Goal: Task Accomplishment & Management: Manage account settings

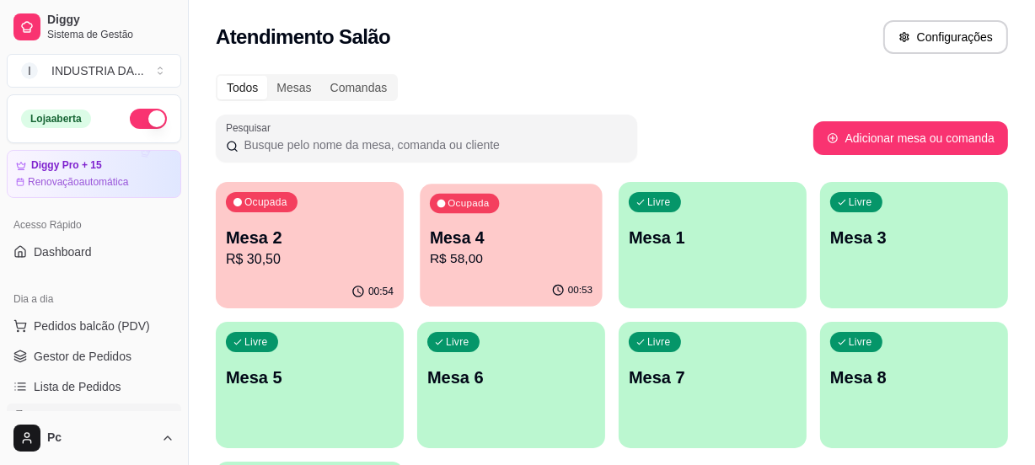
click at [481, 219] on div "Ocupada Mesa 4 R$ 58,00" at bounding box center [511, 229] width 182 height 91
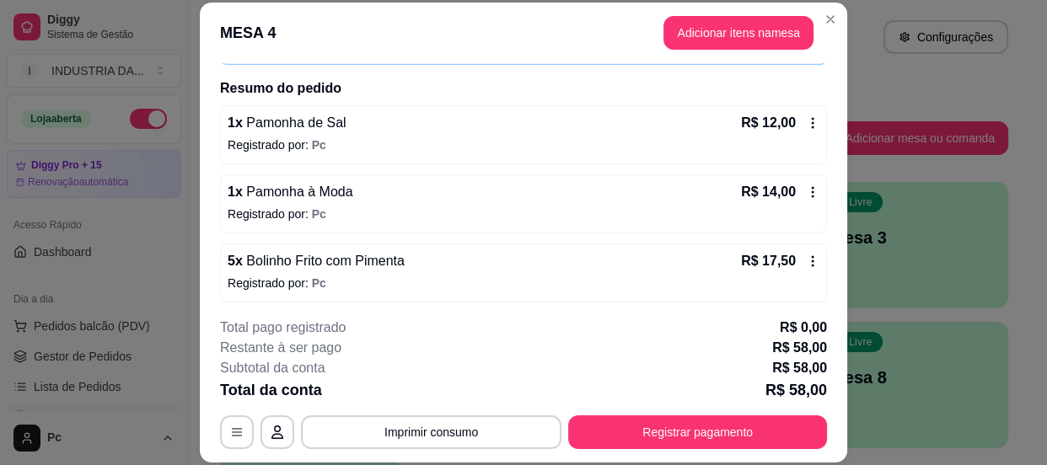
scroll to position [153, 0]
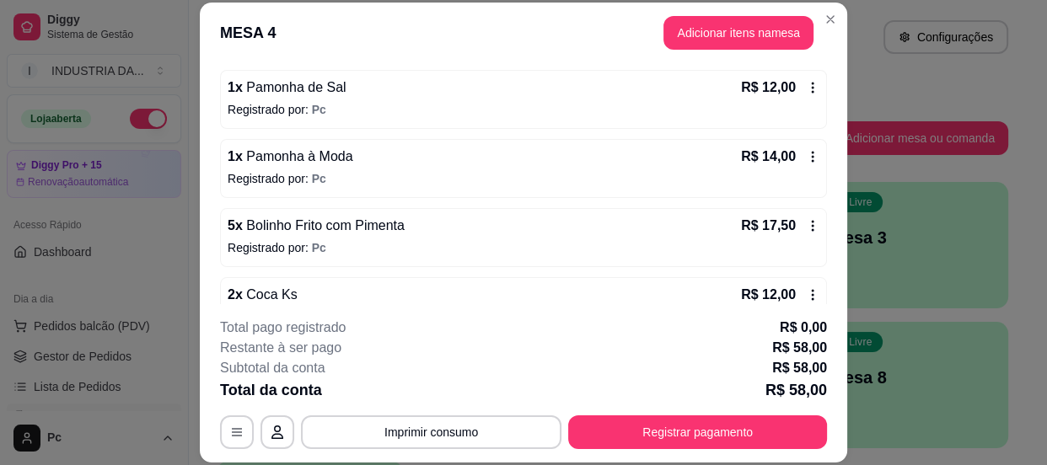
click at [812, 155] on icon at bounding box center [813, 156] width 3 height 11
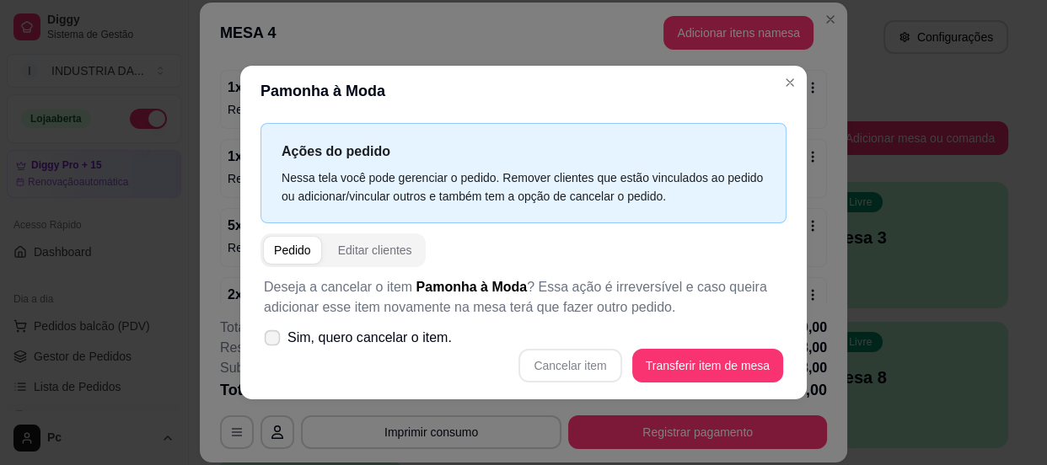
click at [370, 340] on span "Sim, quero cancelar o item." at bounding box center [370, 338] width 164 height 20
click at [274, 342] on input "Sim, quero cancelar o item." at bounding box center [268, 347] width 11 height 11
checkbox input "true"
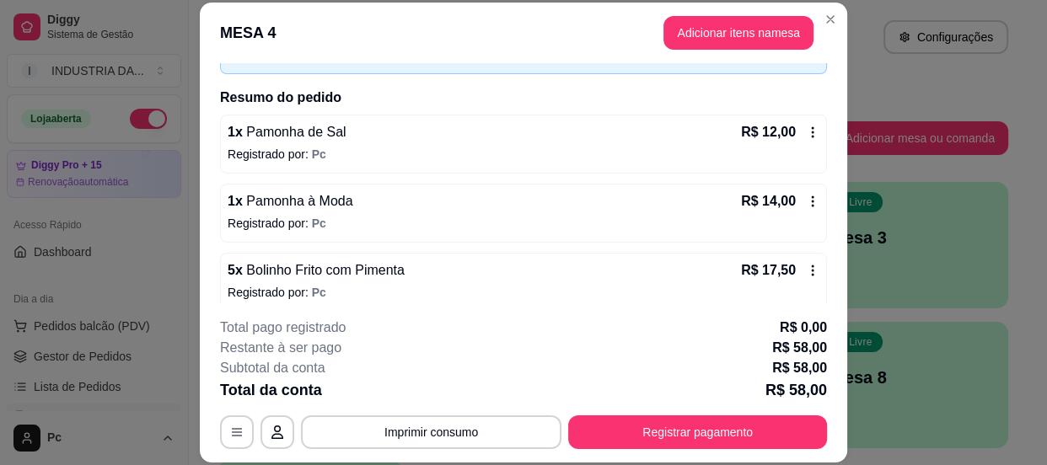
scroll to position [29, 0]
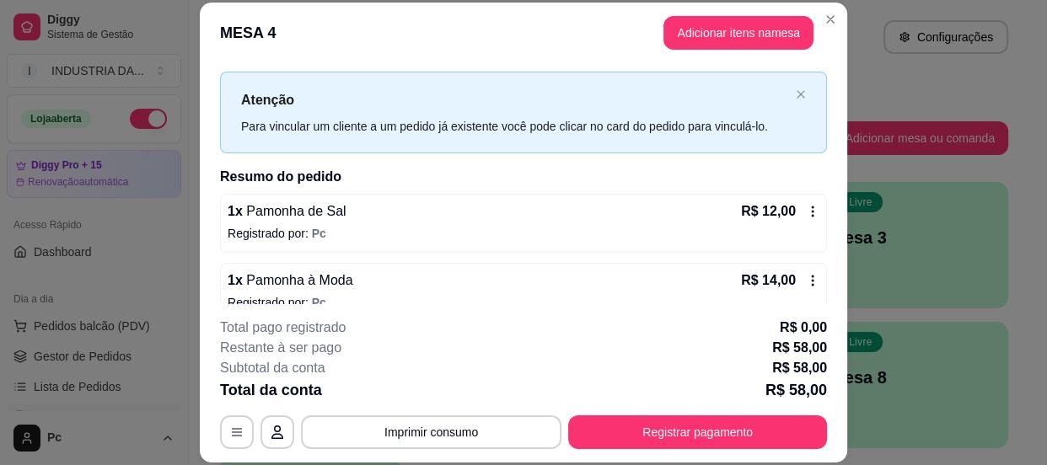
click at [806, 277] on icon at bounding box center [812, 280] width 13 height 13
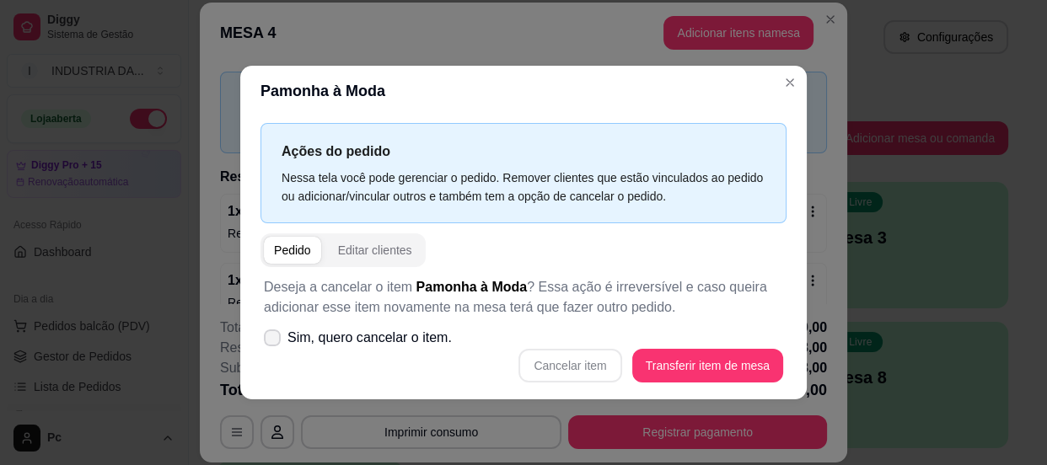
click at [329, 333] on span "Sim, quero cancelar o item." at bounding box center [370, 338] width 164 height 20
click at [274, 342] on input "Sim, quero cancelar o item." at bounding box center [268, 347] width 11 height 11
checkbox input "true"
click at [595, 358] on button "Cancelar item" at bounding box center [570, 366] width 103 height 34
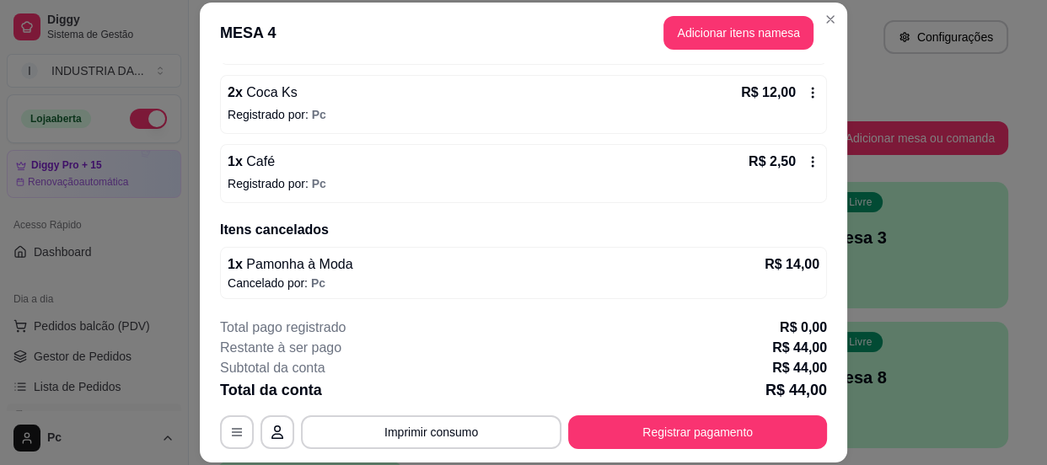
scroll to position [51, 0]
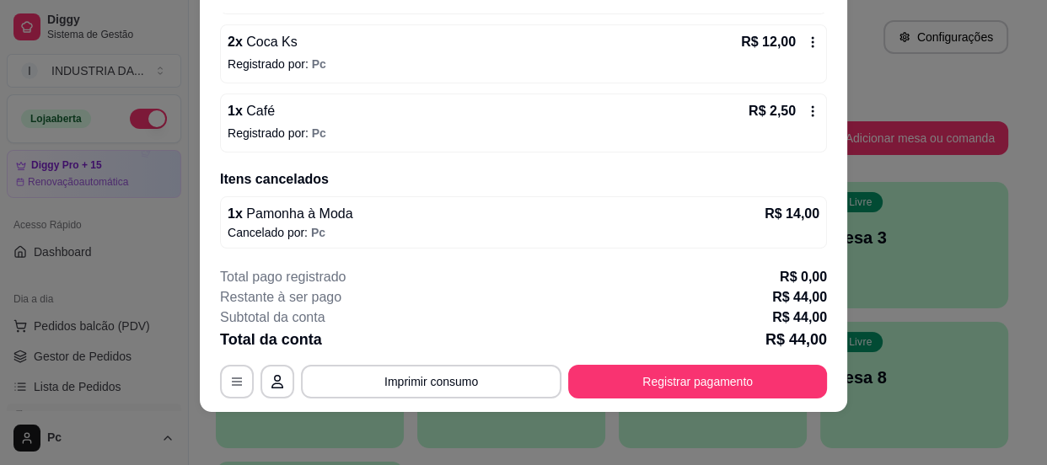
click at [649, 365] on button "Registrar pagamento" at bounding box center [697, 382] width 259 height 34
drag, startPoint x: 630, startPoint y: 220, endPoint x: 632, endPoint y: 230, distance: 10.3
click at [630, 222] on div at bounding box center [638, 218] width 37 height 37
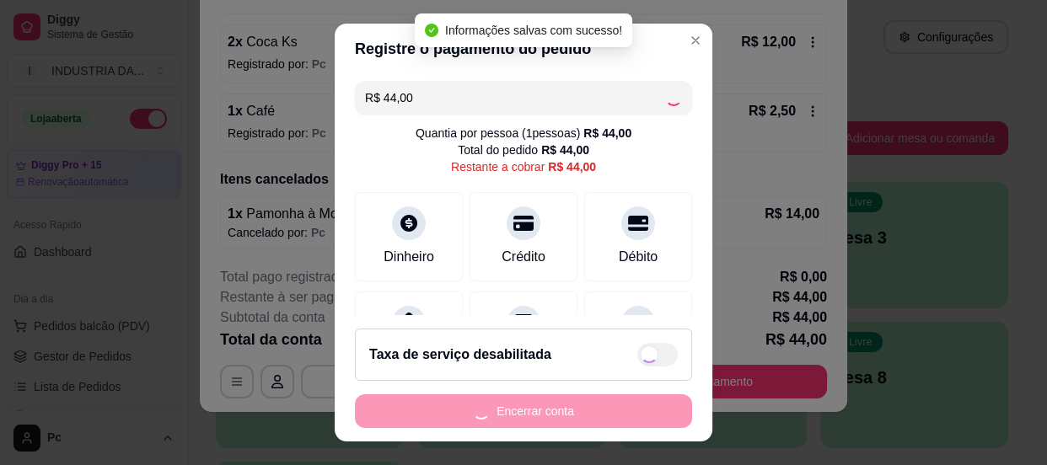
type input "R$ 0,00"
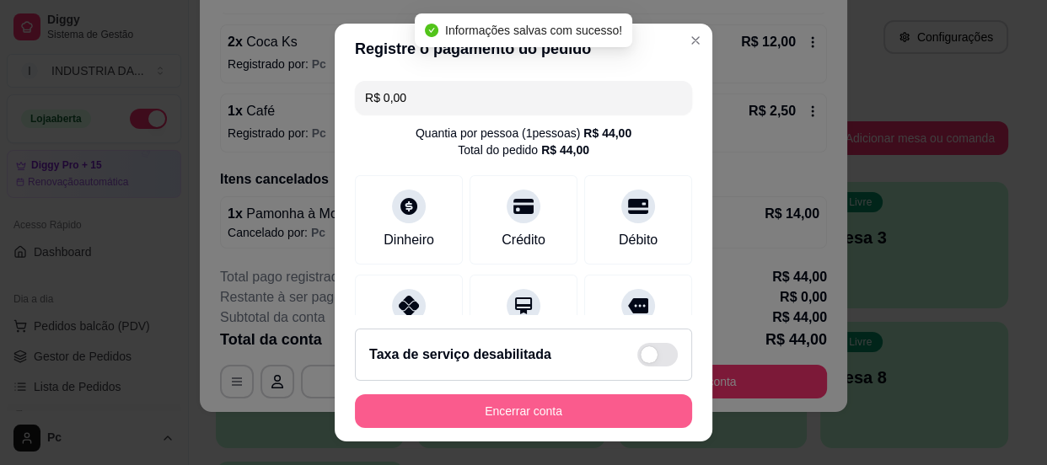
click at [543, 402] on button "Encerrar conta" at bounding box center [523, 412] width 337 height 34
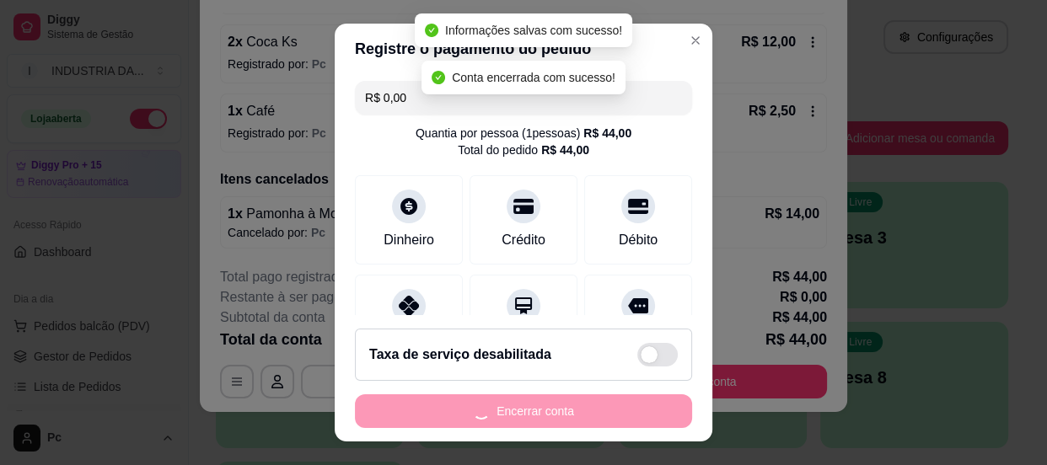
scroll to position [0, 0]
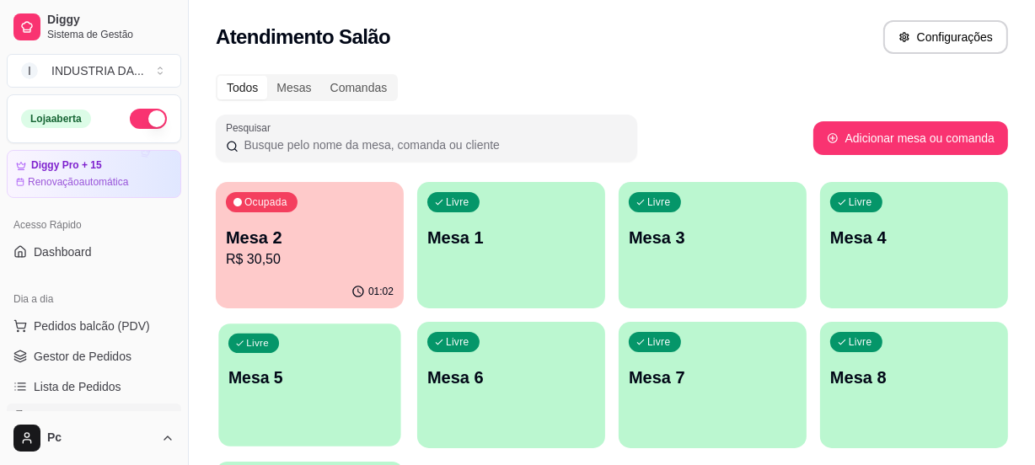
click at [317, 395] on div "Livre Mesa 5" at bounding box center [309, 375] width 182 height 103
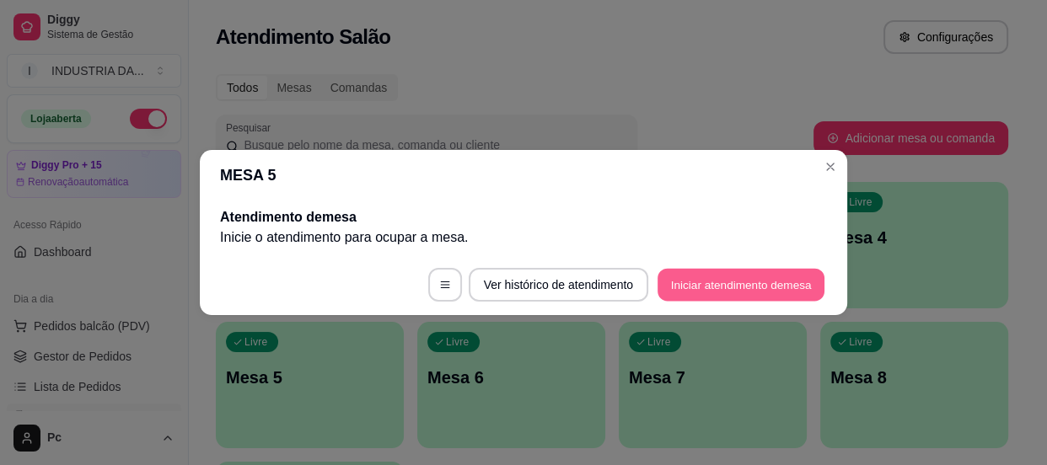
click at [723, 293] on button "Iniciar atendimento de mesa" at bounding box center [741, 285] width 167 height 33
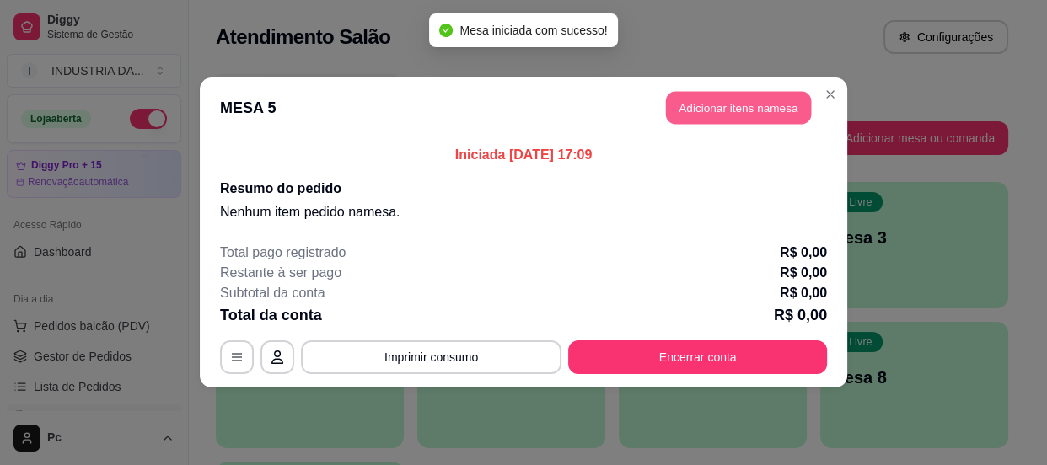
click at [726, 100] on button "Adicionar itens na mesa" at bounding box center [738, 108] width 145 height 33
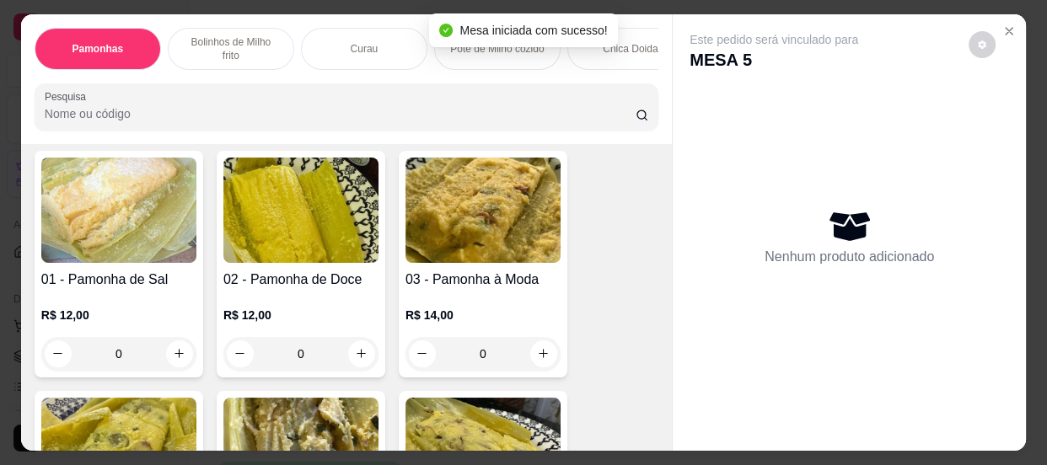
scroll to position [153, 0]
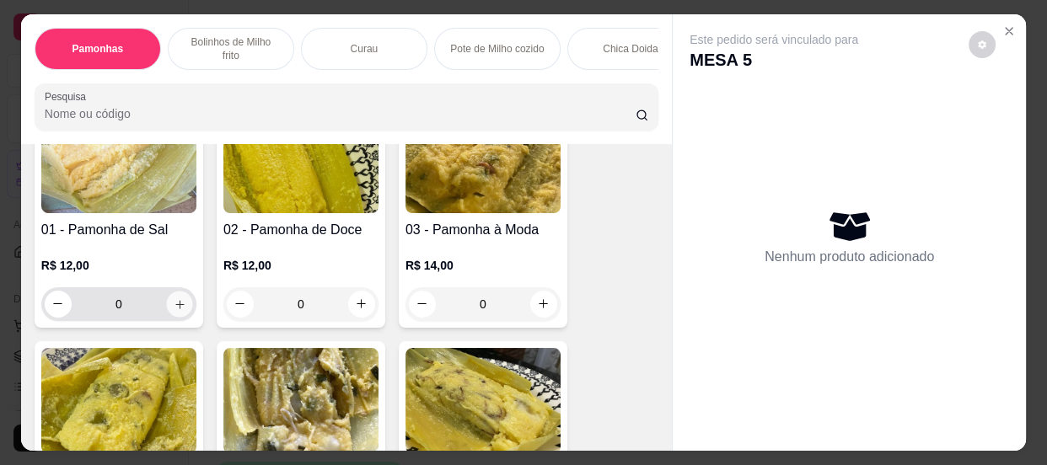
click at [177, 304] on icon "increase-product-quantity" at bounding box center [180, 304] width 13 height 13
type input "1"
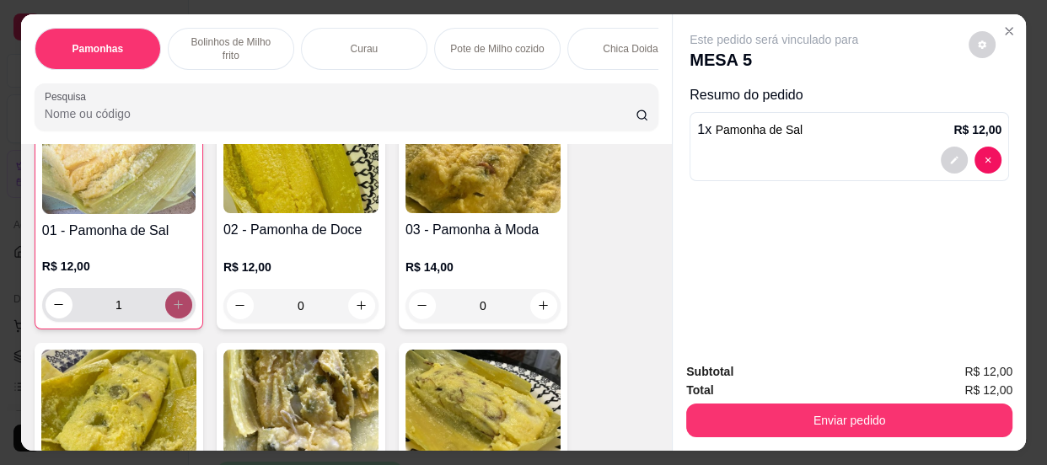
scroll to position [153, 0]
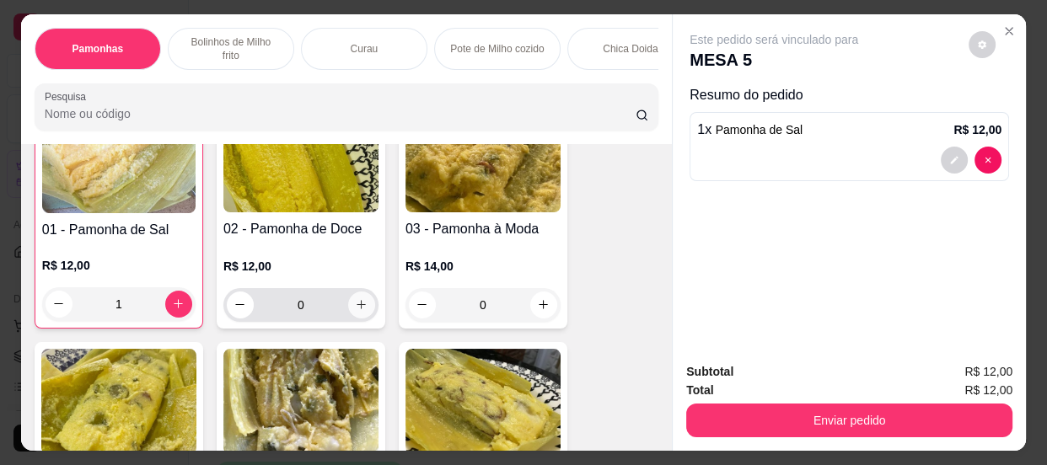
click at [357, 306] on icon "increase-product-quantity" at bounding box center [361, 305] width 13 height 13
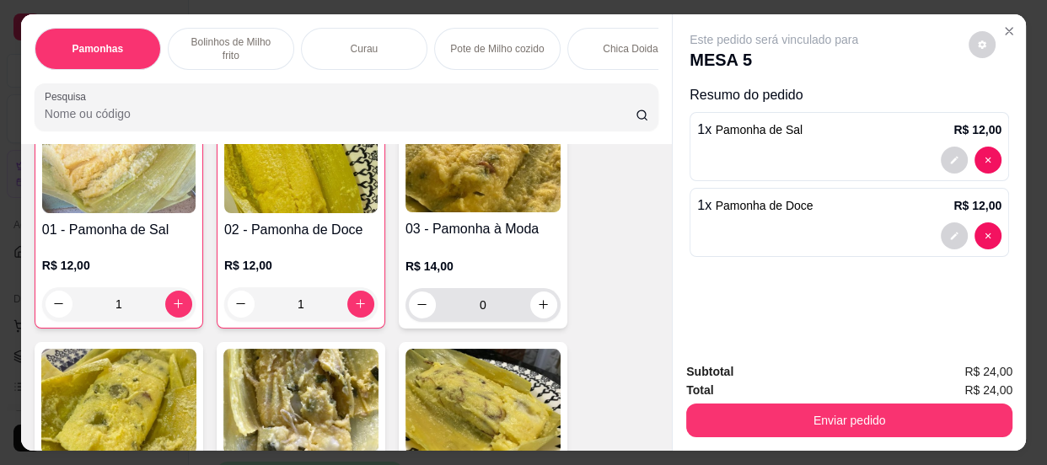
type input "1"
click at [548, 317] on button "increase-product-quantity" at bounding box center [543, 305] width 27 height 27
type input "1"
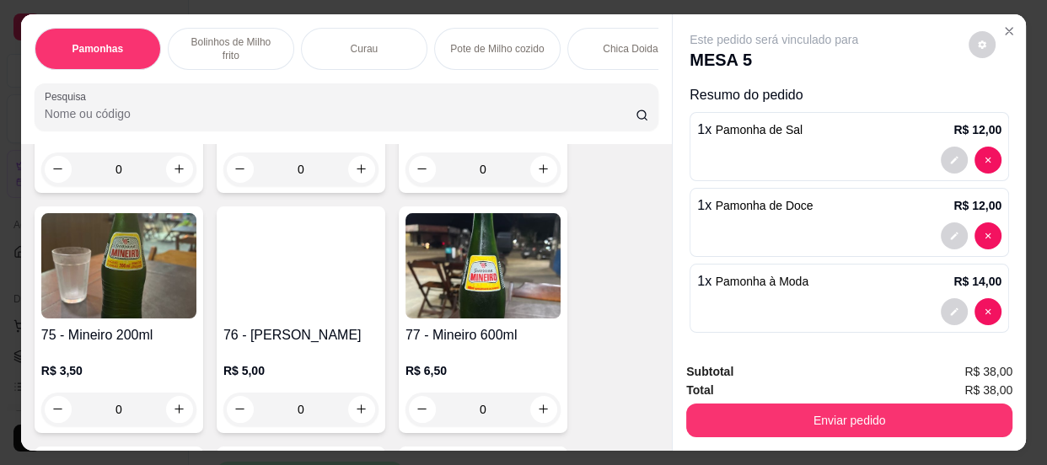
scroll to position [3526, 0]
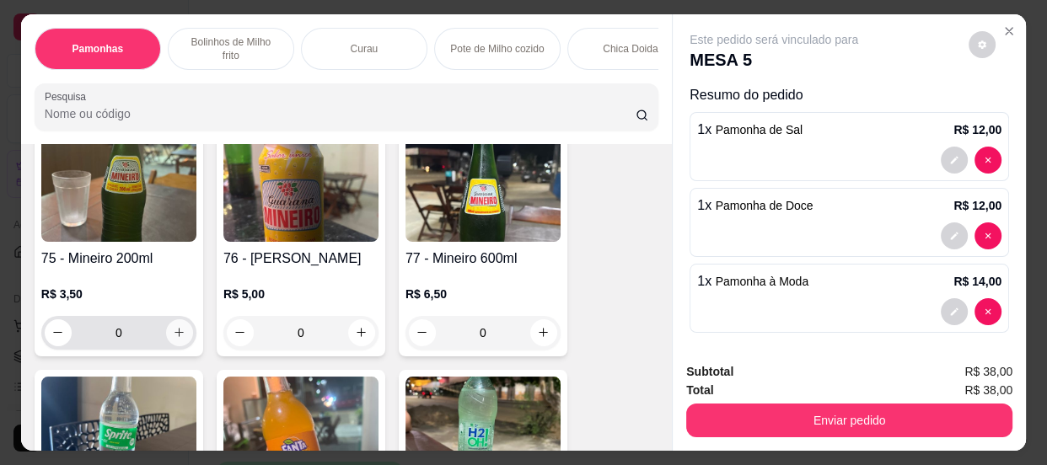
click at [183, 342] on button "increase-product-quantity" at bounding box center [179, 333] width 27 height 27
type input "2"
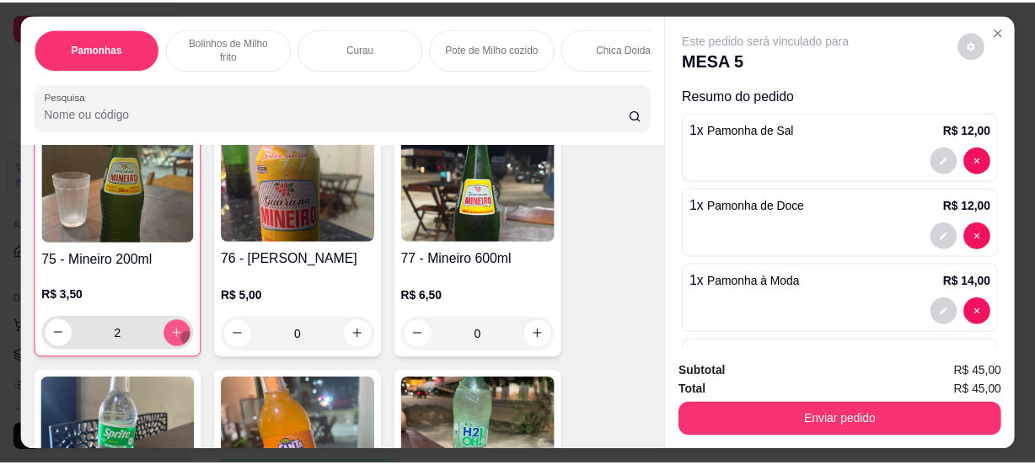
scroll to position [3527, 0]
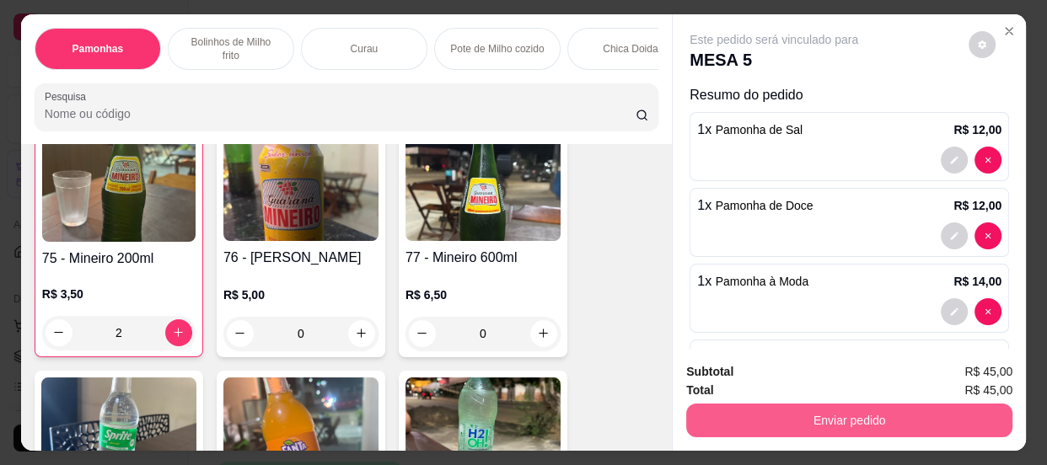
click at [801, 412] on button "Enviar pedido" at bounding box center [849, 421] width 326 height 34
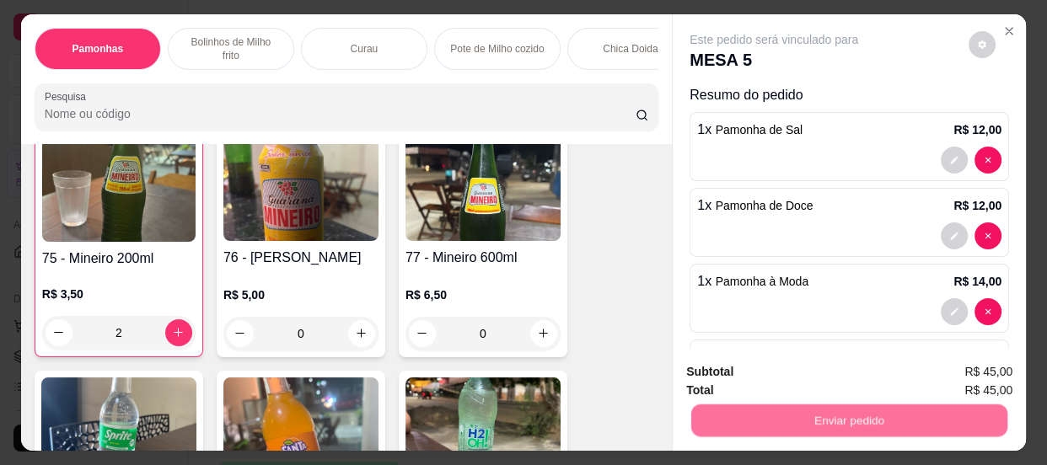
click at [971, 367] on button "Enviar pedido" at bounding box center [969, 373] width 93 height 31
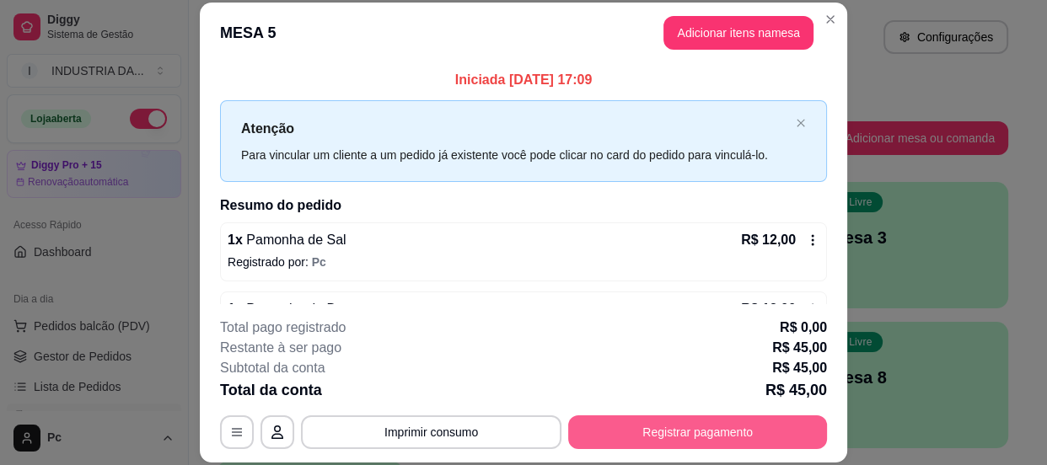
click at [625, 444] on button "Registrar pagamento" at bounding box center [697, 433] width 259 height 34
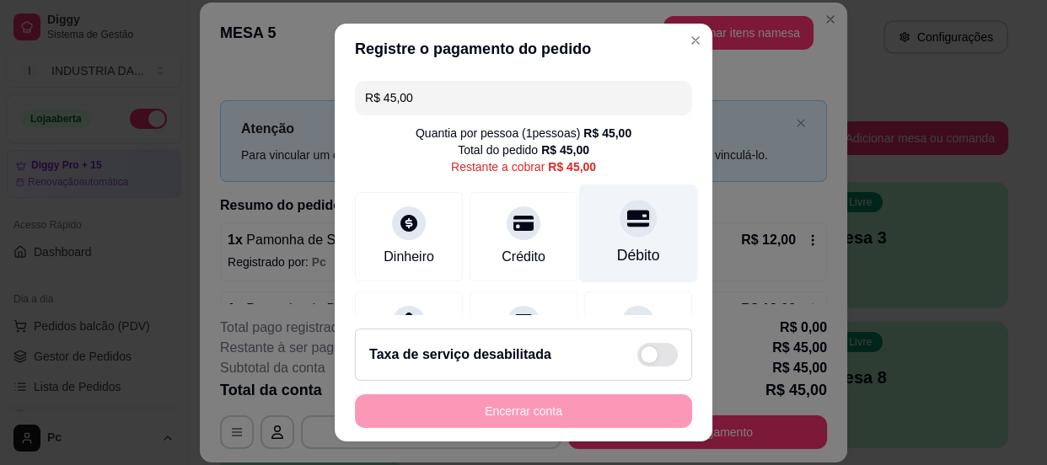
click at [632, 233] on div "Débito" at bounding box center [638, 233] width 119 height 99
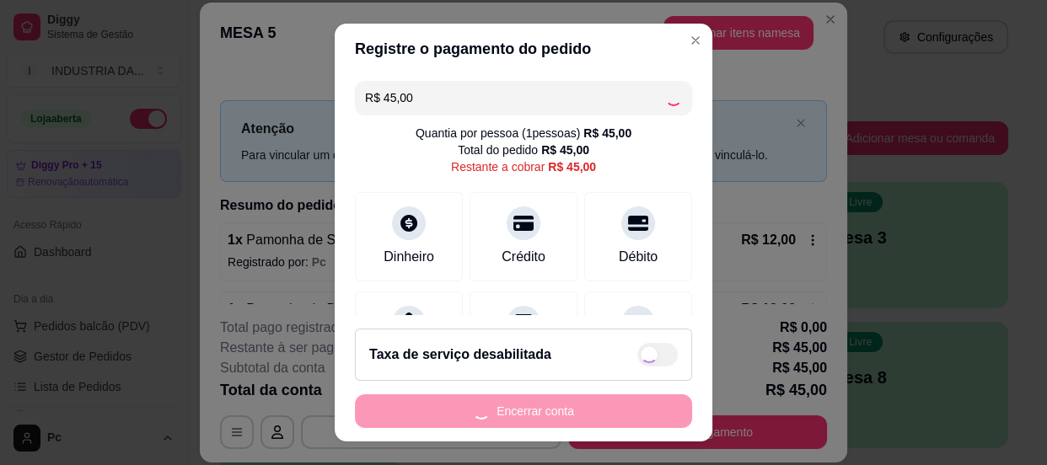
click at [584, 415] on div "Encerrar conta" at bounding box center [523, 412] width 337 height 34
click at [579, 405] on div "Encerrar conta" at bounding box center [523, 412] width 337 height 34
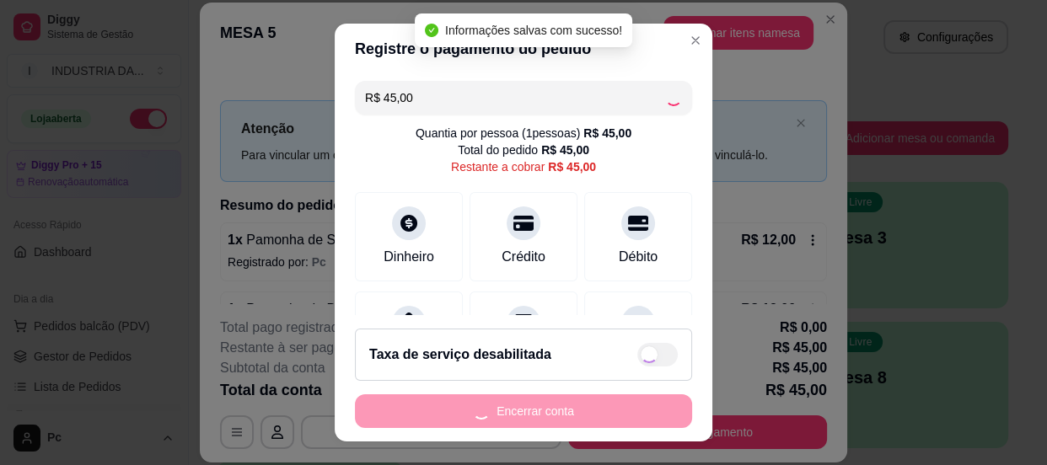
type input "R$ 0,00"
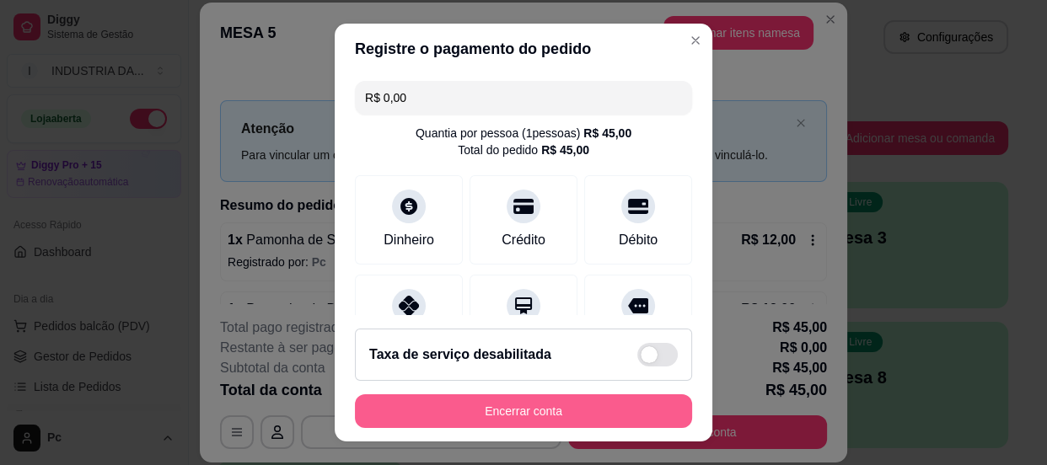
click at [579, 406] on button "Encerrar conta" at bounding box center [523, 412] width 337 height 34
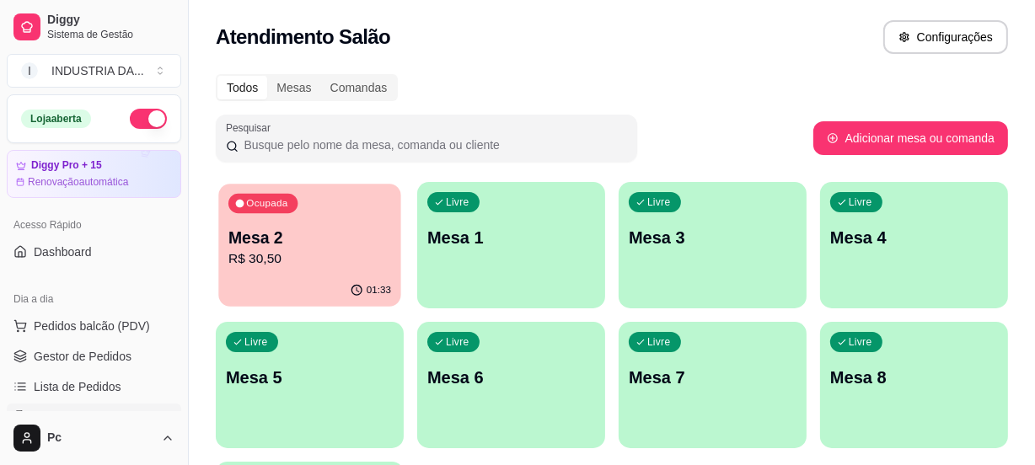
click at [321, 230] on p "Mesa 2" at bounding box center [310, 238] width 163 height 23
click at [902, 237] on p "Mesa 4" at bounding box center [915, 238] width 168 height 24
click at [753, 367] on p "Mesa 7" at bounding box center [713, 378] width 168 height 24
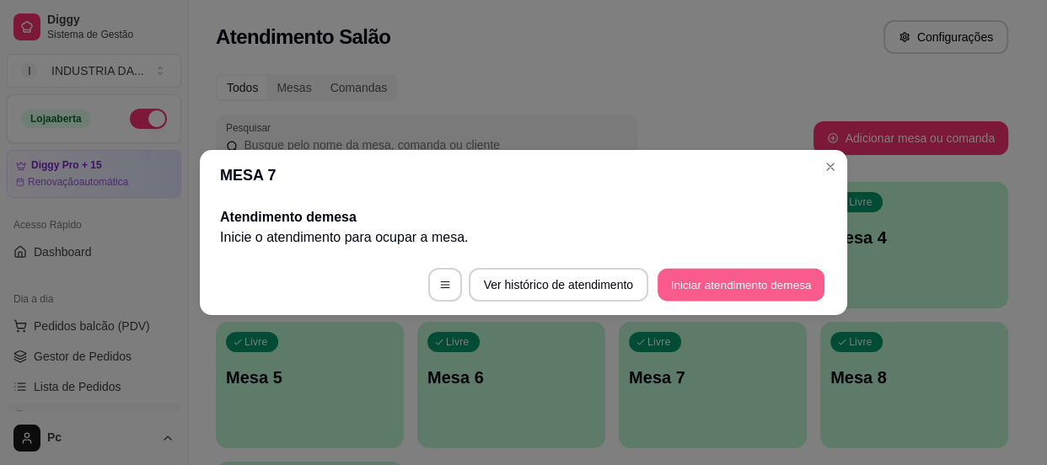
click at [754, 271] on button "Iniciar atendimento de mesa" at bounding box center [741, 285] width 167 height 33
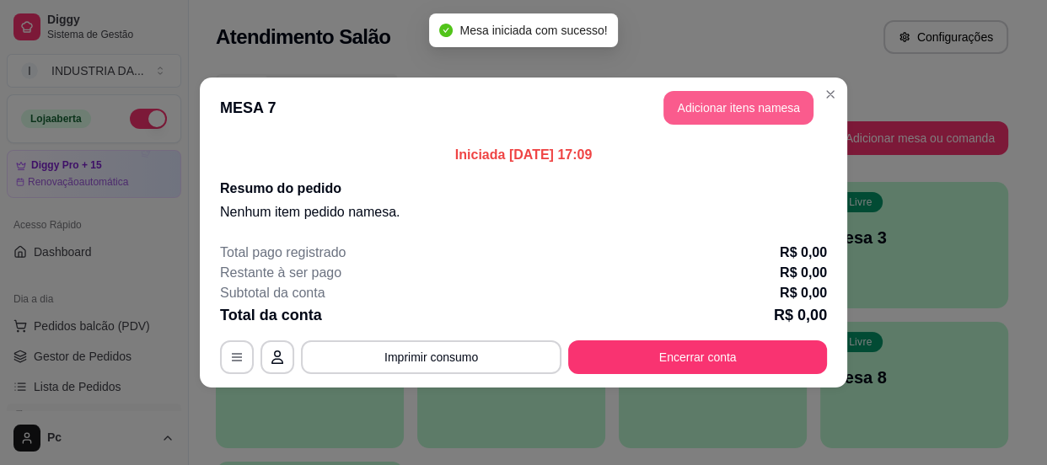
click at [723, 100] on button "Adicionar itens na mesa" at bounding box center [739, 108] width 150 height 34
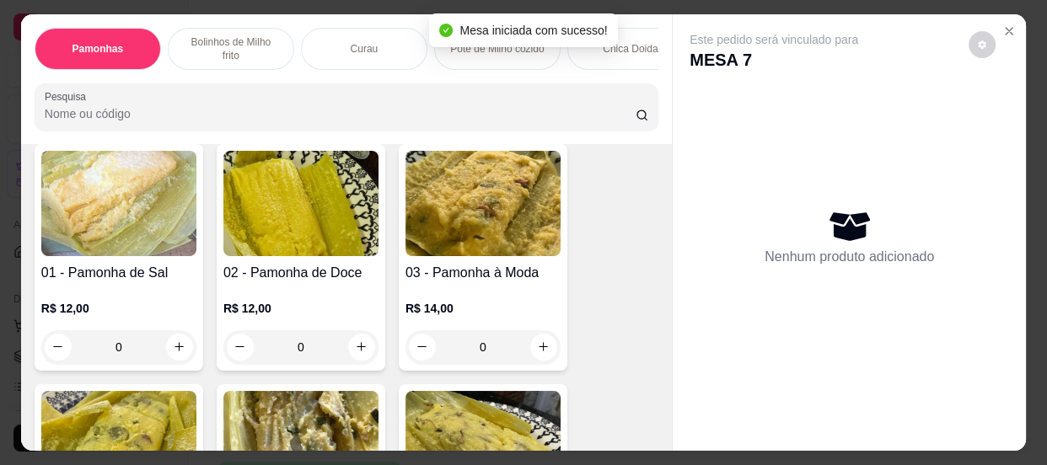
scroll to position [229, 0]
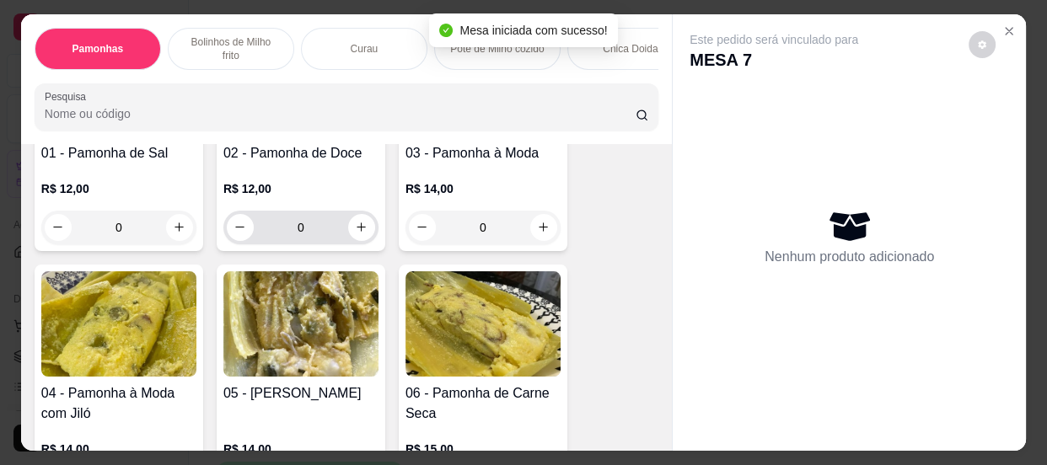
click at [305, 227] on input "0" at bounding box center [301, 228] width 94 height 34
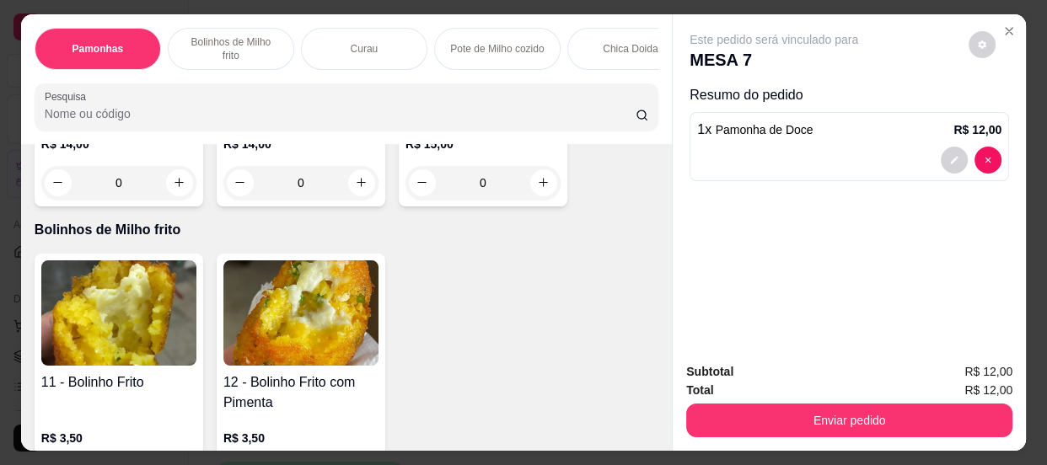
scroll to position [766, 0]
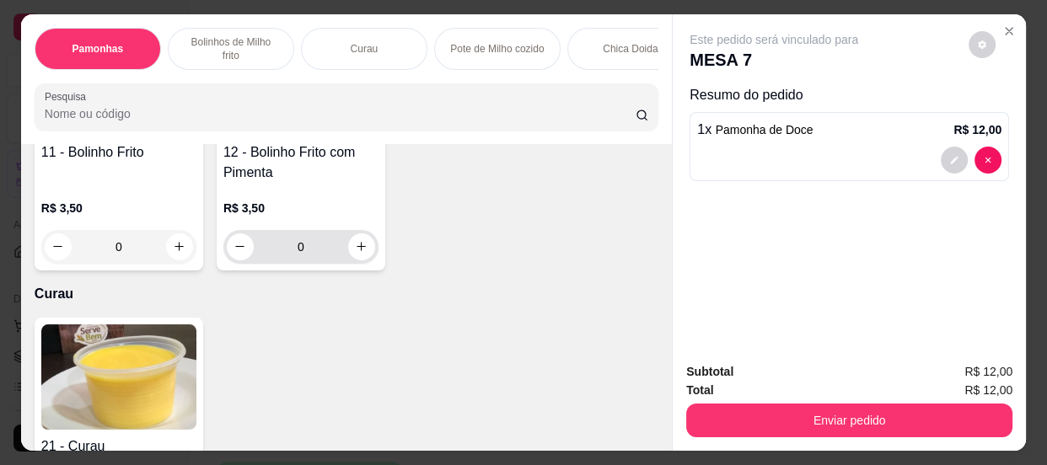
type input "1"
click at [320, 260] on input "0" at bounding box center [301, 247] width 94 height 34
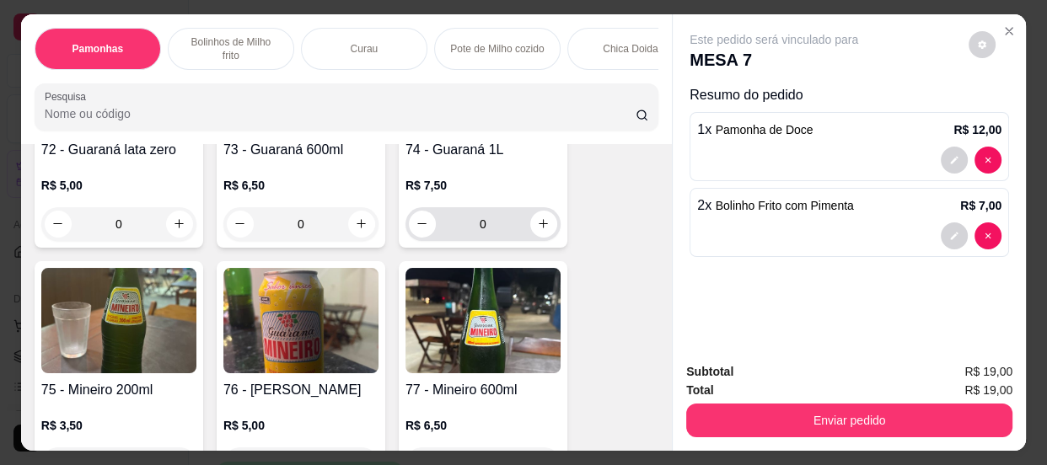
scroll to position [3526, 0]
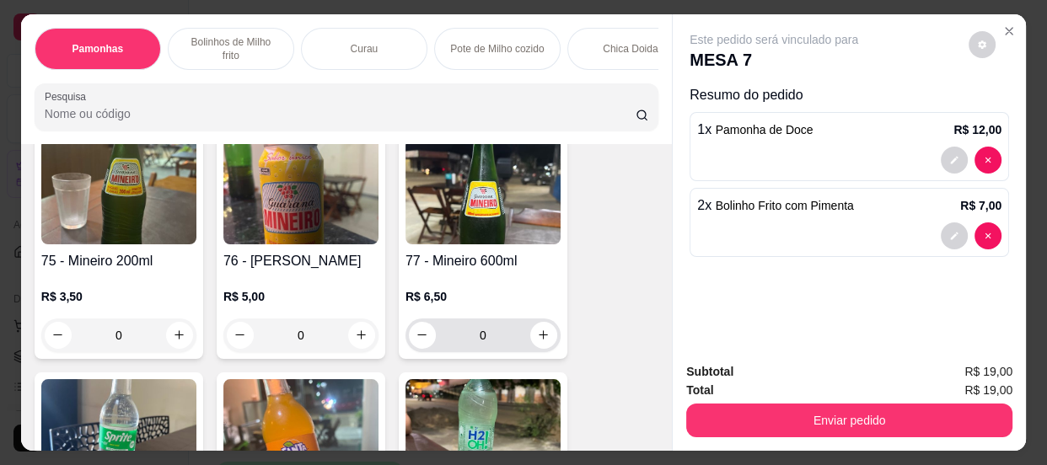
type input "2"
click at [484, 332] on input "0" at bounding box center [483, 336] width 94 height 34
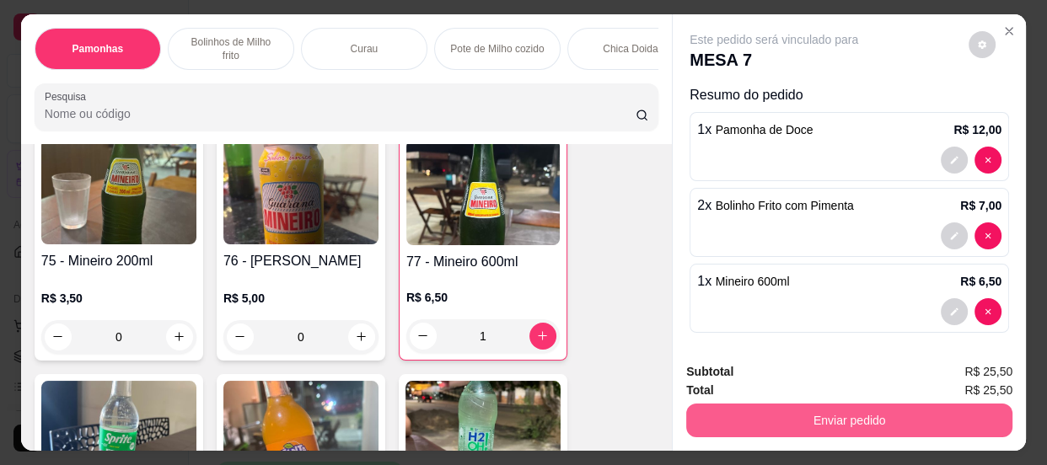
type input "1"
click at [869, 411] on button "Enviar pedido" at bounding box center [849, 421] width 316 height 33
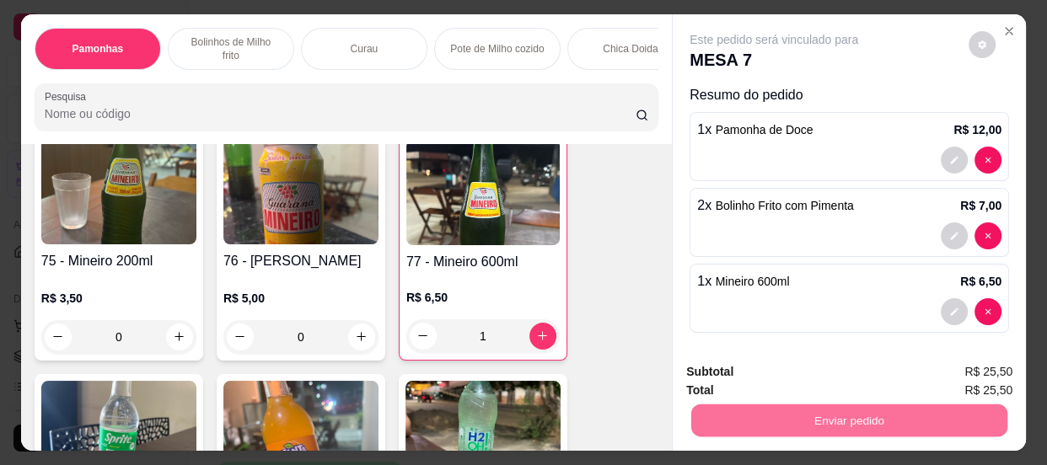
click at [941, 373] on button "Enviar pedido" at bounding box center [969, 373] width 93 height 31
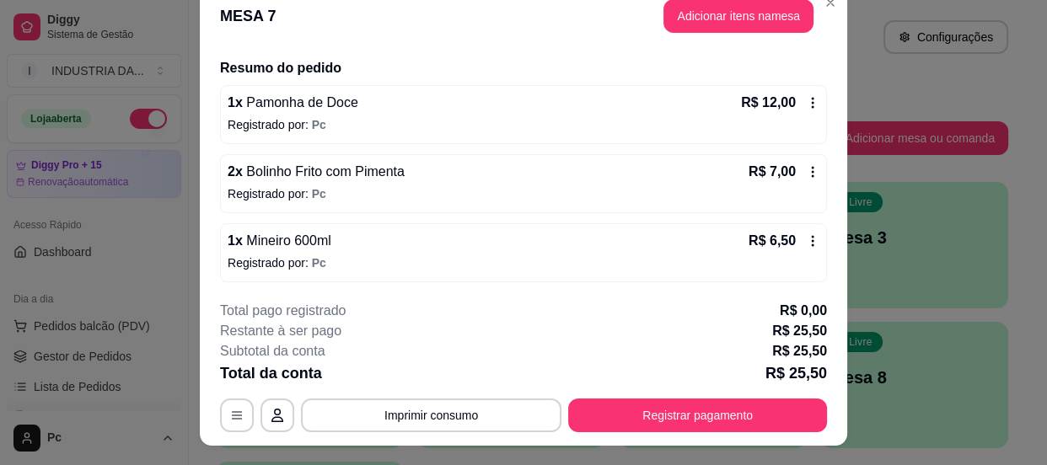
scroll to position [0, 0]
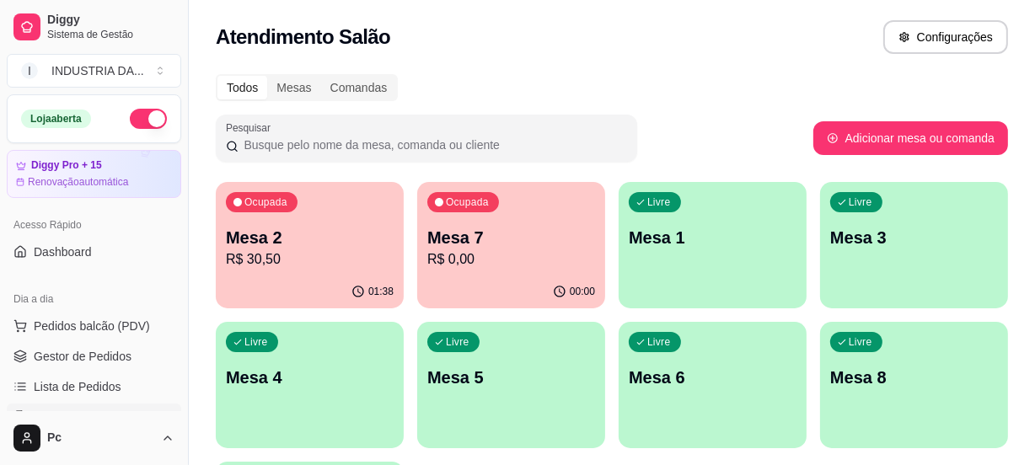
click at [541, 232] on p "Mesa 7" at bounding box center [512, 238] width 168 height 24
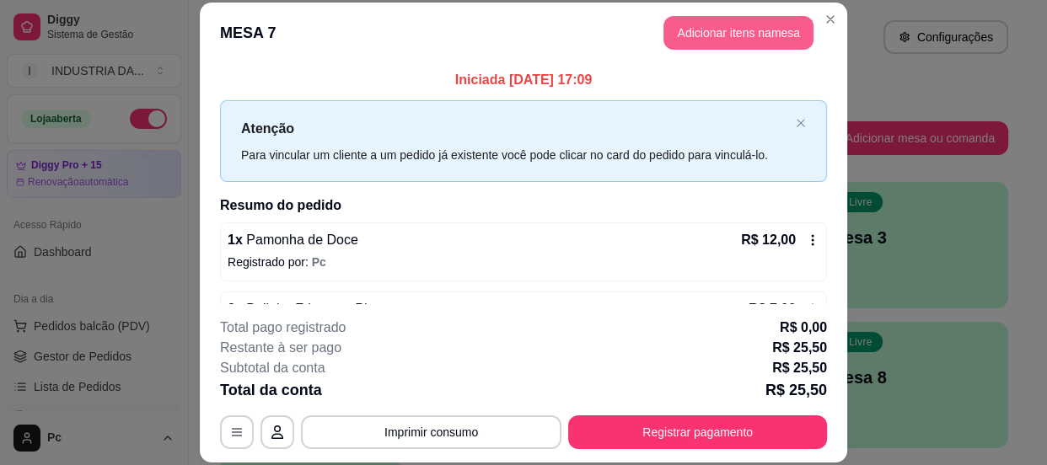
click at [724, 34] on button "Adicionar itens na mesa" at bounding box center [739, 33] width 150 height 34
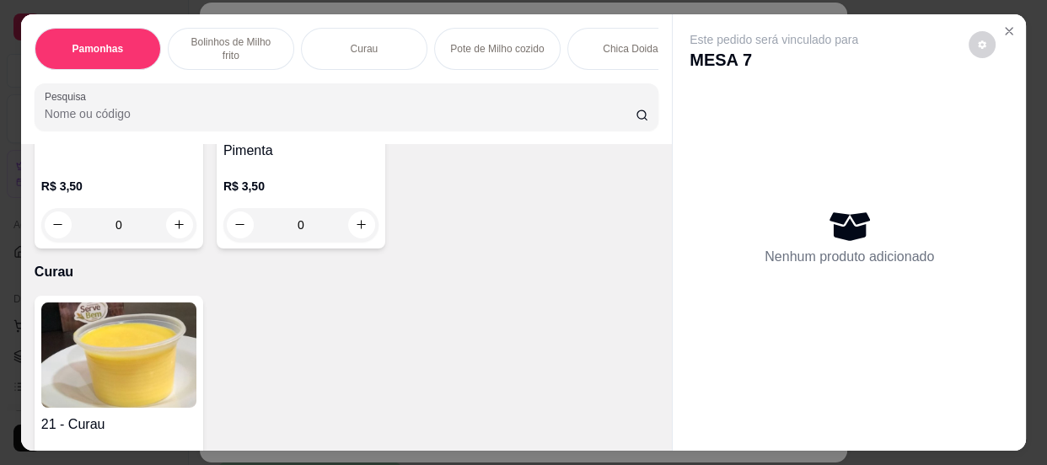
scroll to position [843, 0]
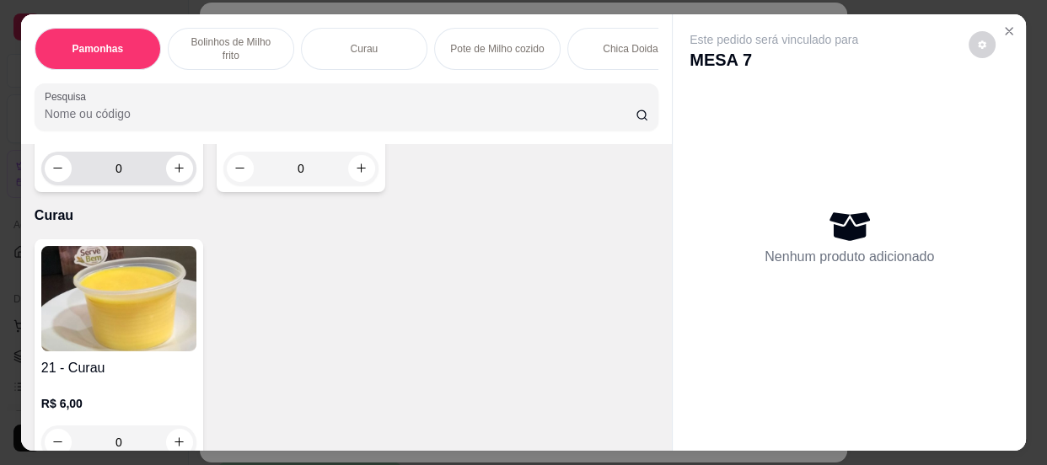
click at [125, 161] on input "0" at bounding box center [119, 169] width 94 height 34
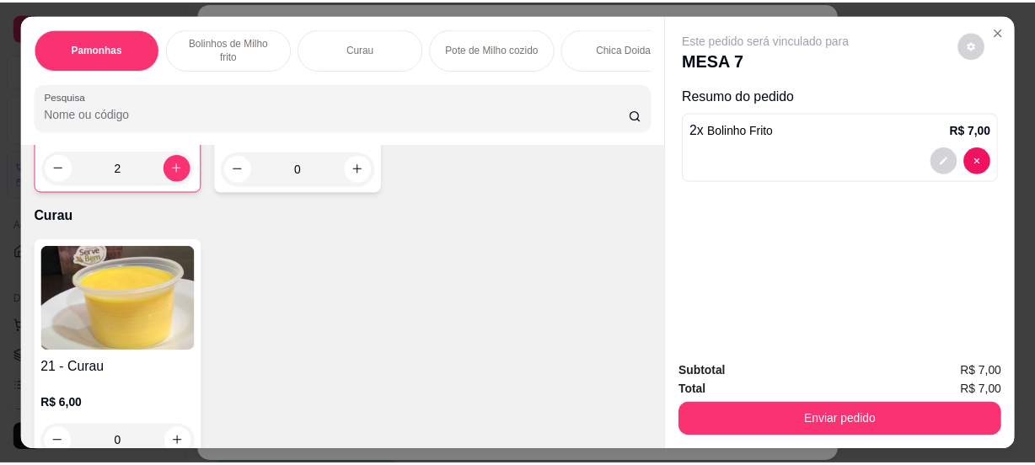
scroll to position [842, 0]
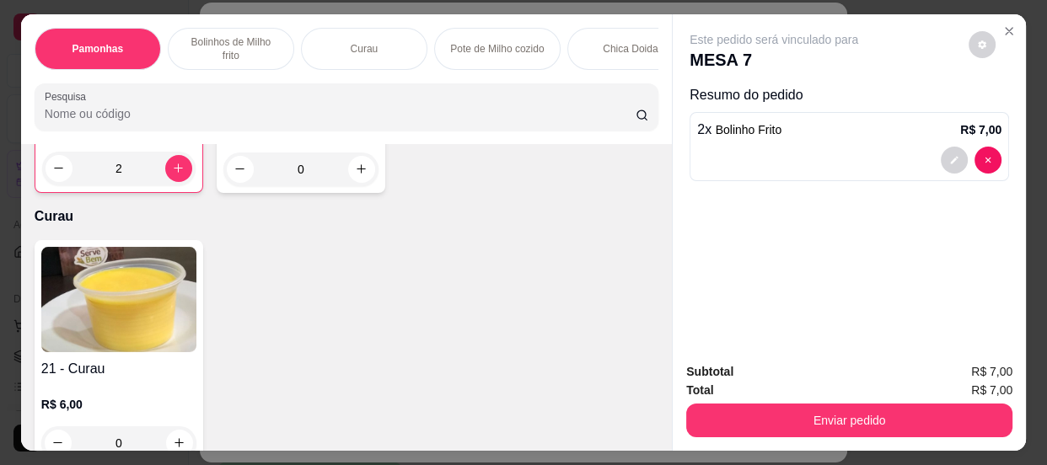
type input "2"
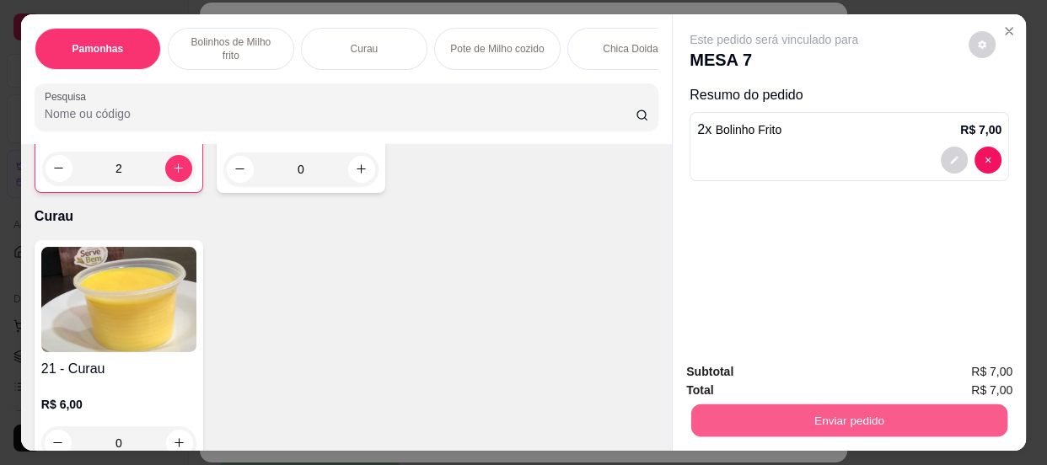
click at [880, 410] on button "Enviar pedido" at bounding box center [849, 421] width 316 height 33
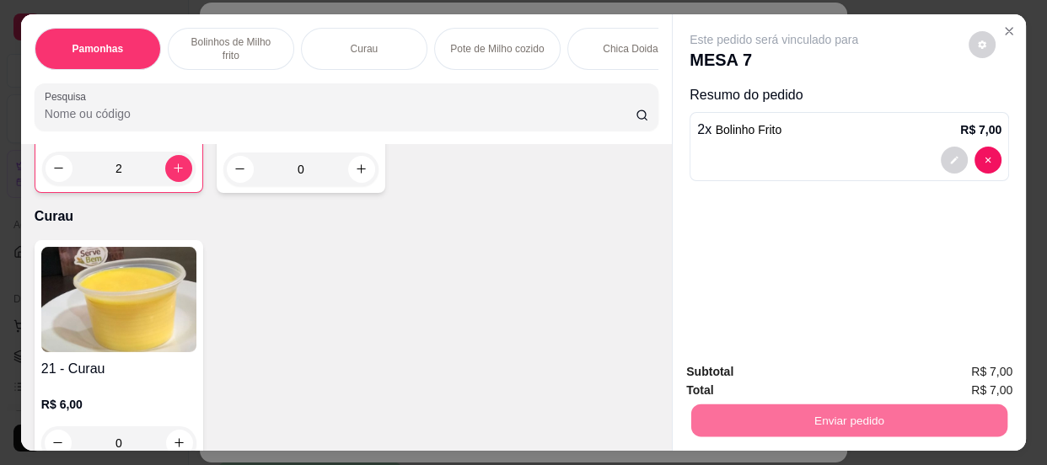
click at [951, 368] on button "Enviar pedido" at bounding box center [969, 374] width 95 height 32
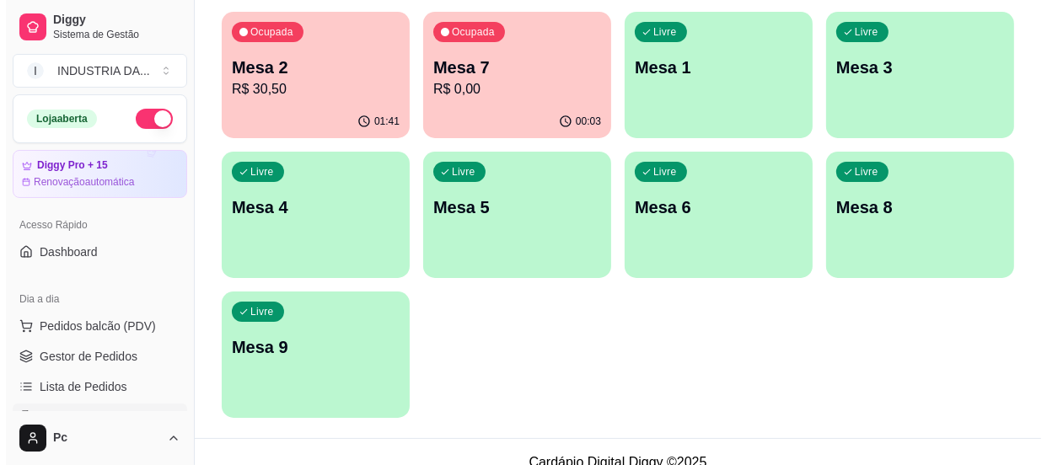
scroll to position [191, 0]
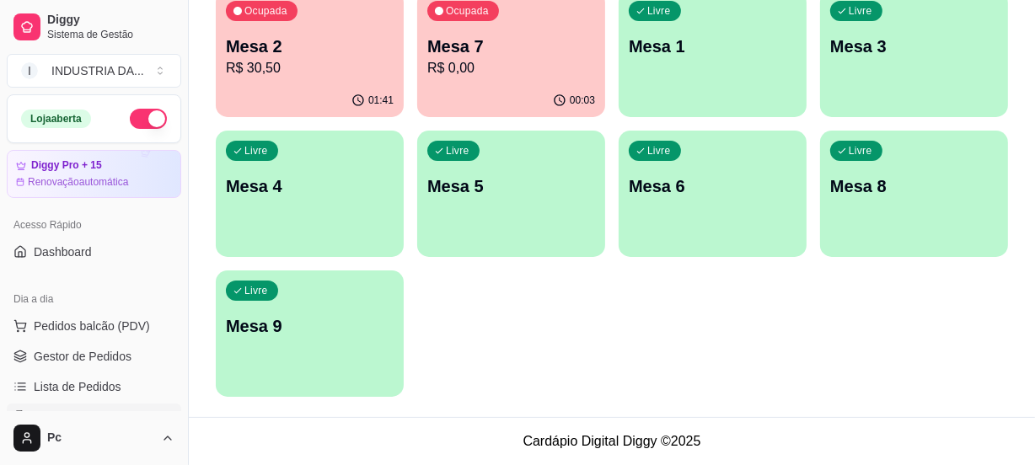
click at [306, 310] on div "Livre Mesa 9" at bounding box center [310, 324] width 188 height 106
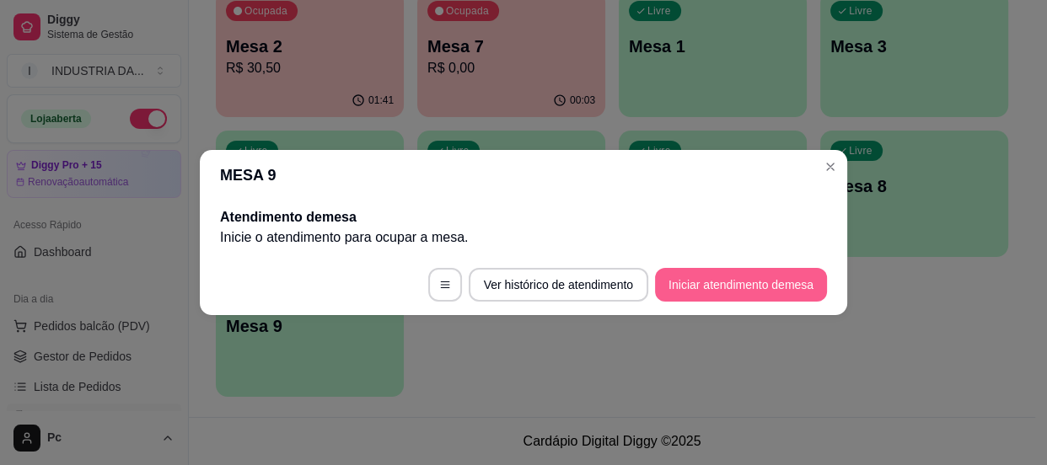
click at [777, 290] on button "Iniciar atendimento de mesa" at bounding box center [741, 285] width 172 height 34
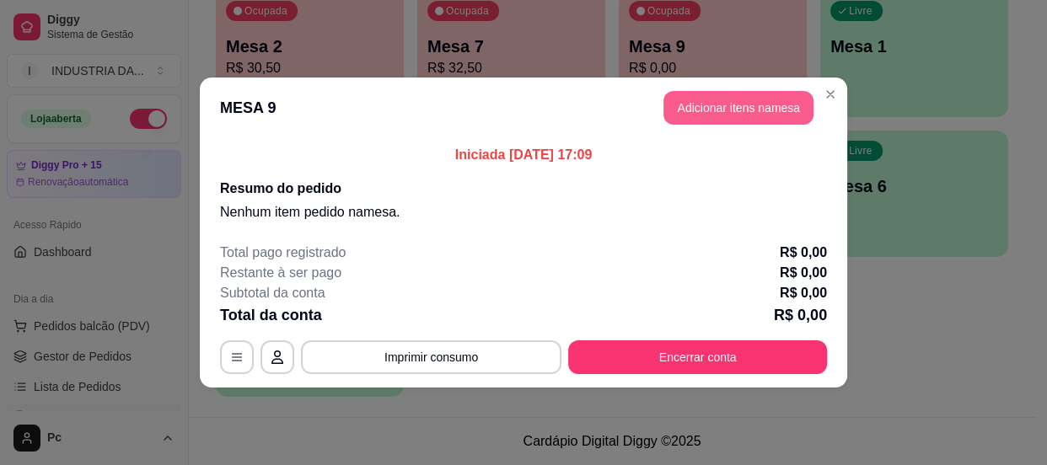
click at [745, 110] on button "Adicionar itens na mesa" at bounding box center [739, 108] width 150 height 34
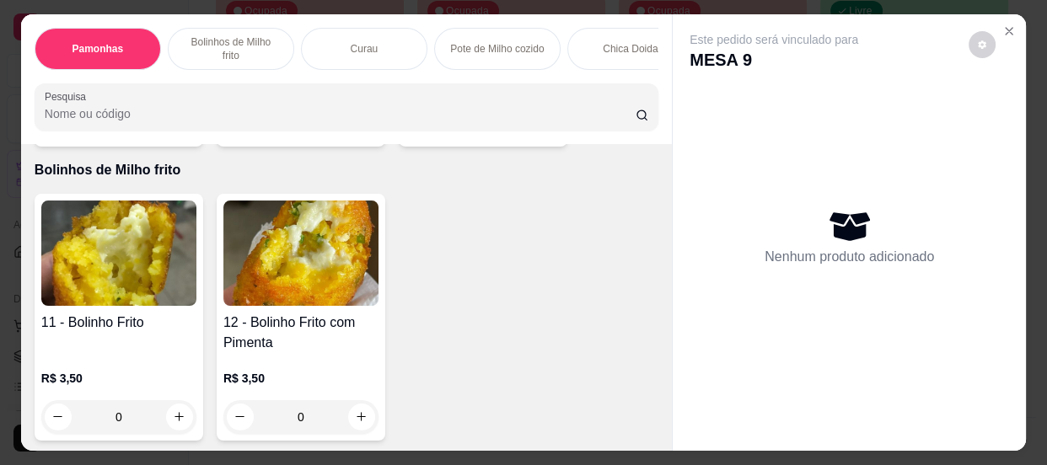
scroll to position [613, 0]
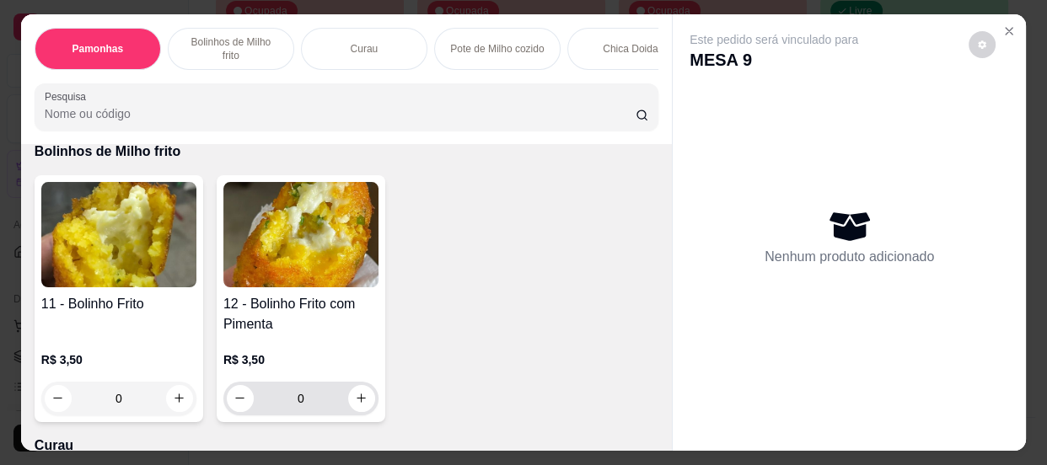
click at [304, 411] on input "0" at bounding box center [301, 399] width 94 height 34
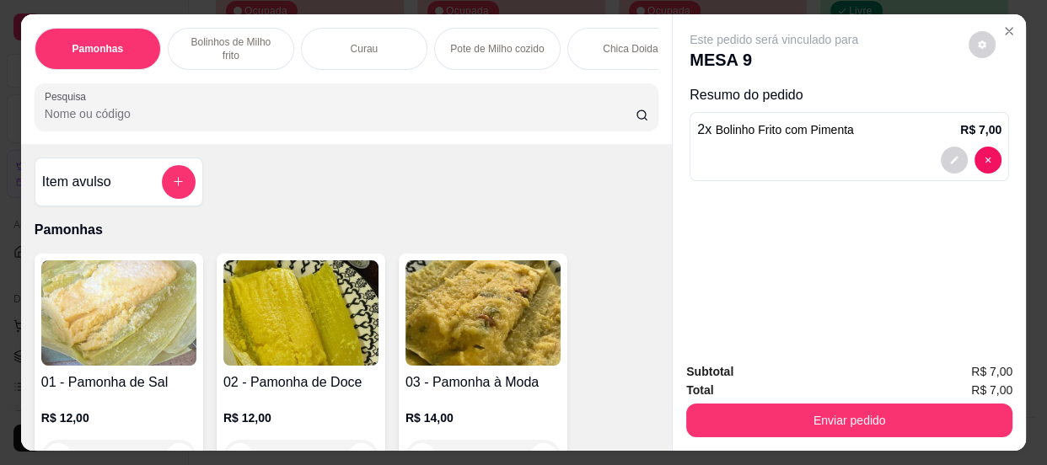
scroll to position [0, 0]
type input "2"
click at [168, 180] on button "add-separate-item" at bounding box center [179, 182] width 34 height 34
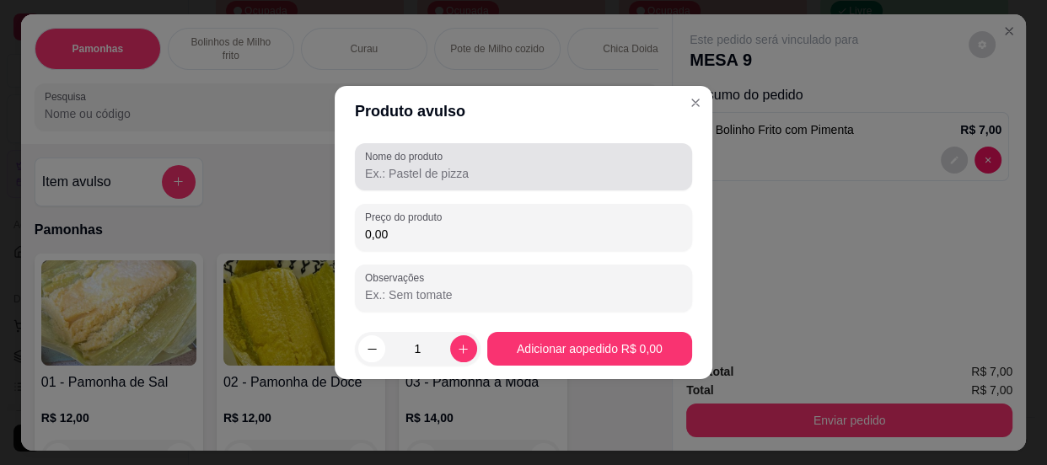
click at [435, 157] on label "Nome do produto" at bounding box center [406, 156] width 83 height 14
click at [435, 165] on input "Nome do produto" at bounding box center [523, 173] width 317 height 17
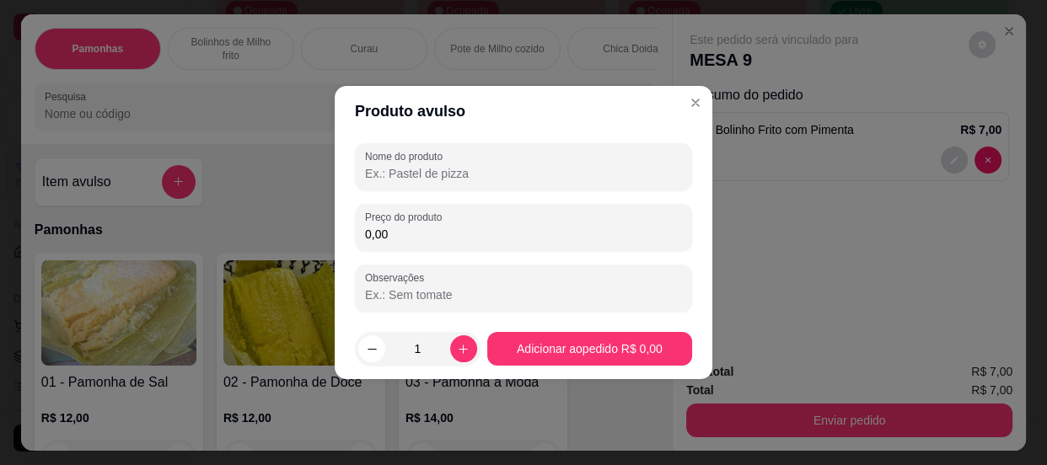
click at [435, 165] on input "Nome do produto" at bounding box center [523, 173] width 317 height 17
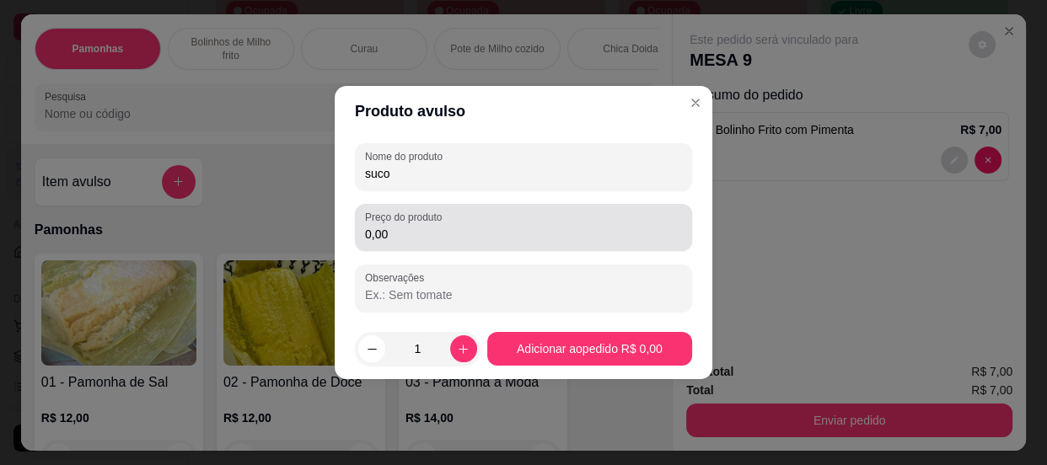
type input "suco"
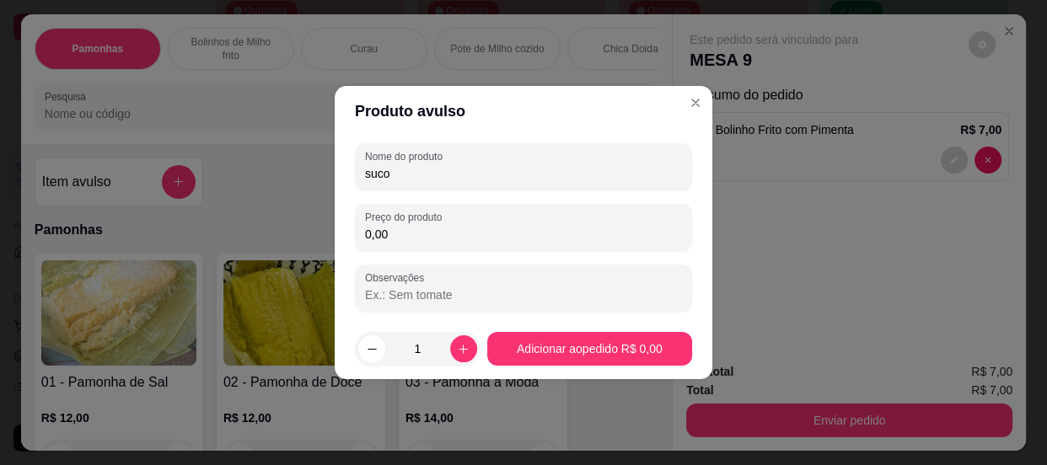
click at [411, 232] on input "0,00" at bounding box center [523, 234] width 317 height 17
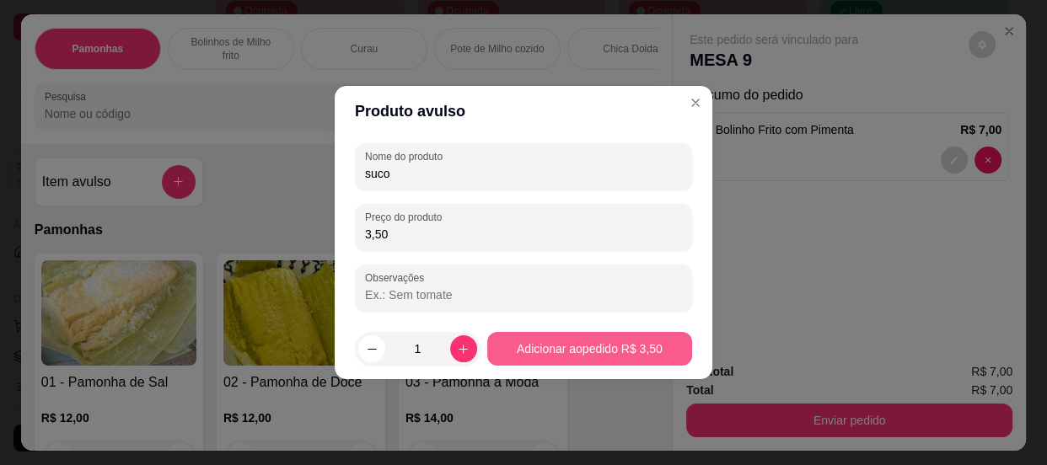
type input "3,50"
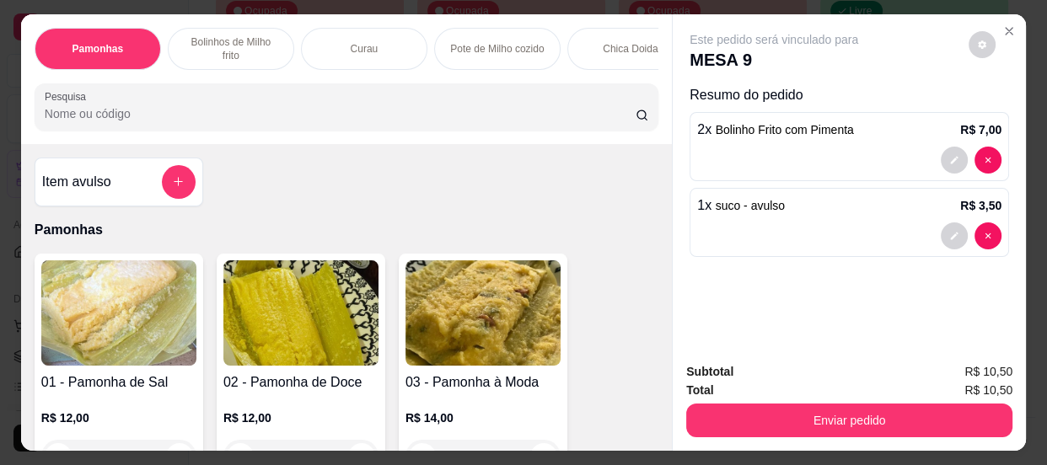
click at [842, 404] on button "Enviar pedido" at bounding box center [849, 421] width 326 height 34
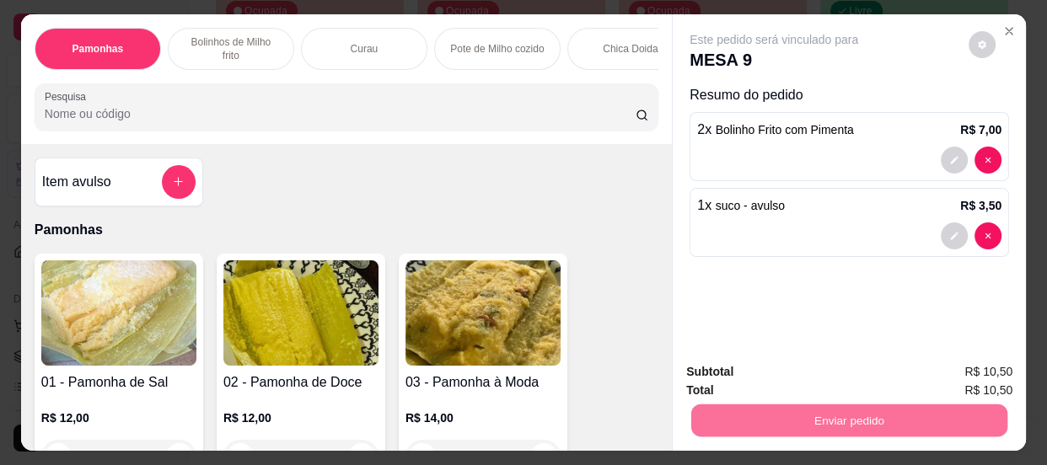
click at [951, 369] on button "Enviar pedido" at bounding box center [969, 374] width 95 height 32
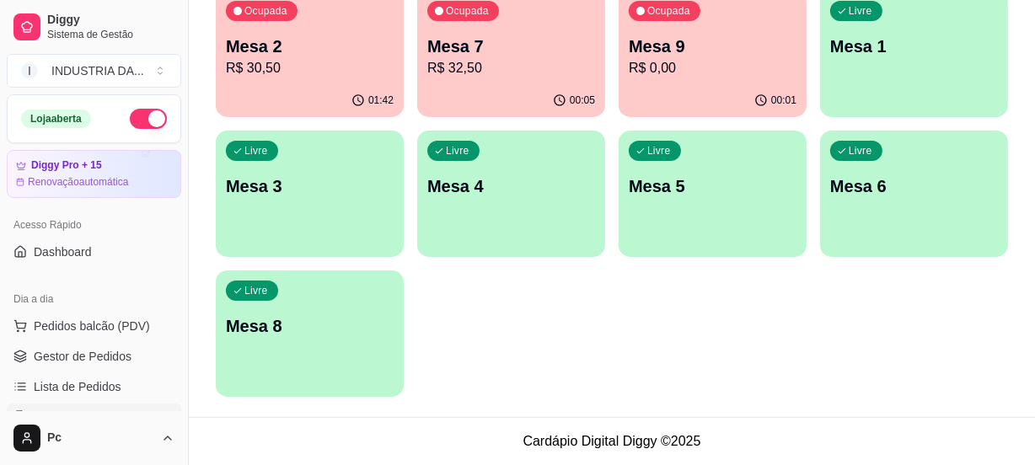
click at [367, 317] on p "Mesa 8" at bounding box center [310, 327] width 168 height 24
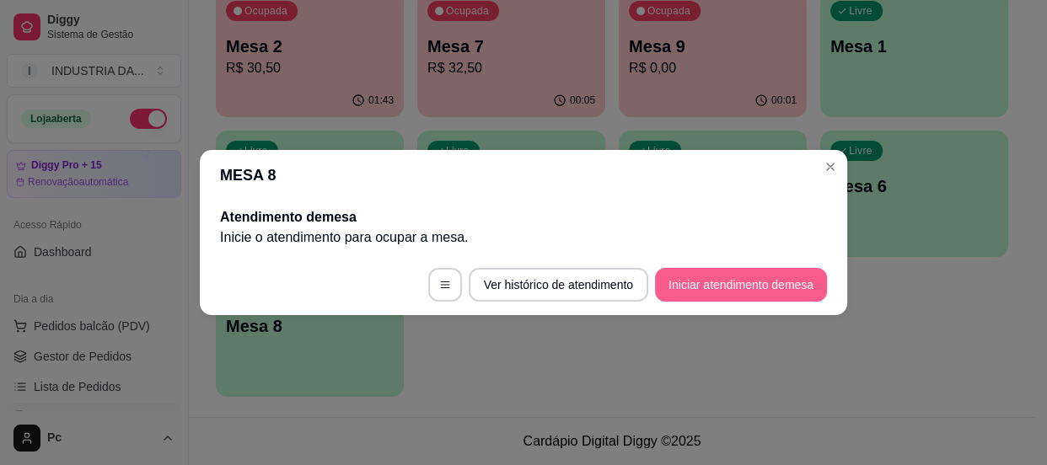
click at [758, 283] on button "Iniciar atendimento de mesa" at bounding box center [741, 285] width 172 height 34
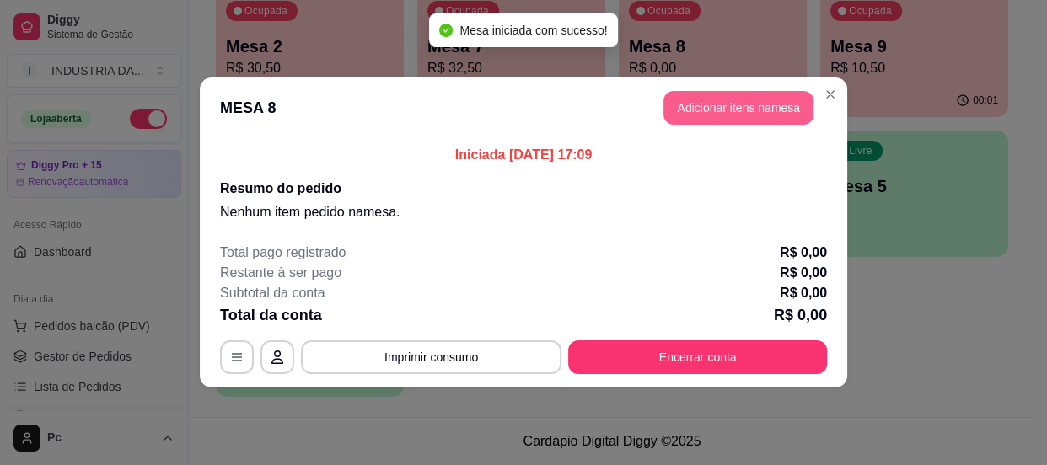
click at [710, 100] on button "Adicionar itens na mesa" at bounding box center [739, 108] width 150 height 34
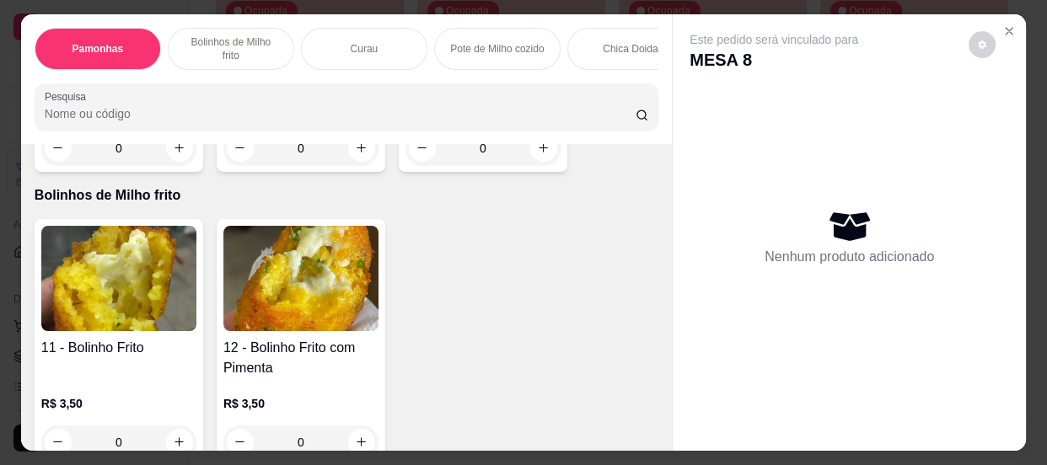
scroll to position [690, 0]
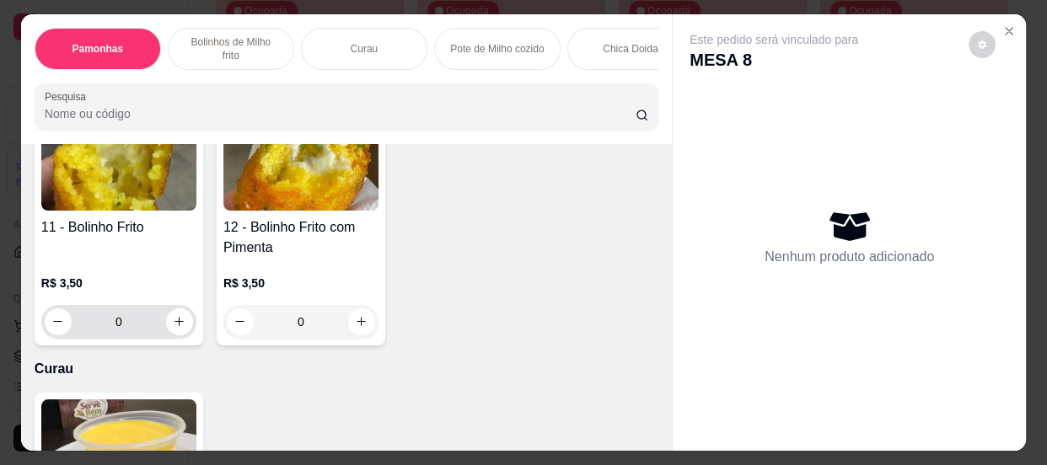
click at [124, 329] on input "0" at bounding box center [119, 322] width 94 height 34
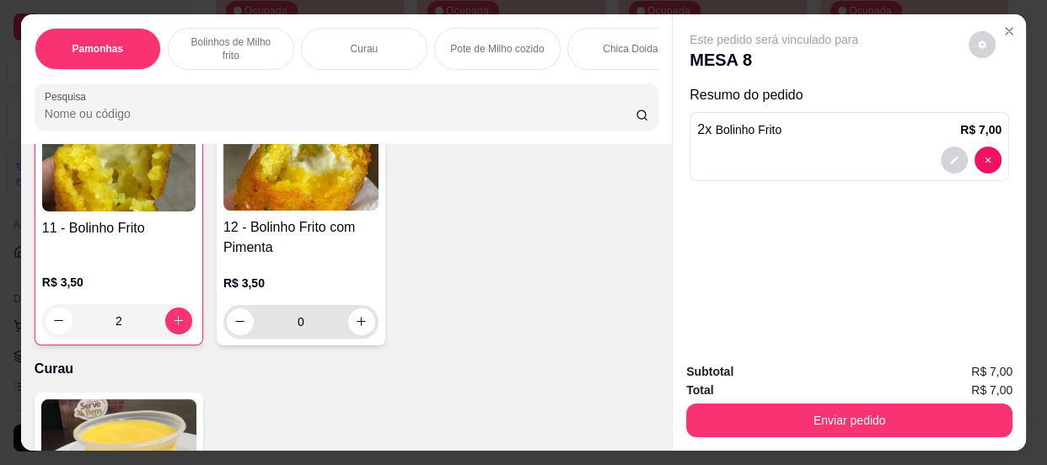
scroll to position [691, 0]
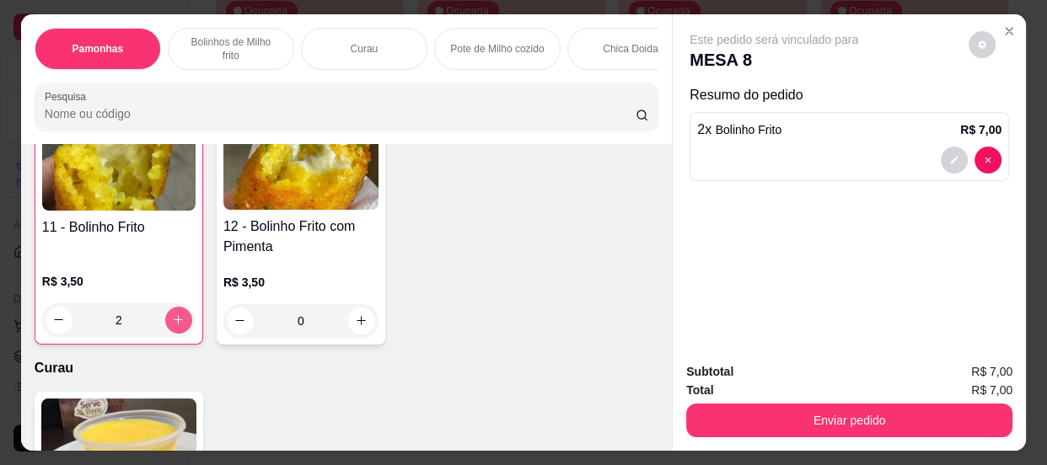
click at [172, 326] on icon "increase-product-quantity" at bounding box center [178, 320] width 13 height 13
click at [173, 326] on icon "increase-product-quantity" at bounding box center [179, 320] width 13 height 13
type input "6"
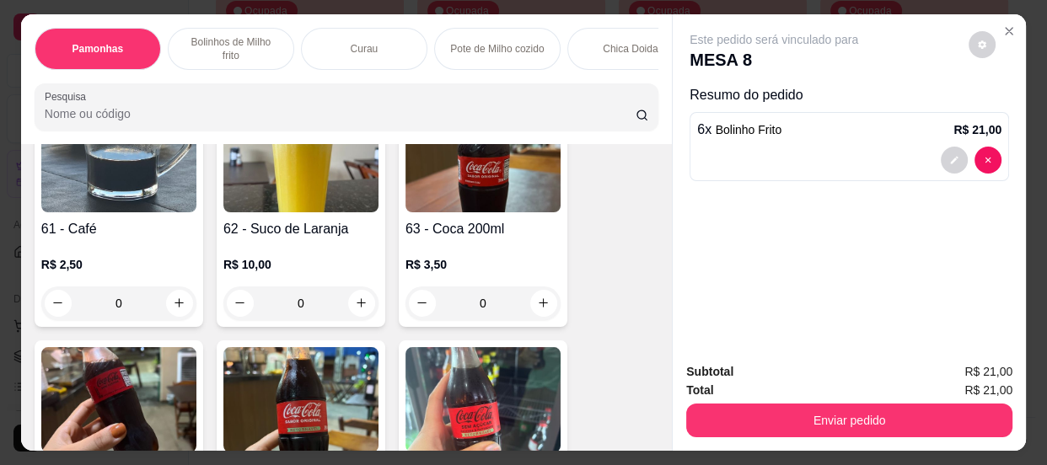
scroll to position [2300, 0]
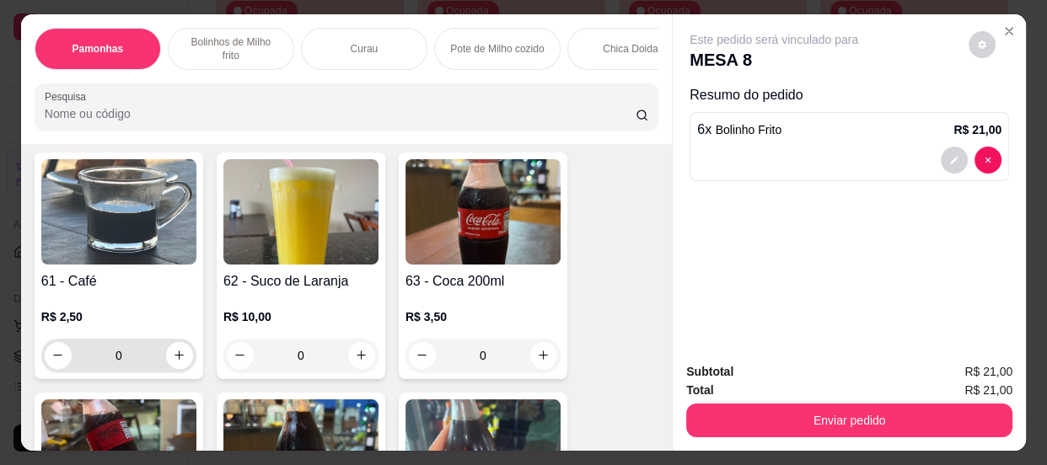
click at [175, 362] on icon "increase-product-quantity" at bounding box center [179, 355] width 13 height 13
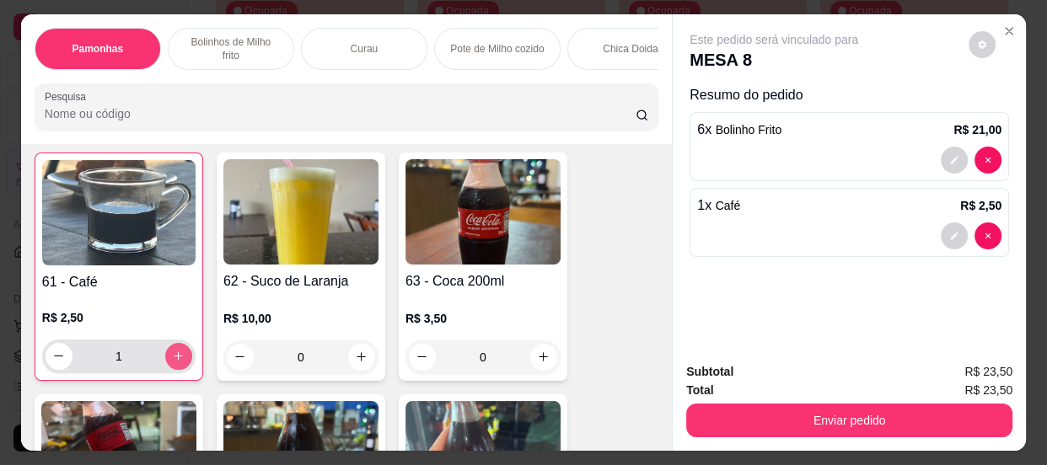
type input "1"
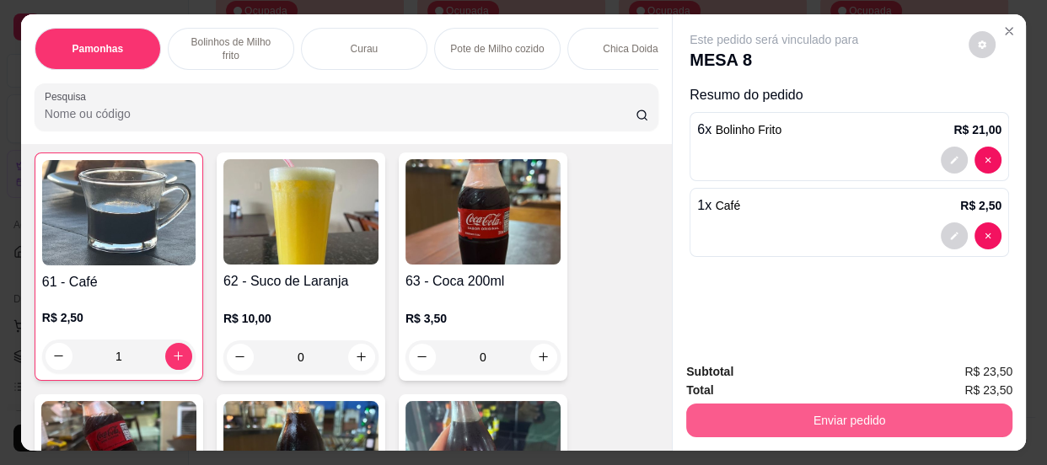
click at [919, 413] on button "Enviar pedido" at bounding box center [849, 421] width 326 height 34
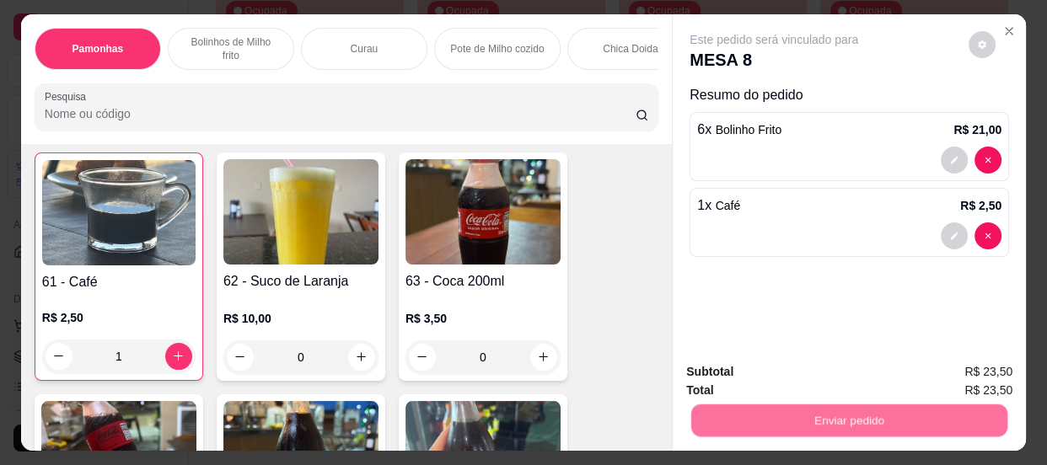
click at [952, 370] on button "Enviar pedido" at bounding box center [969, 374] width 95 height 32
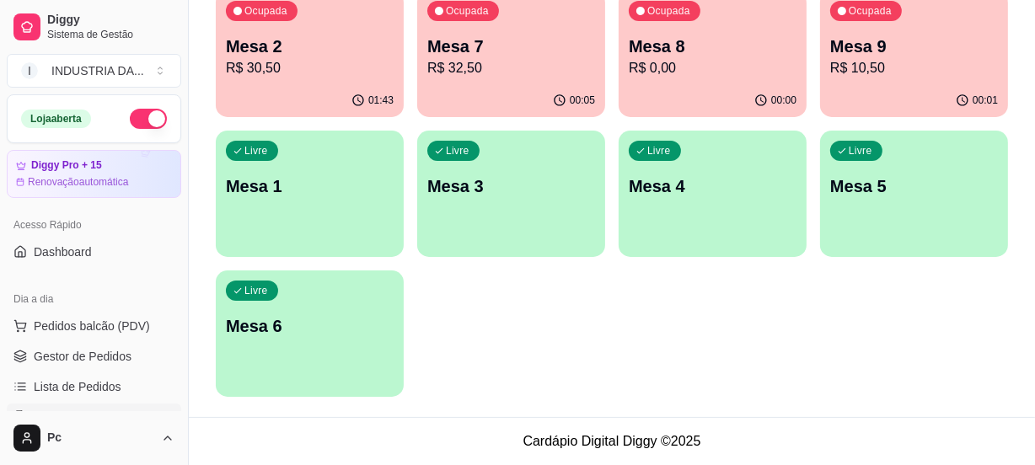
click at [398, 62] on div "Ocupada Mesa 2 R$ 30,50" at bounding box center [310, 38] width 188 height 94
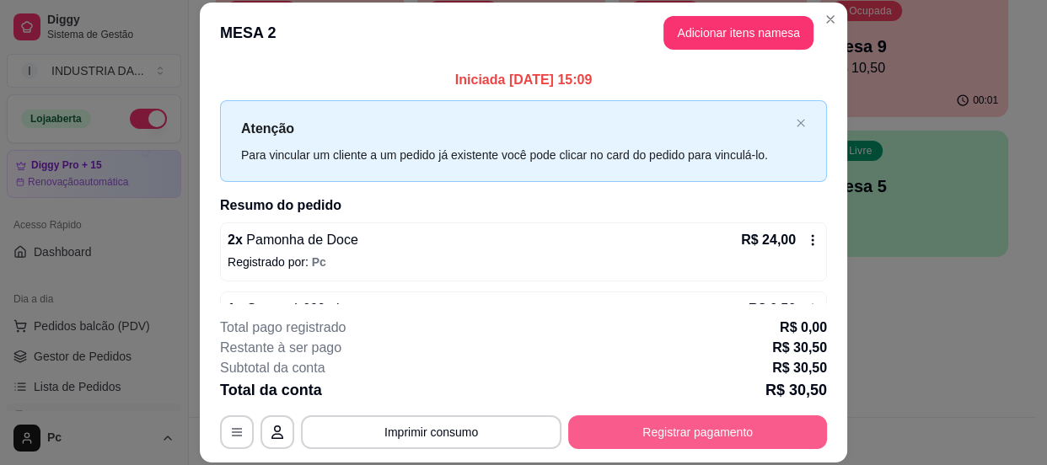
click at [712, 429] on button "Registrar pagamento" at bounding box center [697, 433] width 259 height 34
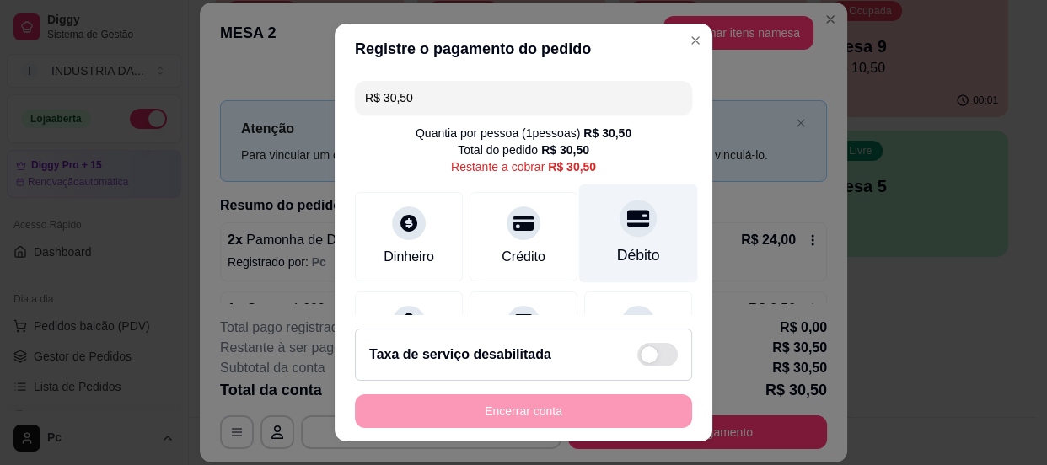
click at [627, 209] on icon at bounding box center [638, 218] width 22 height 22
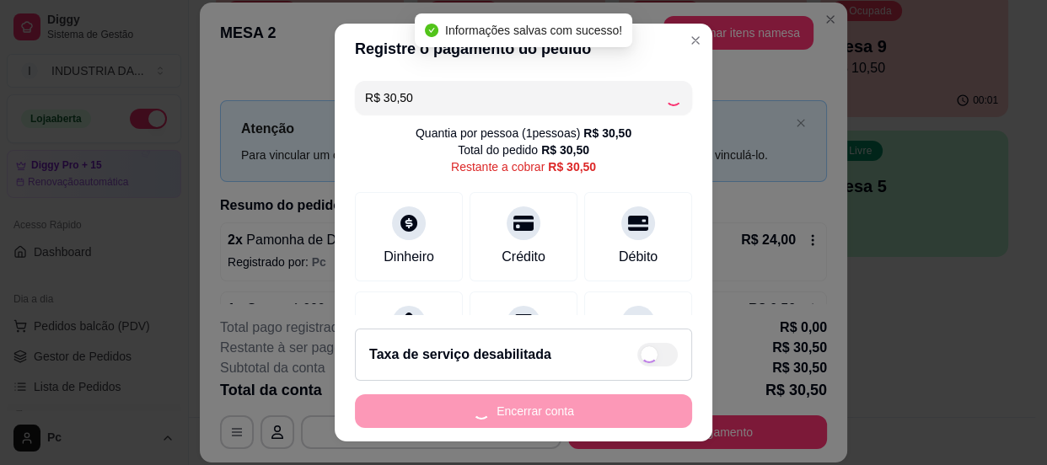
type input "R$ 0,00"
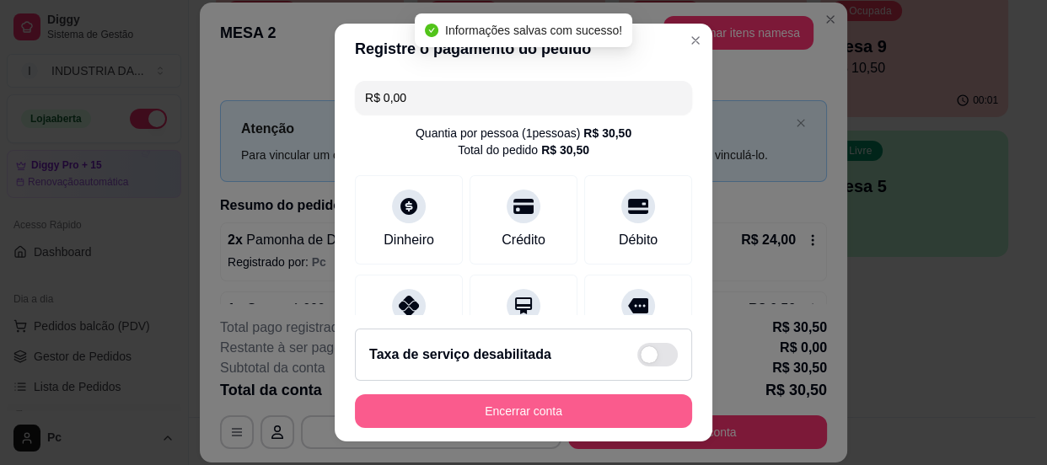
click at [524, 415] on button "Encerrar conta" at bounding box center [523, 412] width 337 height 34
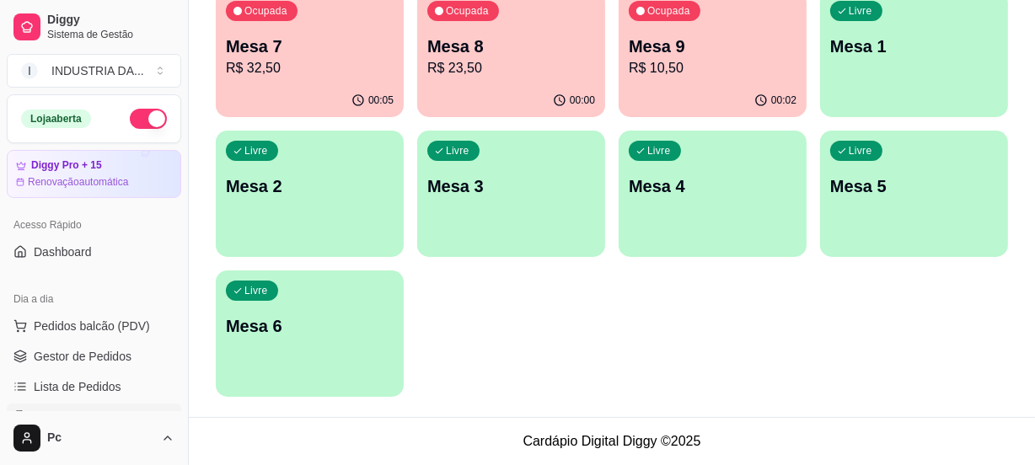
click at [834, 77] on div "Livre Mesa 1" at bounding box center [914, 44] width 188 height 106
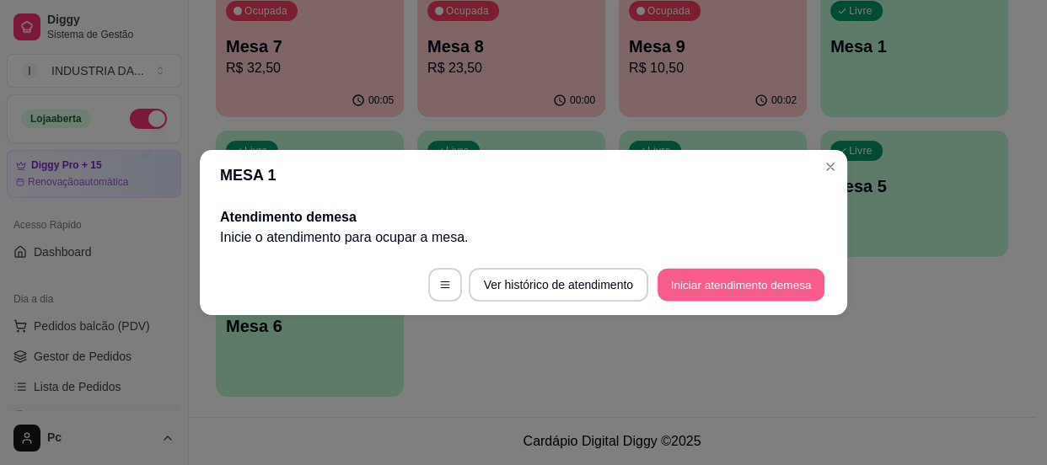
click at [686, 285] on button "Iniciar atendimento de mesa" at bounding box center [741, 285] width 167 height 33
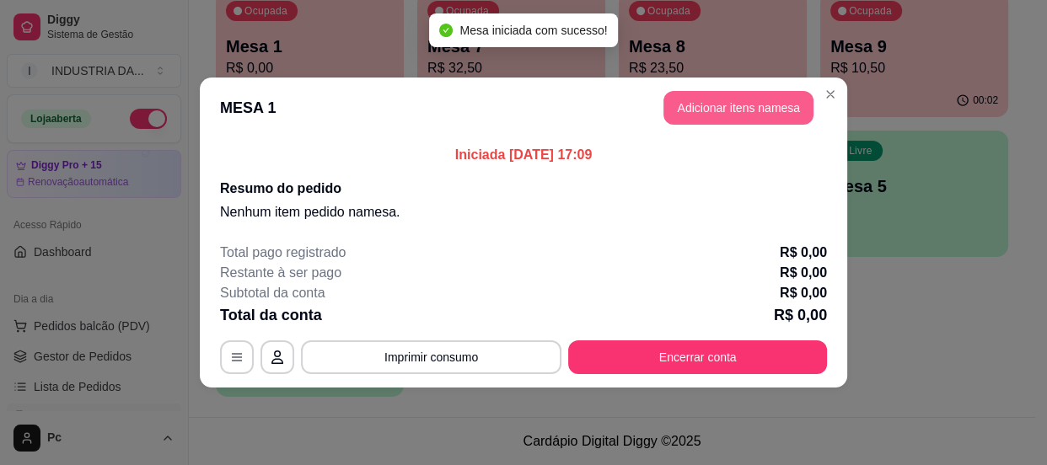
click at [763, 114] on button "Adicionar itens na mesa" at bounding box center [739, 108] width 150 height 34
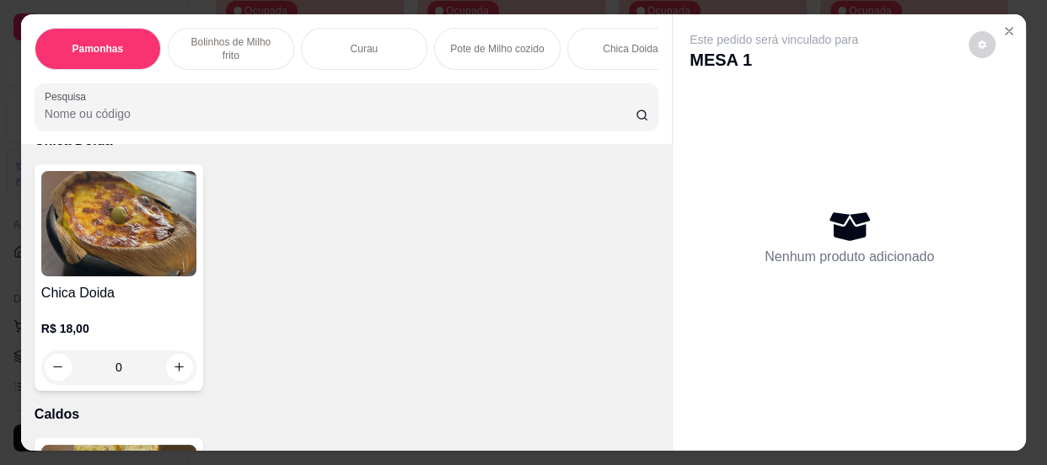
scroll to position [1533, 0]
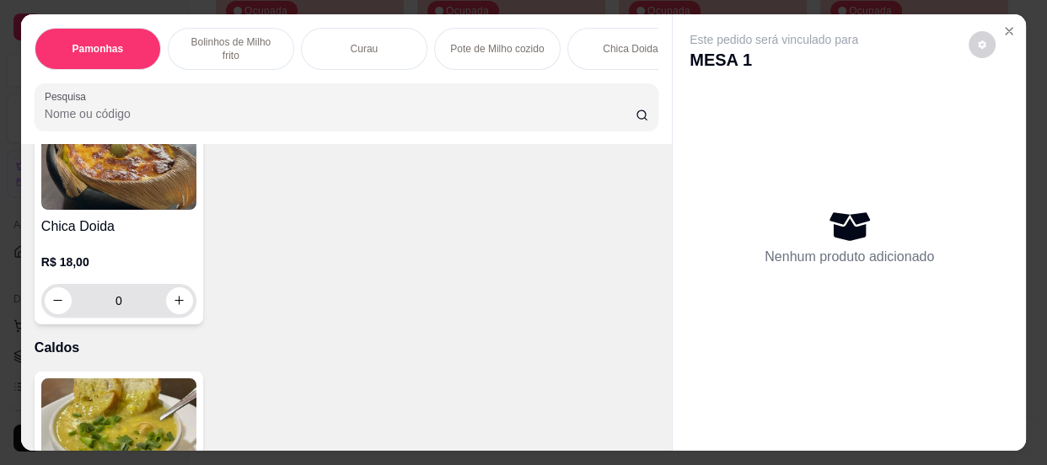
click at [134, 309] on input "0" at bounding box center [119, 301] width 94 height 34
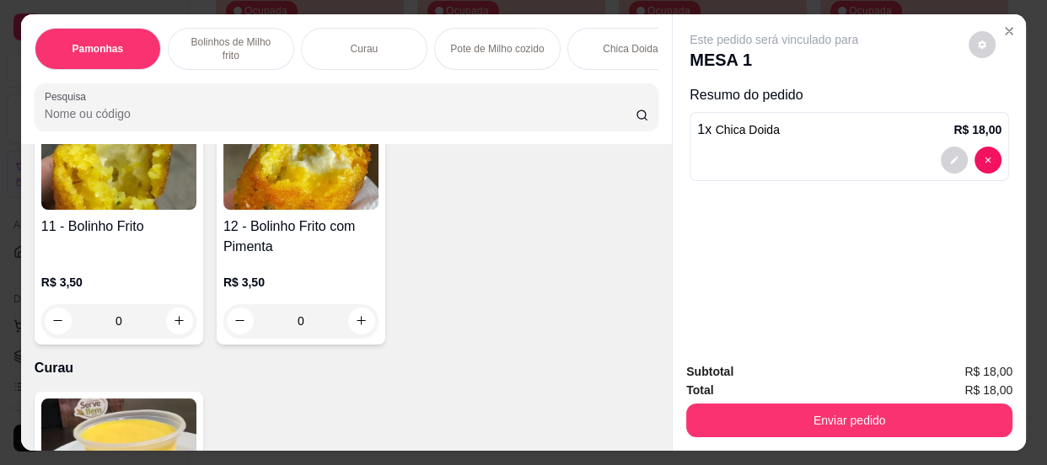
scroll to position [920, 0]
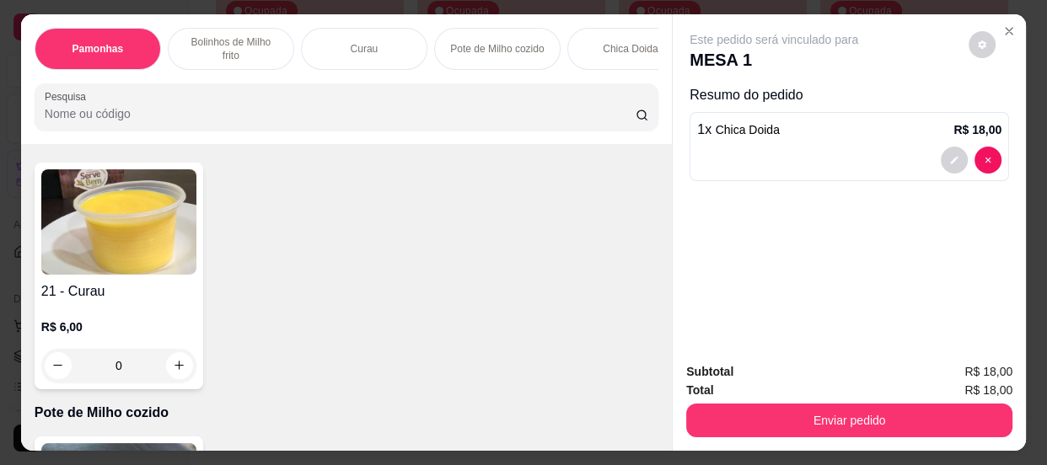
type input "1"
click at [143, 362] on input "0" at bounding box center [119, 366] width 94 height 34
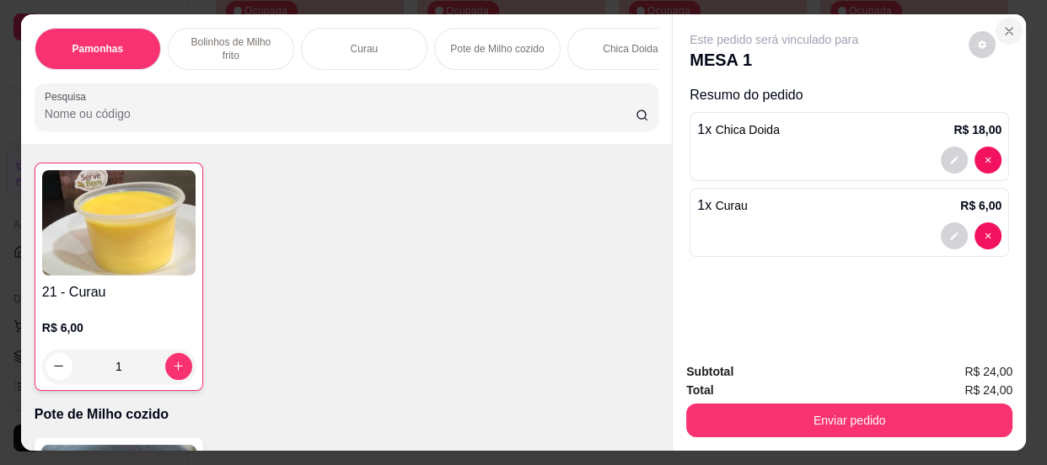
type input "1"
click at [1014, 24] on button "Close" at bounding box center [1009, 31] width 27 height 27
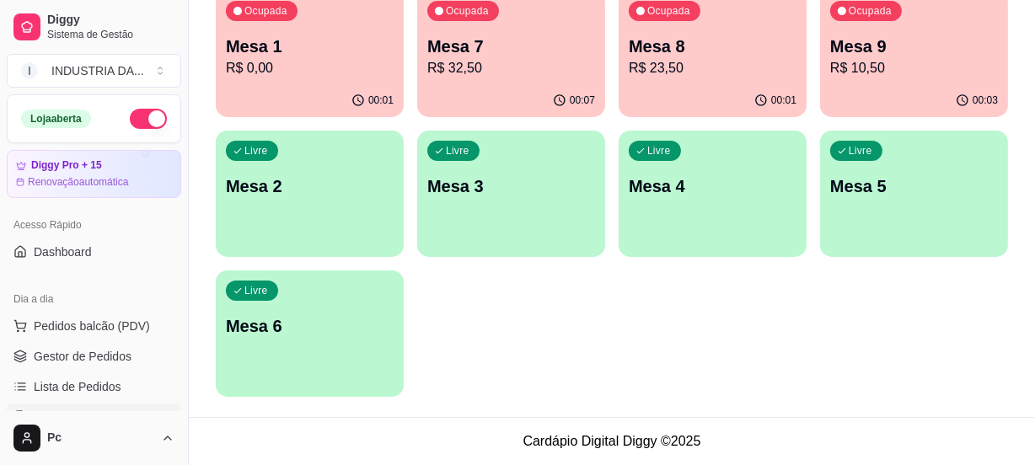
click at [494, 67] on p "R$ 32,50" at bounding box center [512, 68] width 168 height 20
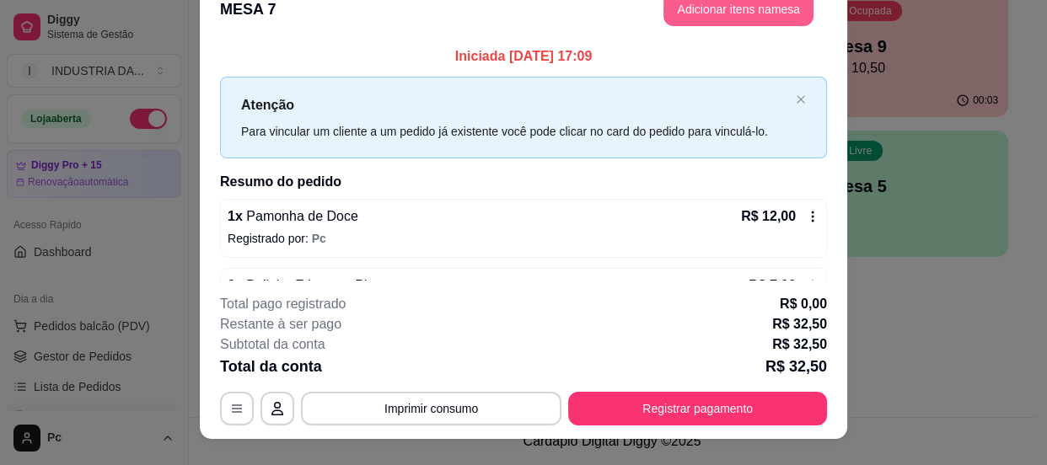
scroll to position [0, 0]
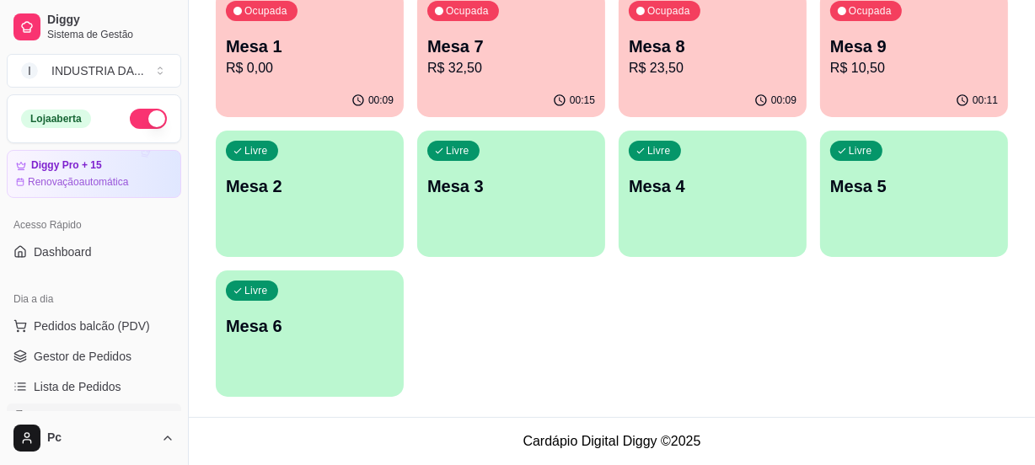
click at [675, 58] on p "R$ 23,50" at bounding box center [713, 68] width 168 height 20
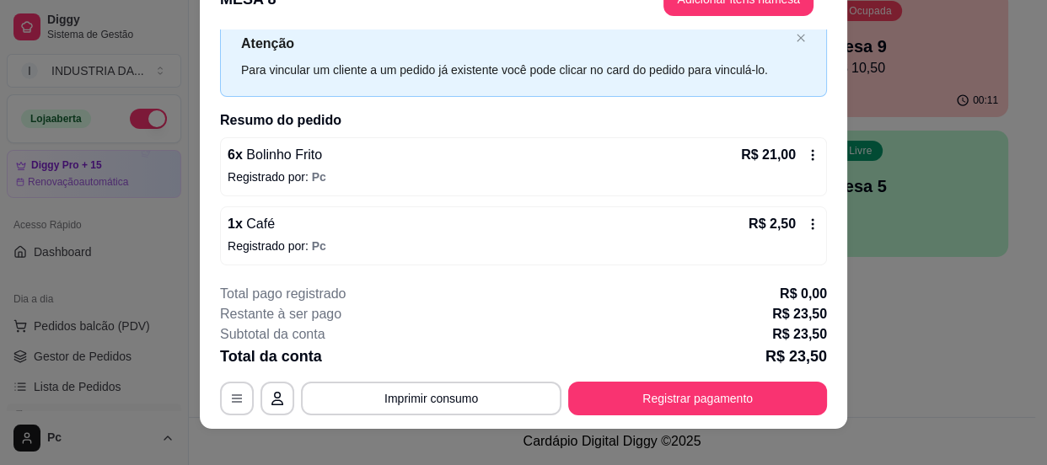
scroll to position [51, 0]
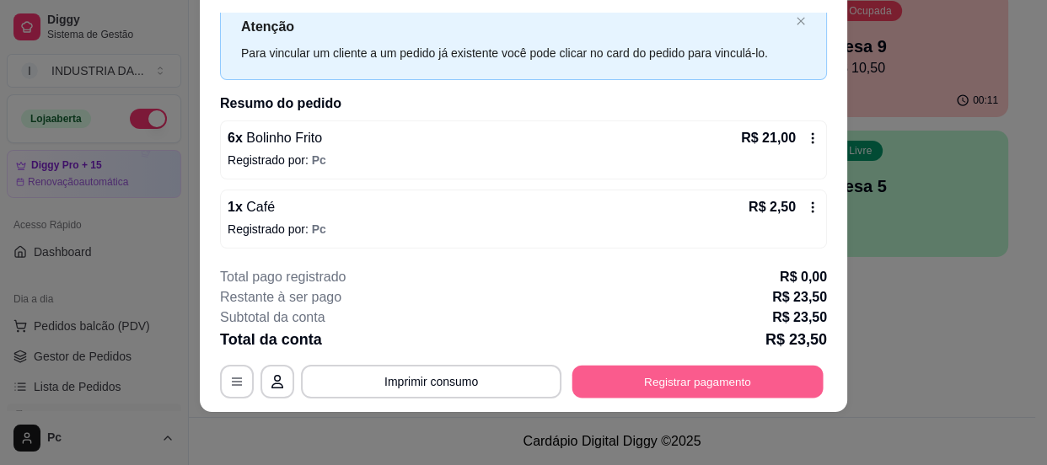
click at [676, 372] on button "Registrar pagamento" at bounding box center [698, 382] width 251 height 33
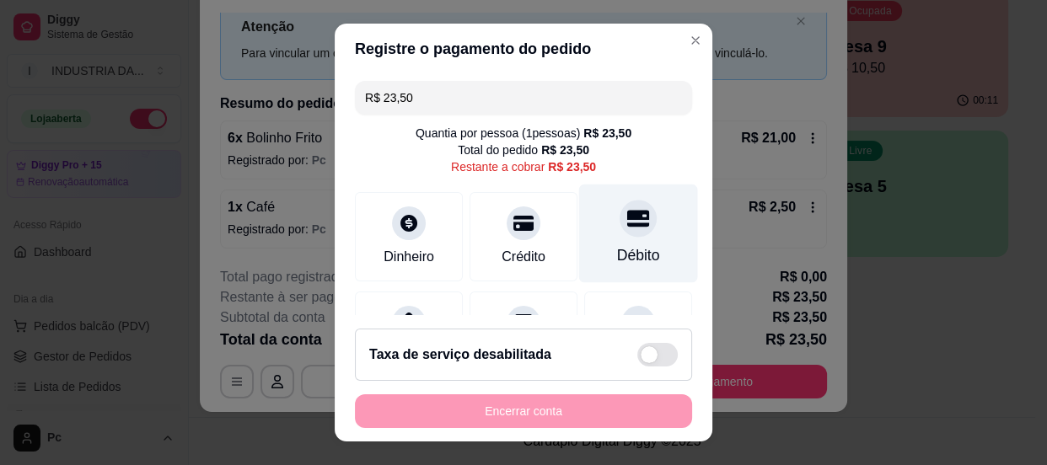
click at [637, 223] on div "Débito" at bounding box center [638, 233] width 119 height 99
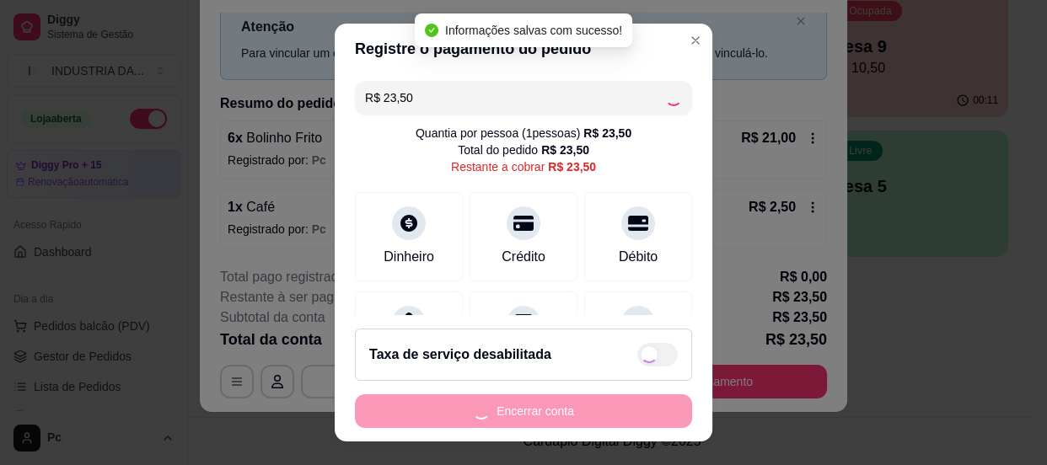
type input "R$ 0,00"
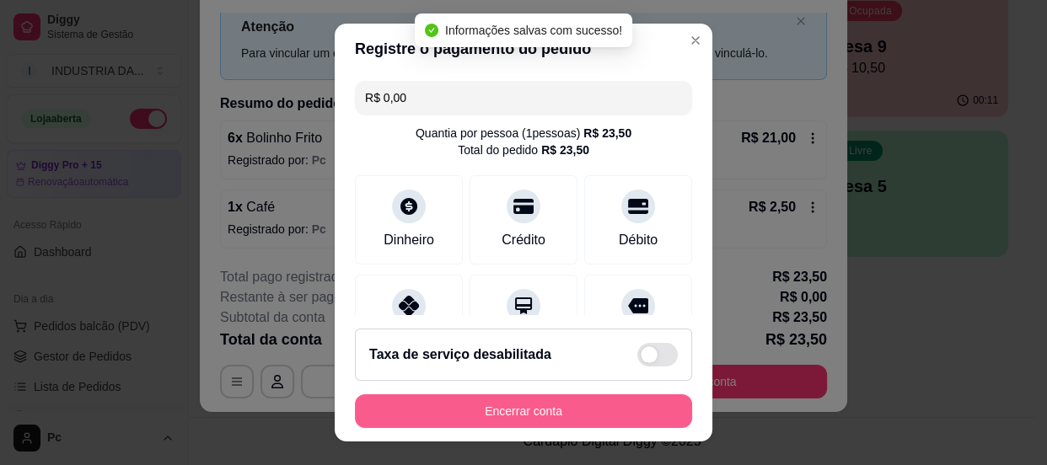
click at [629, 408] on button "Encerrar conta" at bounding box center [523, 412] width 337 height 34
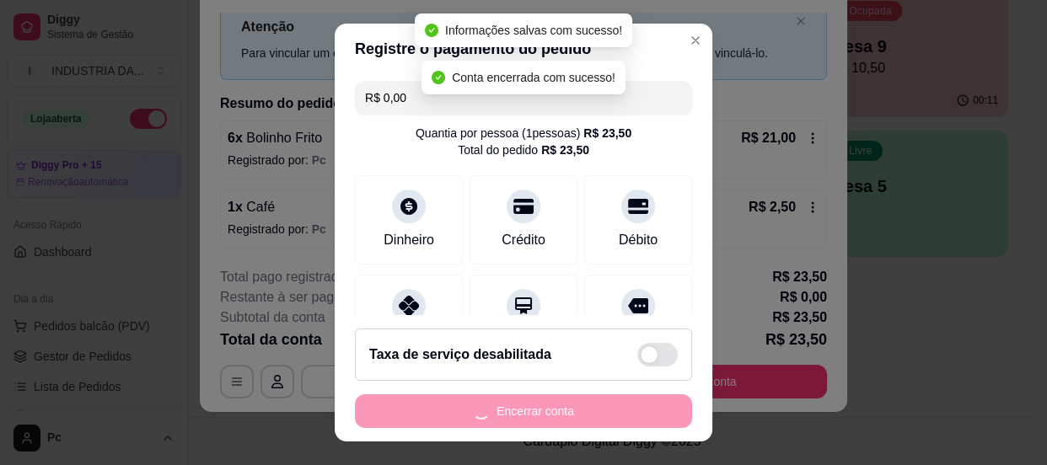
scroll to position [0, 0]
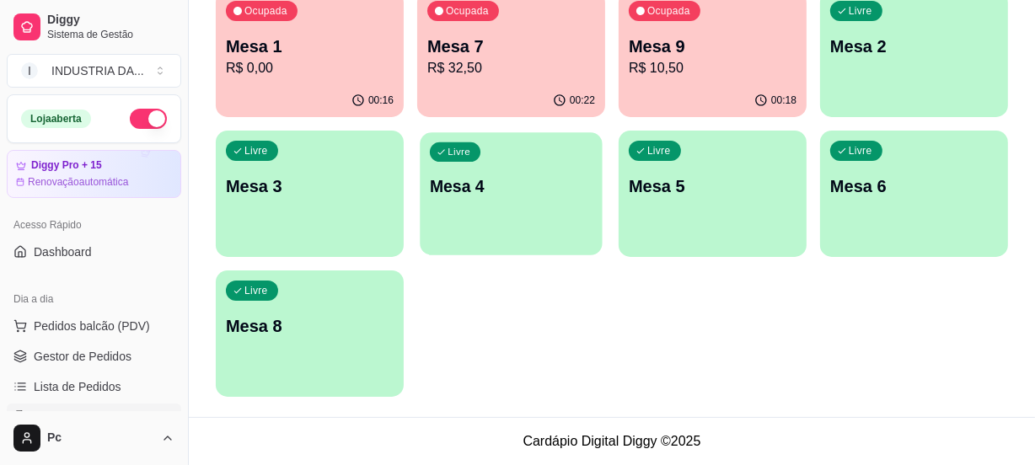
click at [489, 193] on p "Mesa 4" at bounding box center [511, 186] width 163 height 23
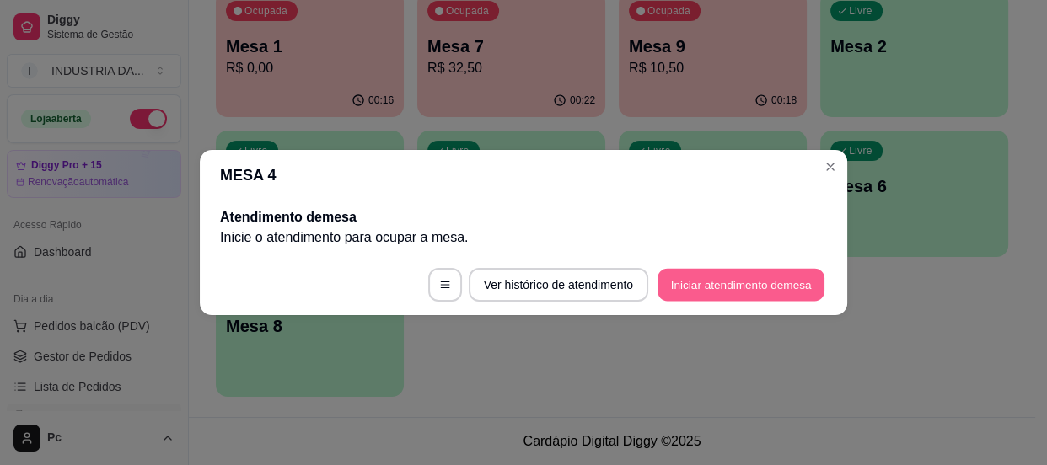
click at [742, 282] on button "Iniciar atendimento de mesa" at bounding box center [741, 285] width 167 height 33
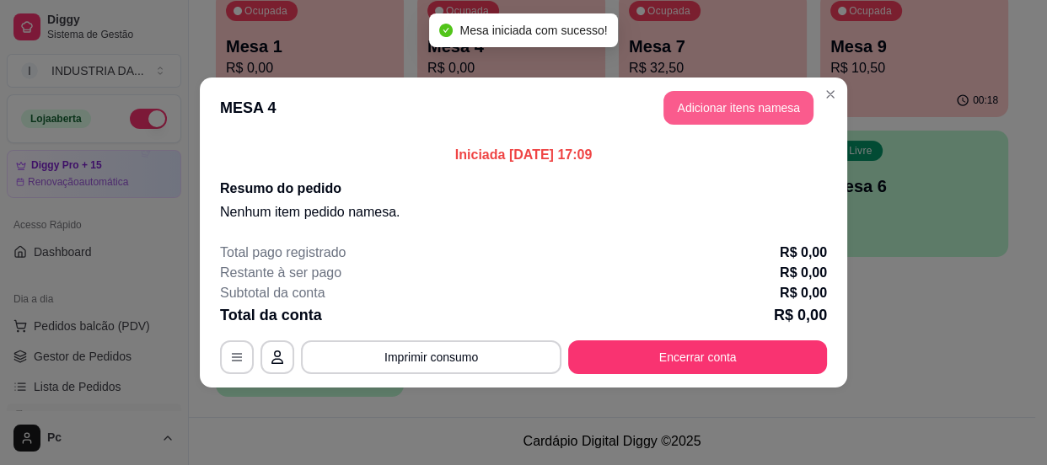
click at [719, 113] on button "Adicionar itens na mesa" at bounding box center [739, 108] width 150 height 34
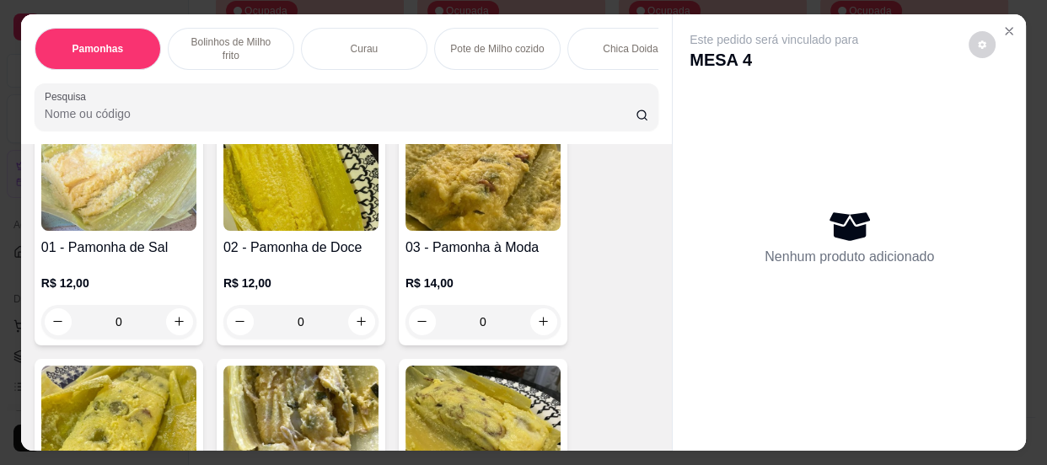
scroll to position [153, 0]
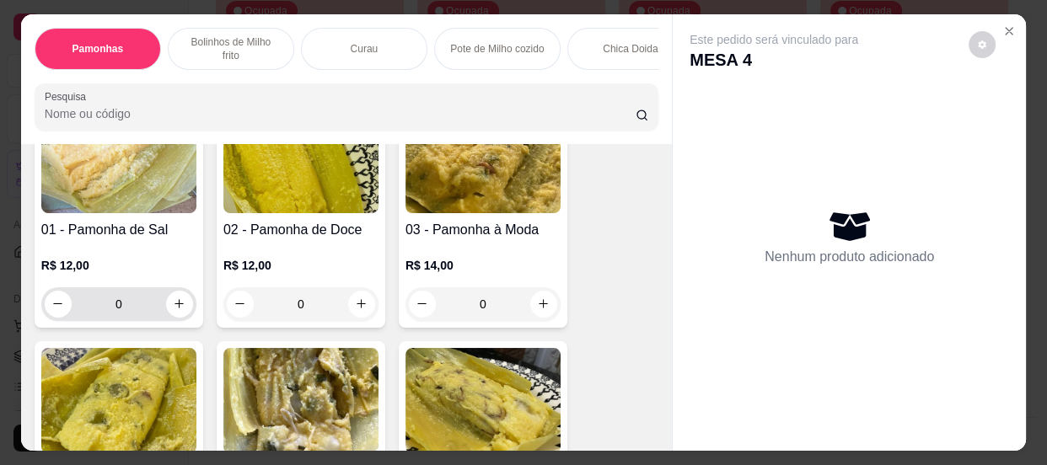
click at [145, 309] on input "0" at bounding box center [119, 305] width 94 height 34
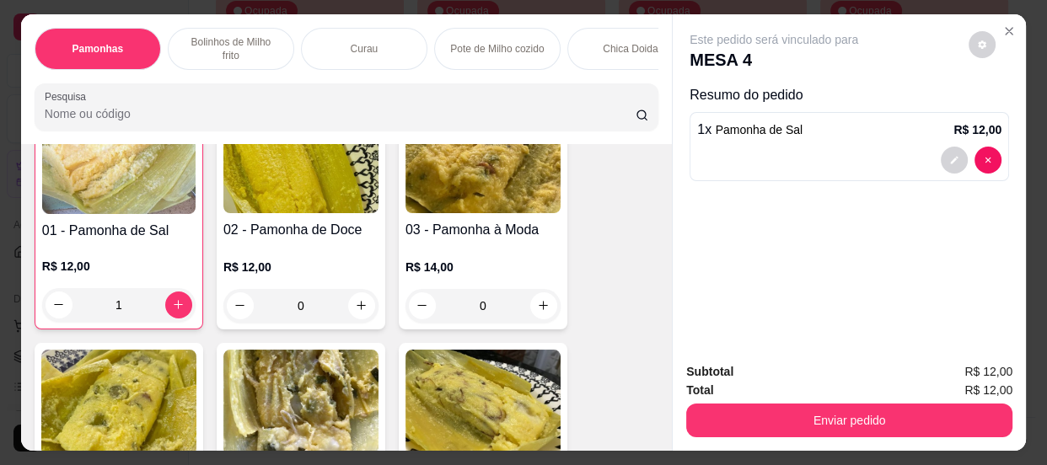
scroll to position [153, 0]
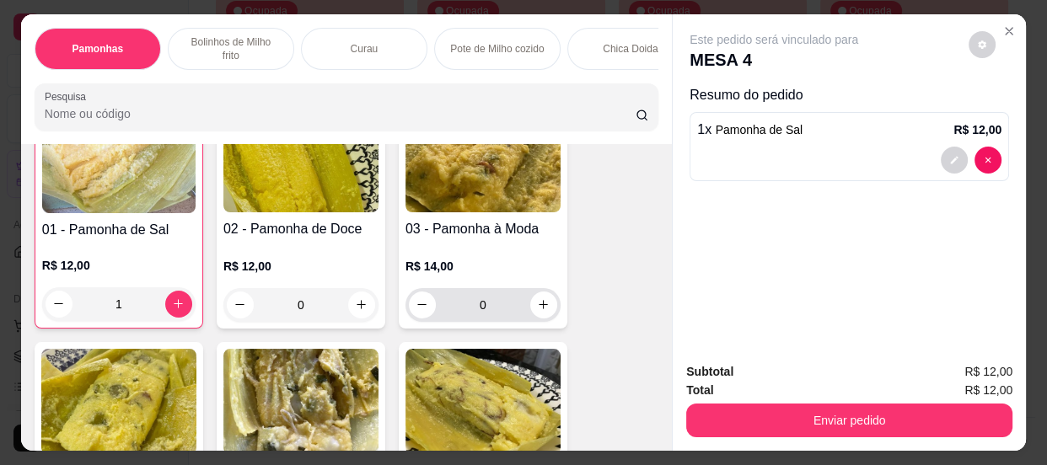
type input "1"
click at [484, 315] on input "0" at bounding box center [483, 305] width 94 height 34
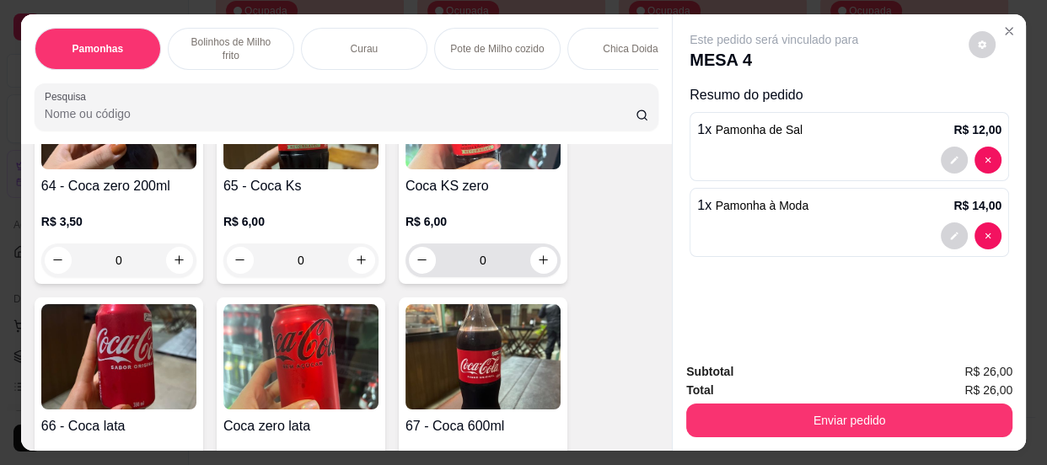
scroll to position [2606, 0]
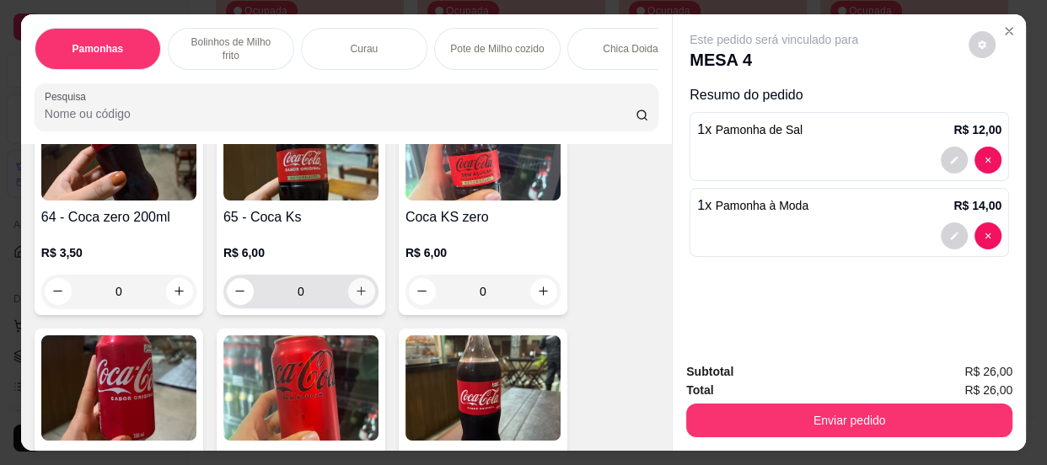
type input "1"
click at [355, 293] on icon "increase-product-quantity" at bounding box center [361, 291] width 13 height 13
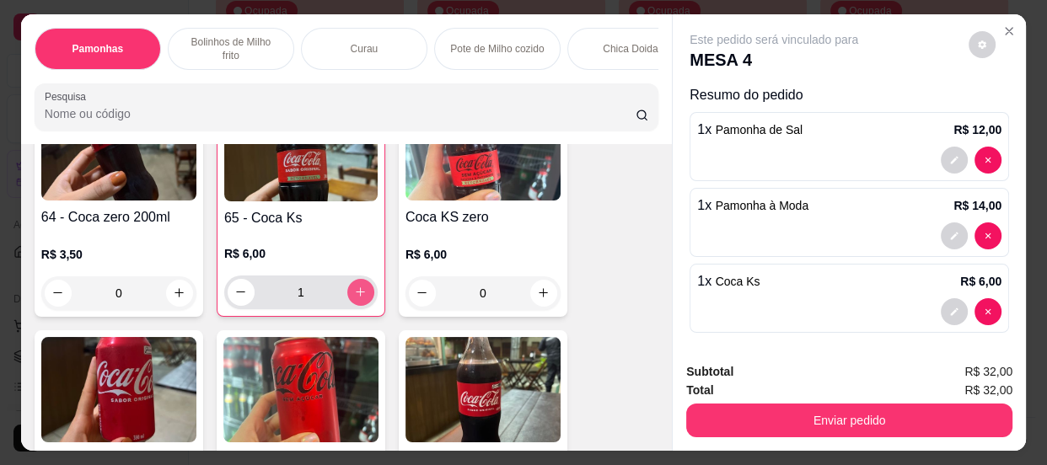
type input "1"
click at [866, 405] on button "Enviar pedido" at bounding box center [849, 421] width 326 height 34
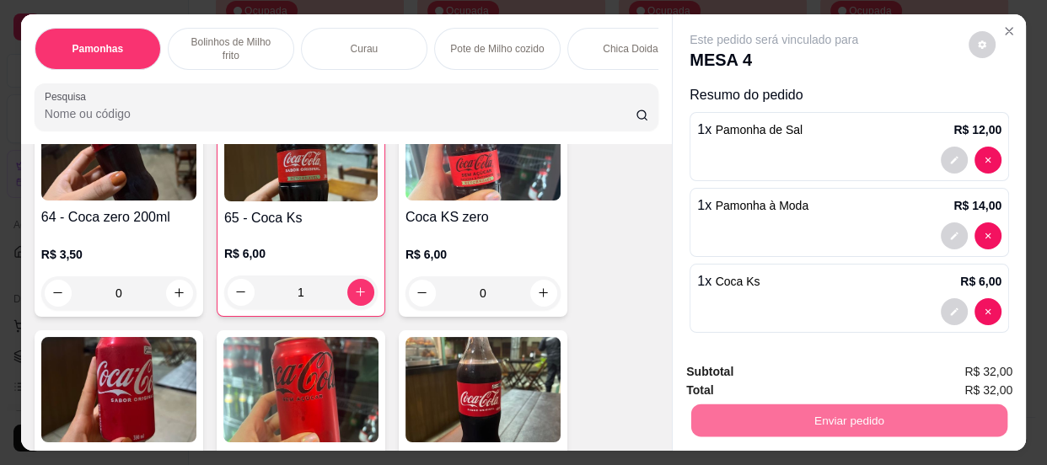
click at [945, 381] on button "Enviar pedido" at bounding box center [969, 373] width 93 height 31
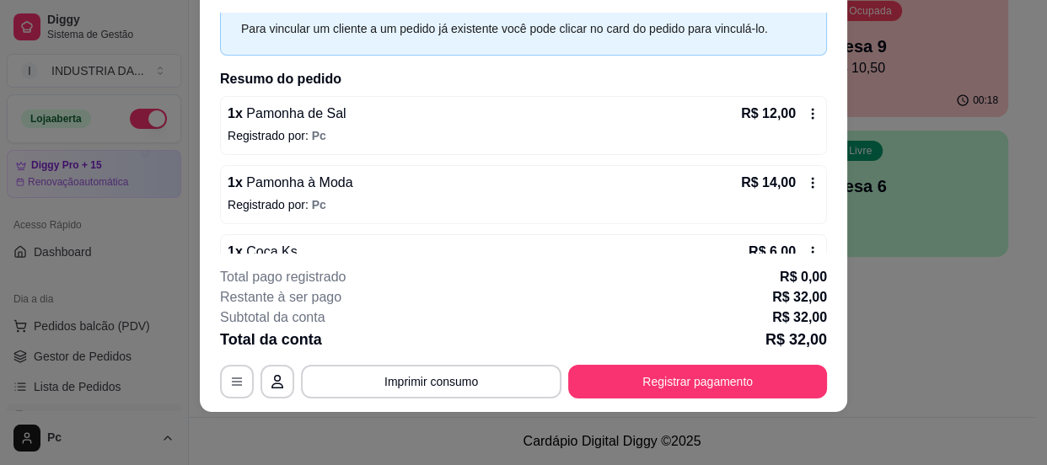
scroll to position [0, 0]
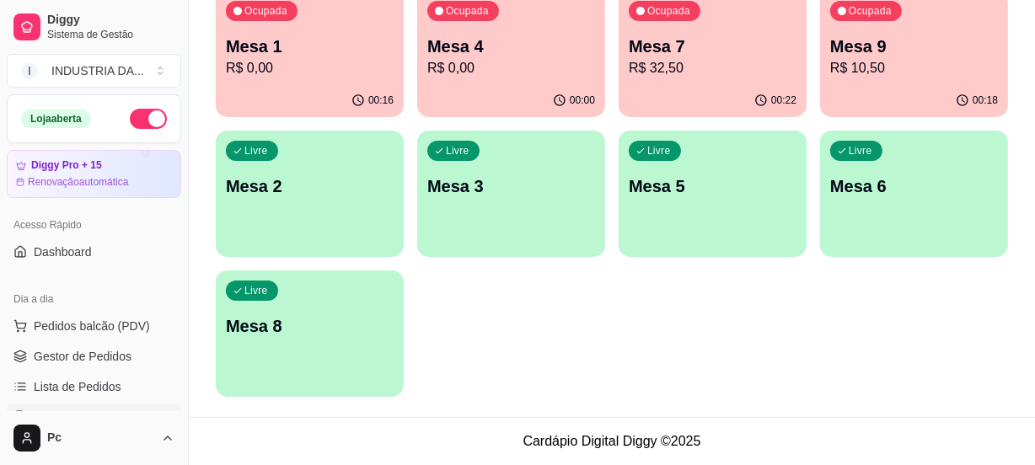
click at [872, 45] on p "Mesa 9" at bounding box center [915, 47] width 168 height 24
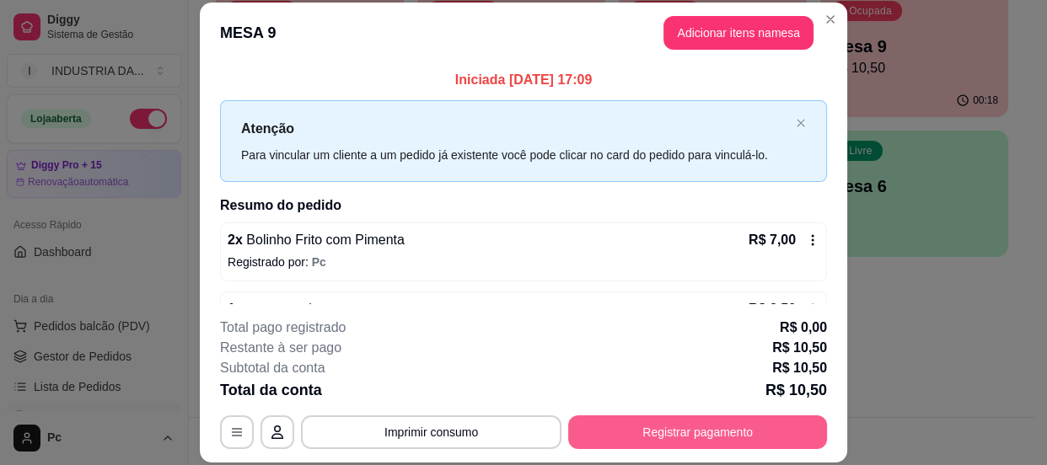
click at [659, 425] on button "Registrar pagamento" at bounding box center [697, 433] width 259 height 34
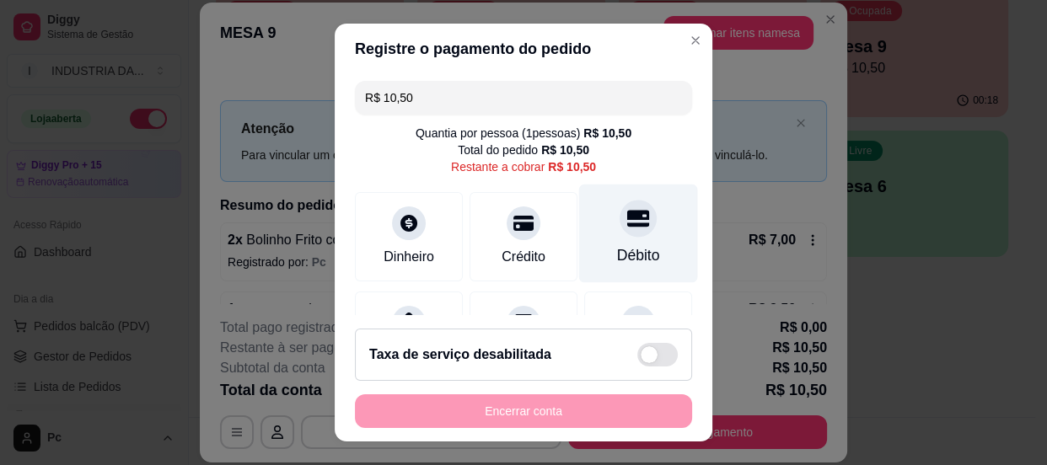
click at [627, 227] on icon at bounding box center [638, 218] width 22 height 22
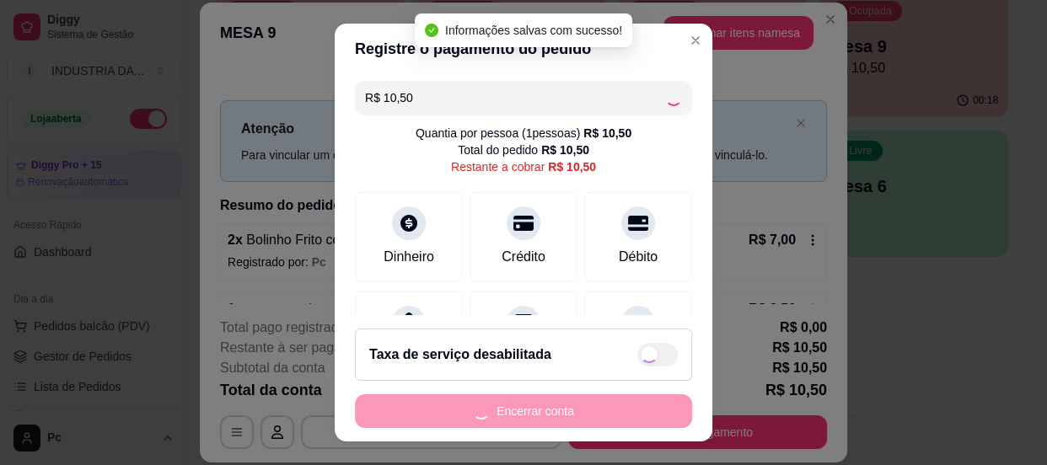
type input "R$ 0,00"
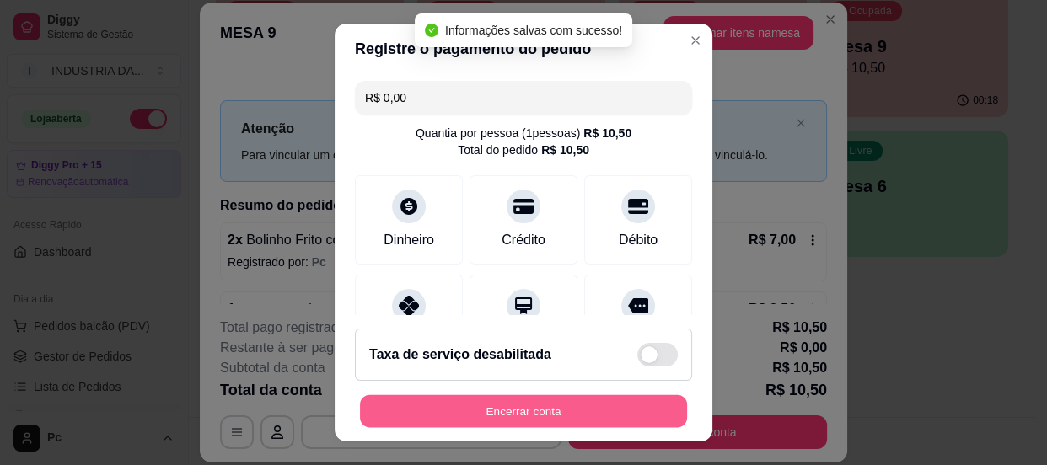
click at [589, 404] on button "Encerrar conta" at bounding box center [523, 411] width 327 height 33
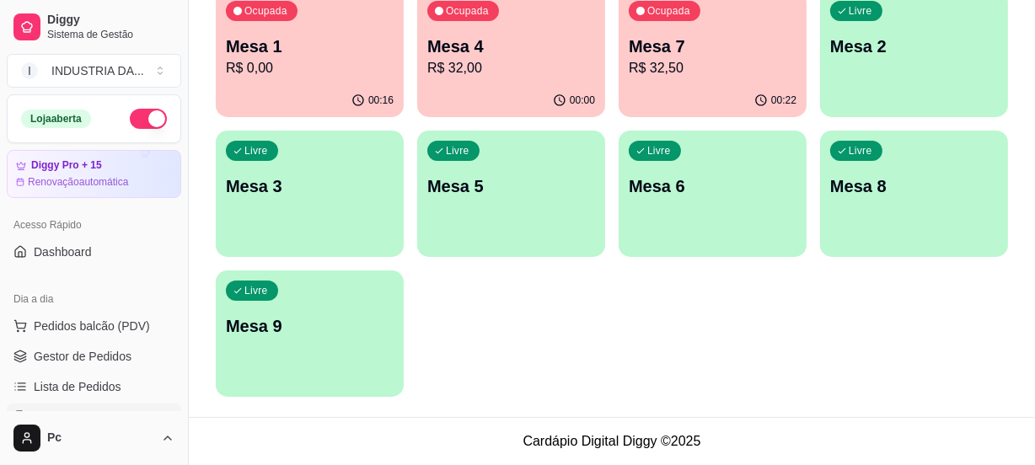
click at [666, 40] on p "Mesa 7" at bounding box center [713, 47] width 168 height 24
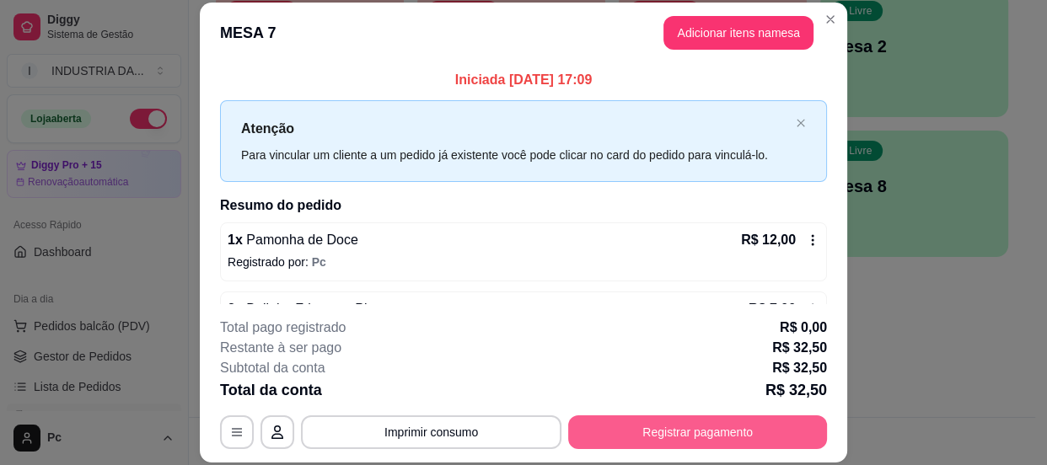
click at [693, 444] on button "Registrar pagamento" at bounding box center [697, 433] width 259 height 34
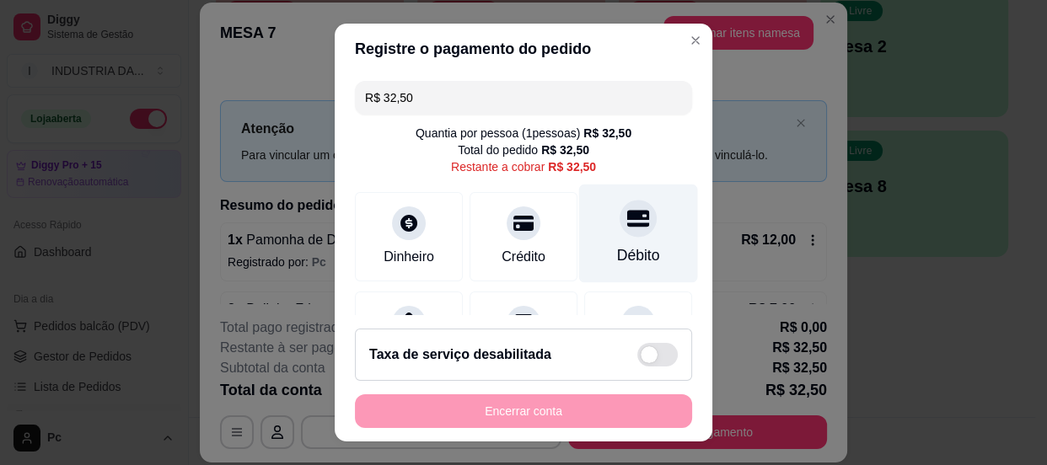
click at [627, 223] on icon at bounding box center [638, 218] width 22 height 22
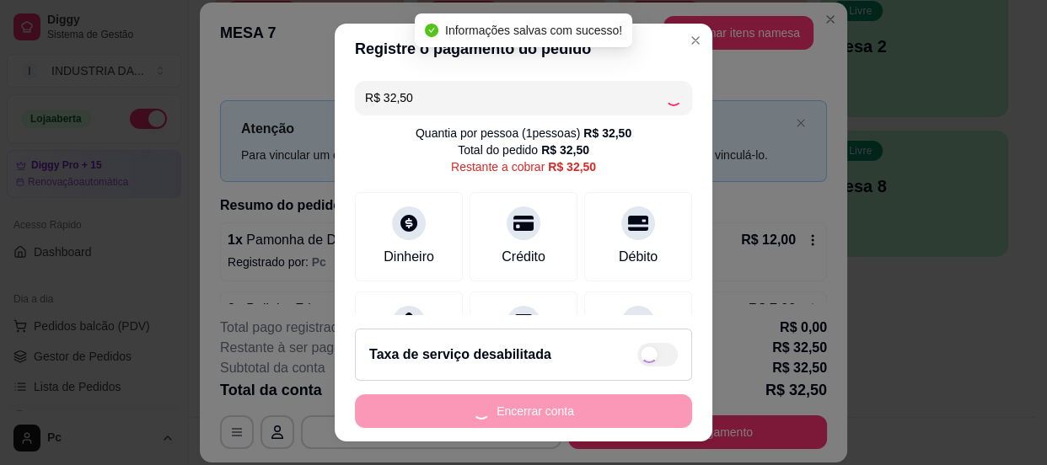
type input "R$ 0,00"
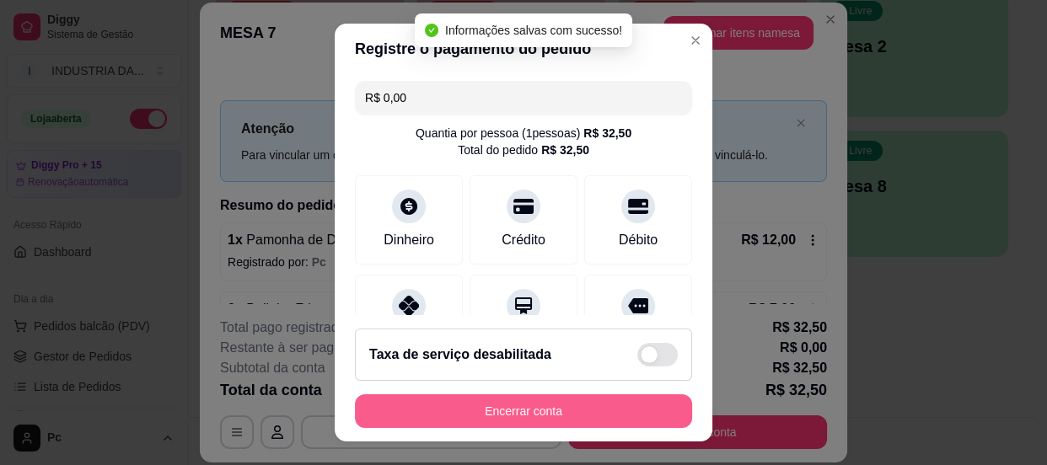
click at [625, 411] on button "Encerrar conta" at bounding box center [523, 412] width 337 height 34
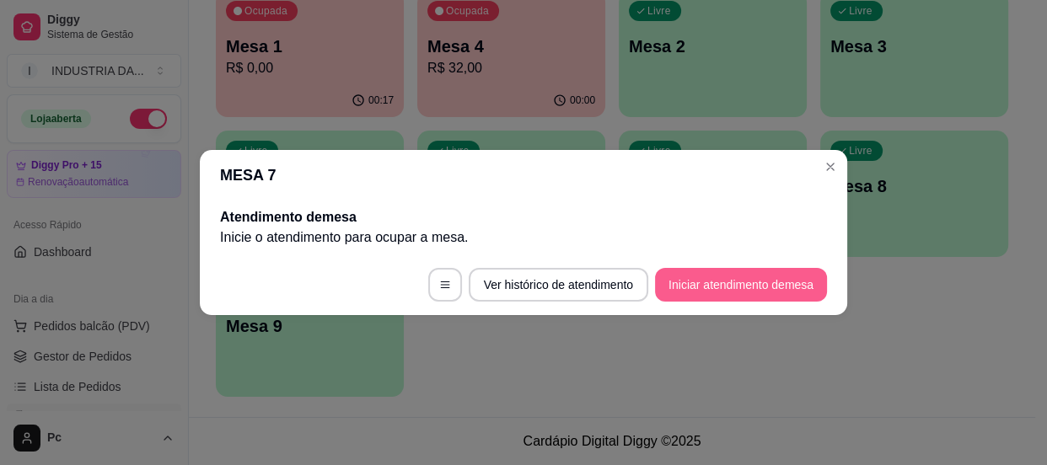
click at [734, 290] on button "Iniciar atendimento de mesa" at bounding box center [741, 285] width 172 height 34
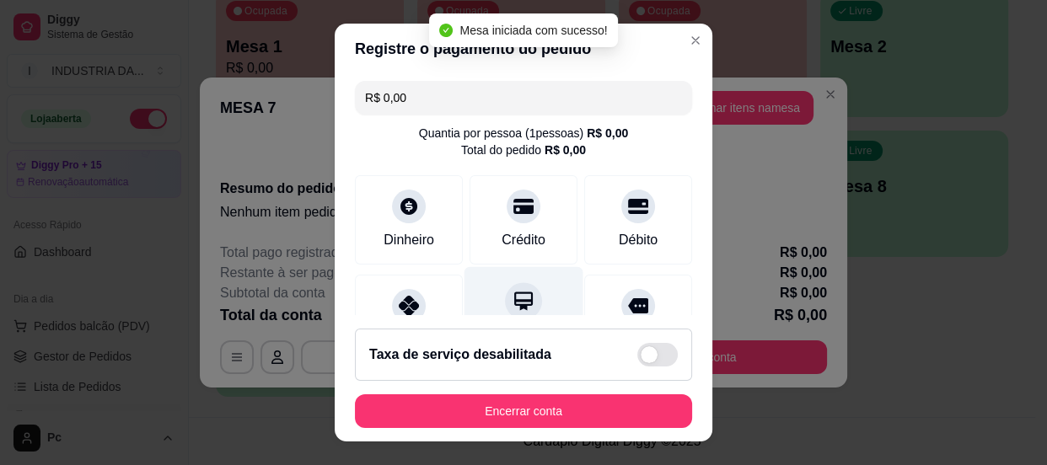
scroll to position [174, 0]
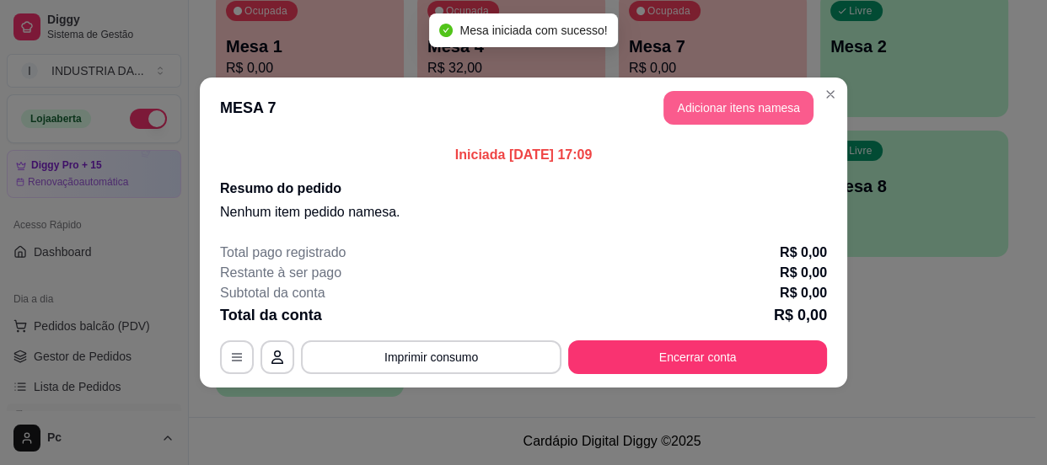
click at [675, 122] on button "Adicionar itens na mesa" at bounding box center [739, 108] width 150 height 34
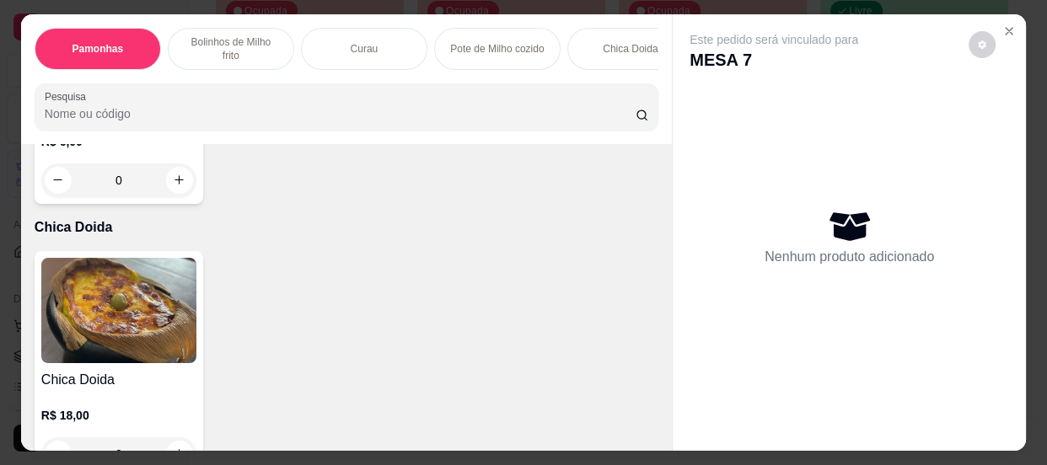
scroll to position [1533, 0]
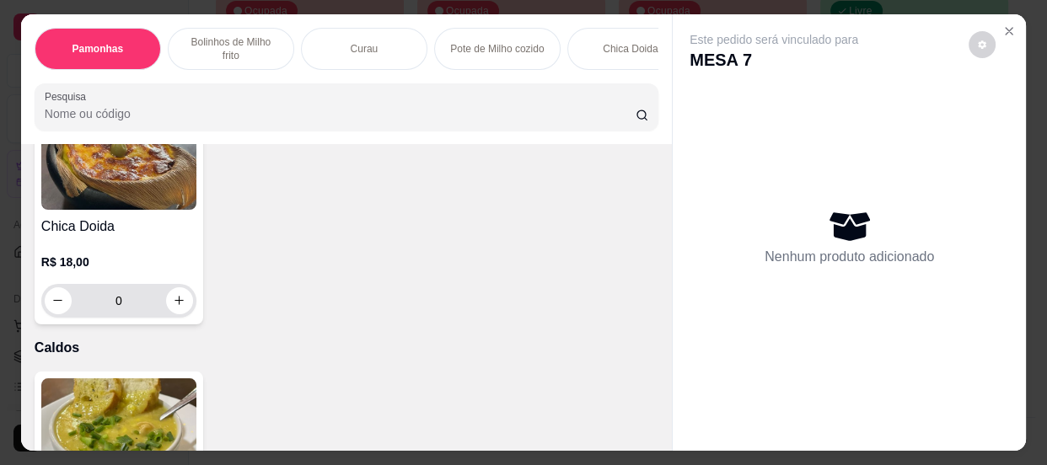
click at [141, 304] on input "0" at bounding box center [119, 301] width 94 height 34
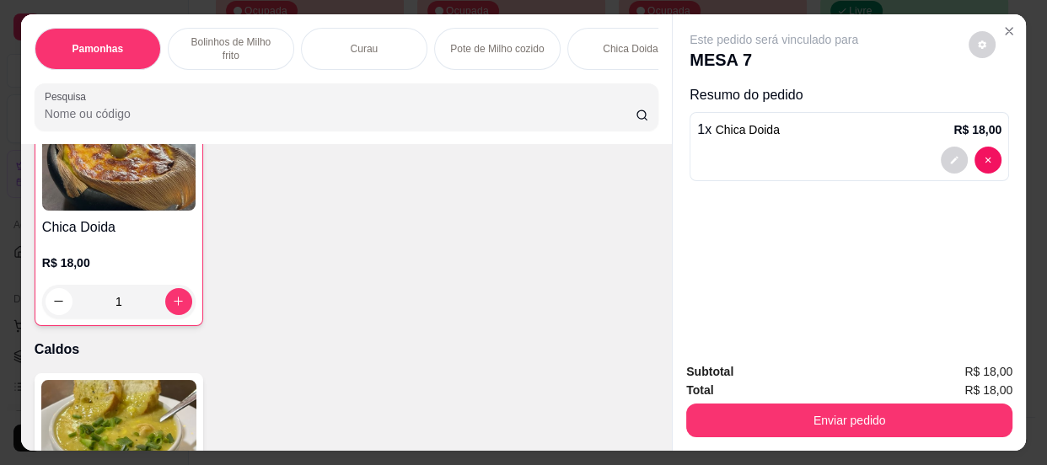
scroll to position [1534, 0]
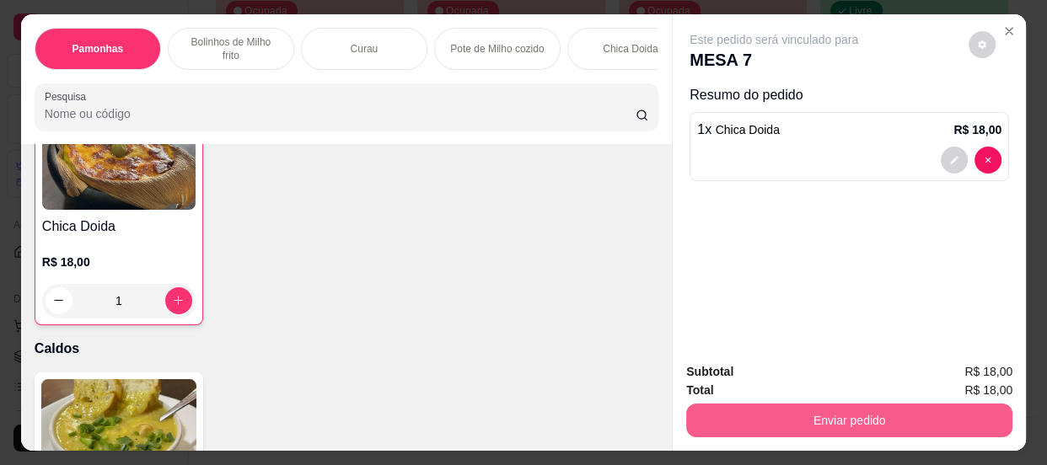
type input "1"
click at [846, 418] on button "Enviar pedido" at bounding box center [849, 421] width 326 height 34
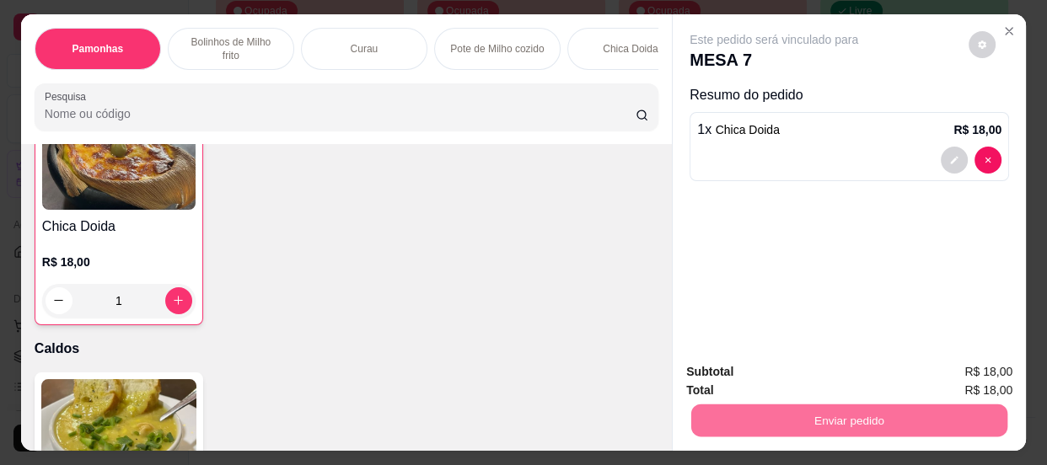
click at [983, 360] on button "Enviar pedido" at bounding box center [969, 373] width 93 height 31
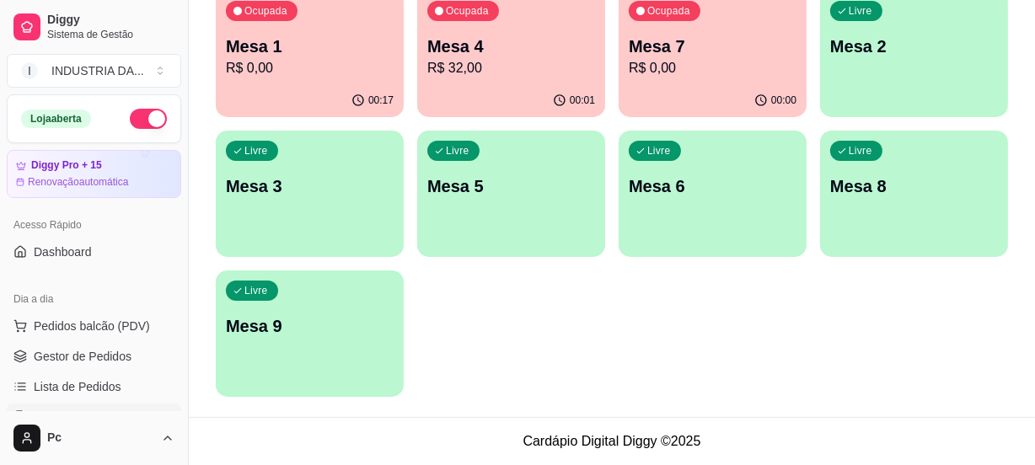
click at [330, 71] on p "R$ 0,00" at bounding box center [310, 68] width 168 height 20
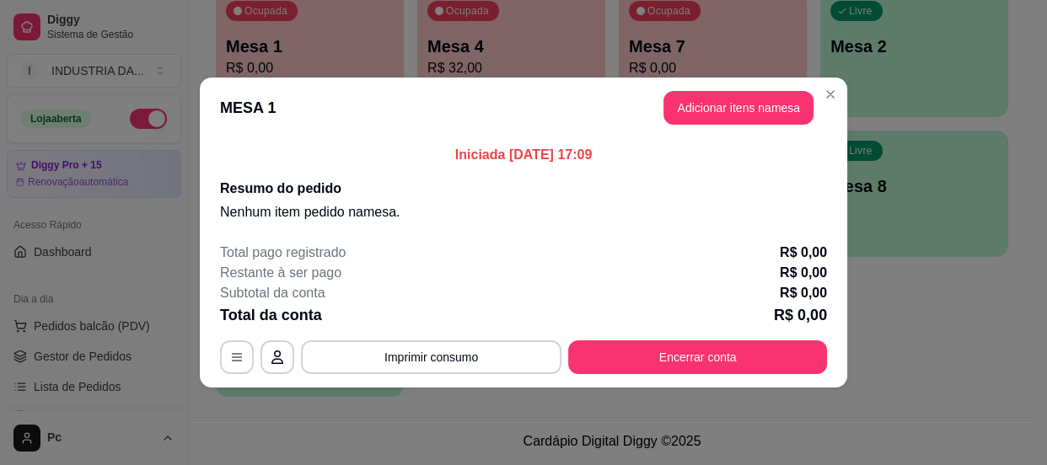
click at [656, 342] on button "Encerrar conta" at bounding box center [697, 358] width 259 height 34
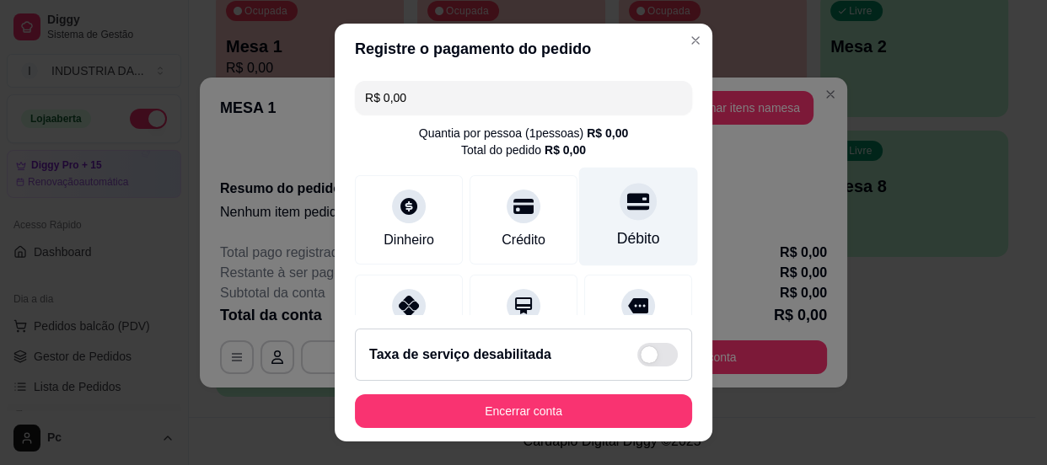
click at [627, 201] on icon at bounding box center [638, 201] width 22 height 17
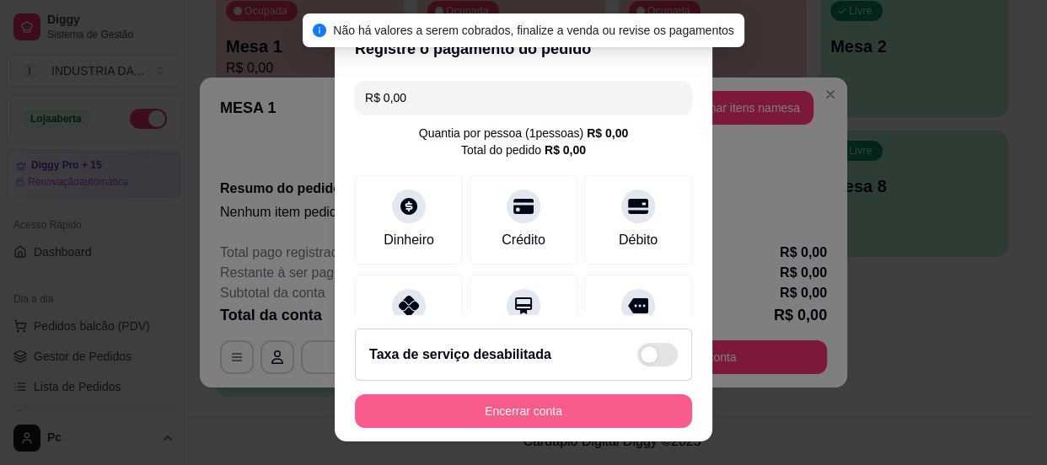
click at [514, 417] on button "Encerrar conta" at bounding box center [523, 412] width 337 height 34
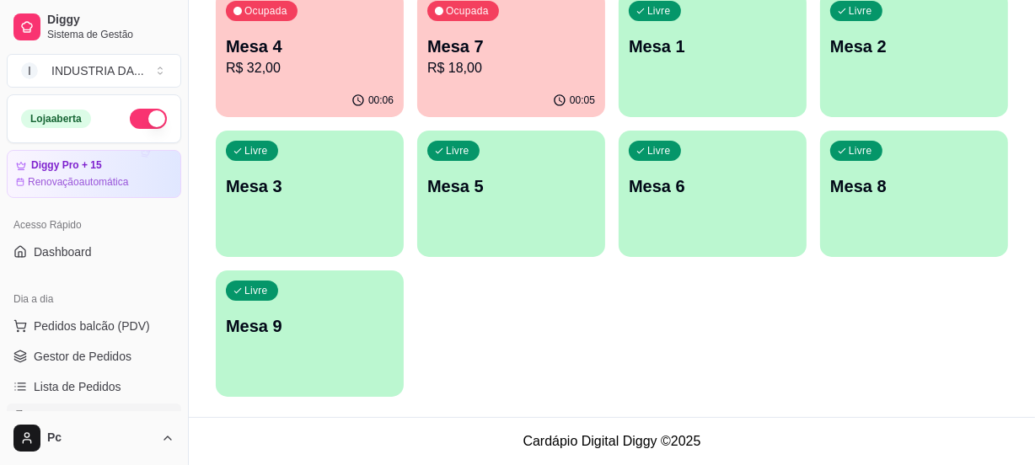
click at [916, 188] on p "Mesa 8" at bounding box center [915, 187] width 168 height 24
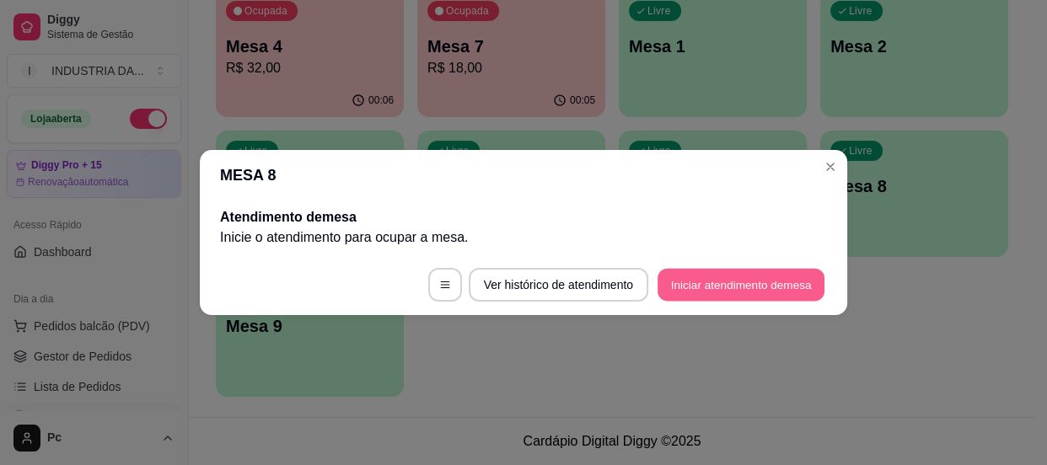
click at [754, 282] on button "Iniciar atendimento de mesa" at bounding box center [741, 285] width 167 height 33
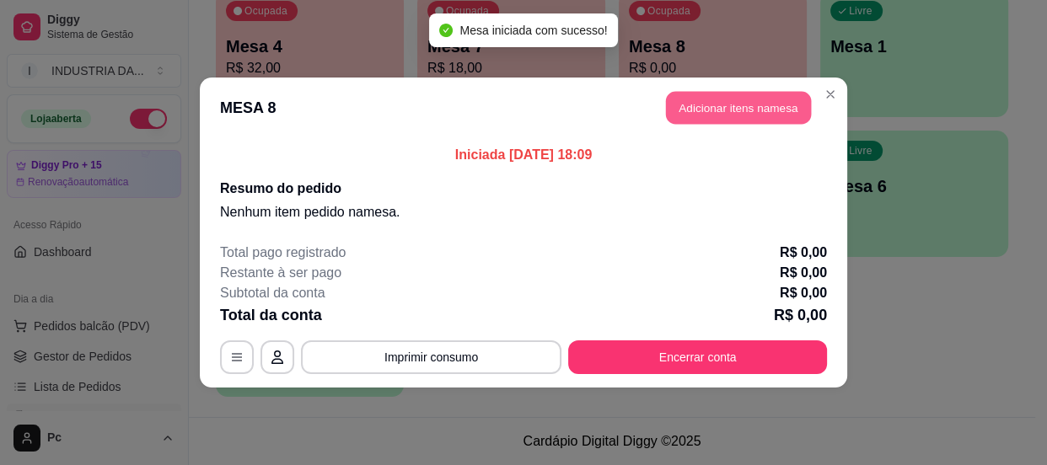
click at [718, 100] on button "Adicionar itens na mesa" at bounding box center [738, 108] width 145 height 33
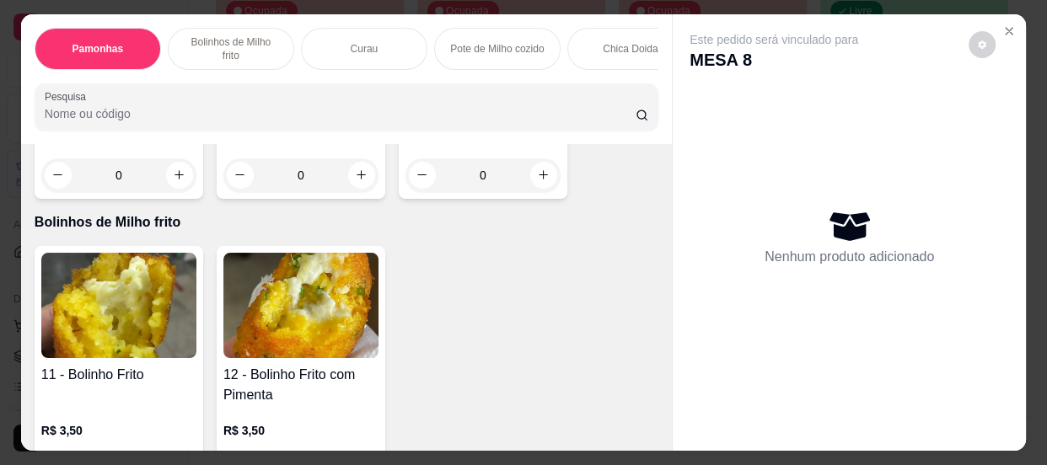
scroll to position [690, 0]
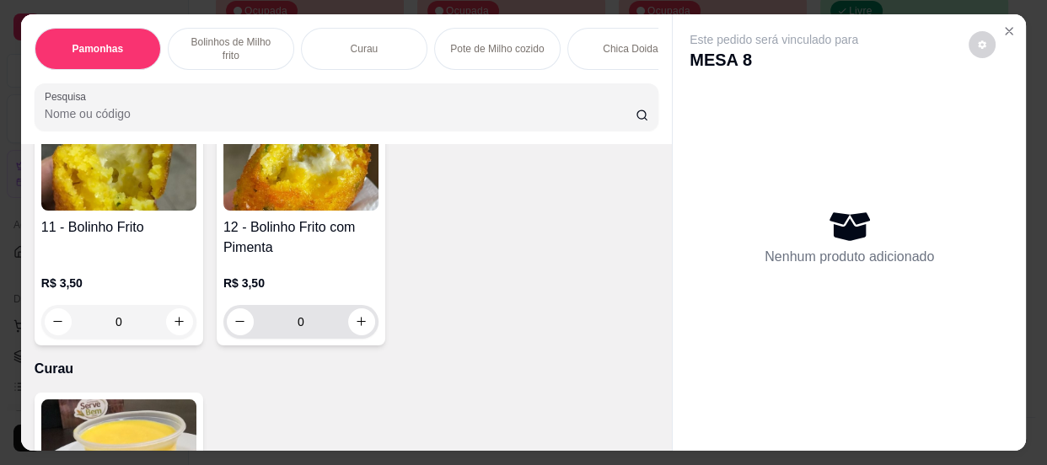
click at [312, 332] on input "0" at bounding box center [301, 322] width 94 height 34
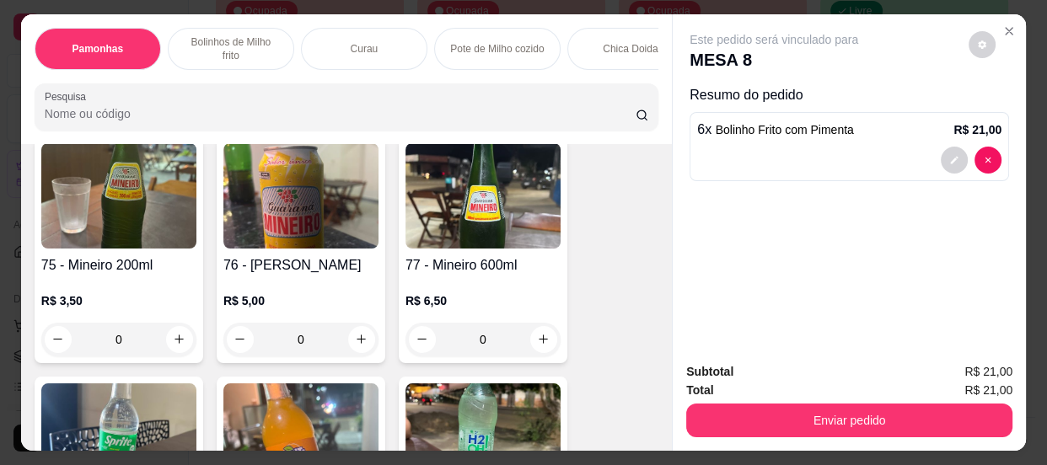
scroll to position [3526, 0]
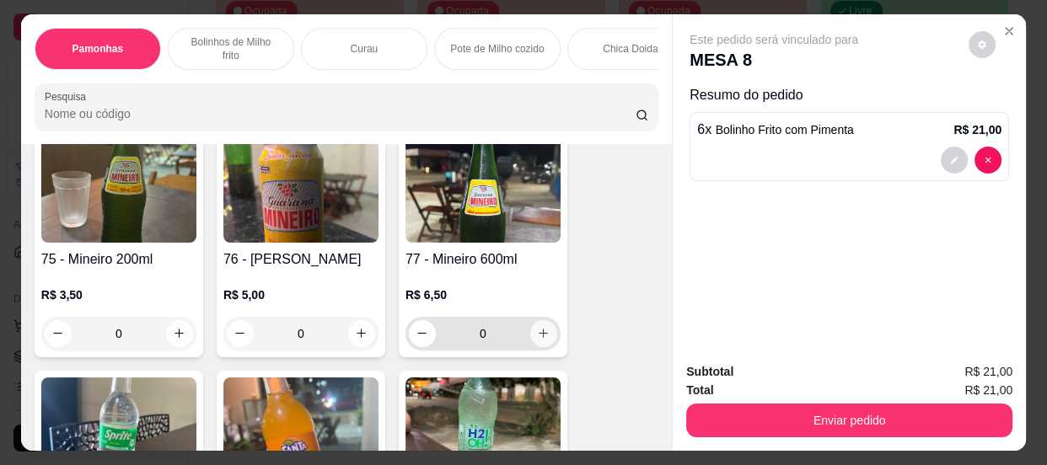
type input "6"
click at [536, 345] on button "increase-product-quantity" at bounding box center [543, 333] width 26 height 26
type input "1"
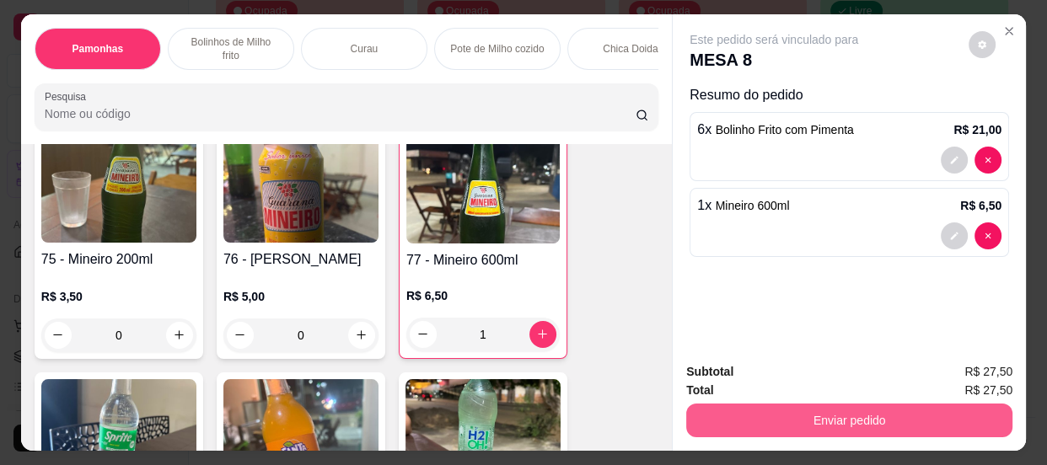
click at [844, 417] on button "Enviar pedido" at bounding box center [849, 421] width 326 height 34
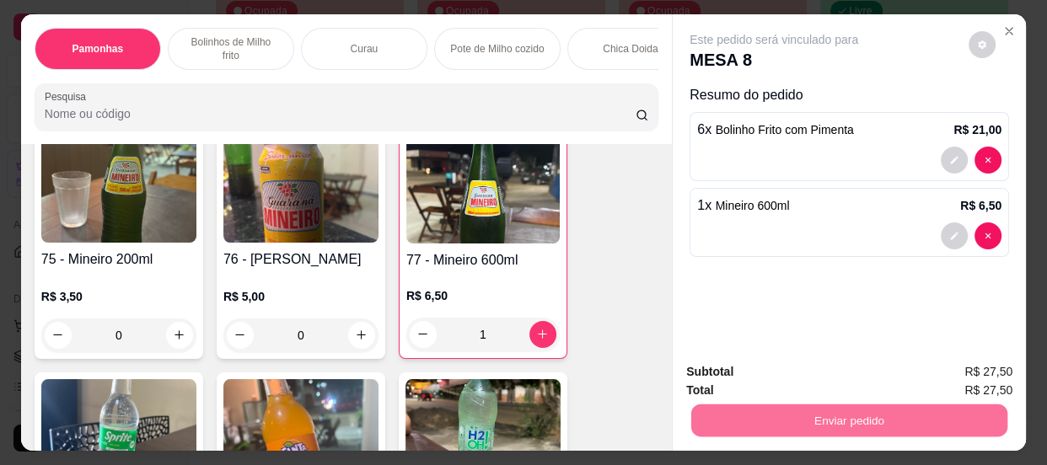
click at [957, 369] on button "Enviar pedido" at bounding box center [969, 374] width 95 height 32
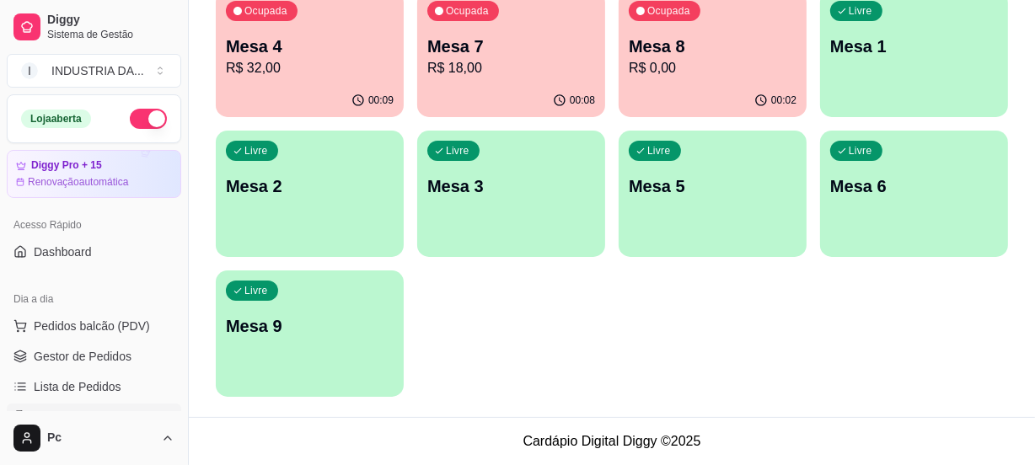
click at [271, 24] on div "Ocupada Mesa 4 R$ 32,00" at bounding box center [310, 38] width 188 height 94
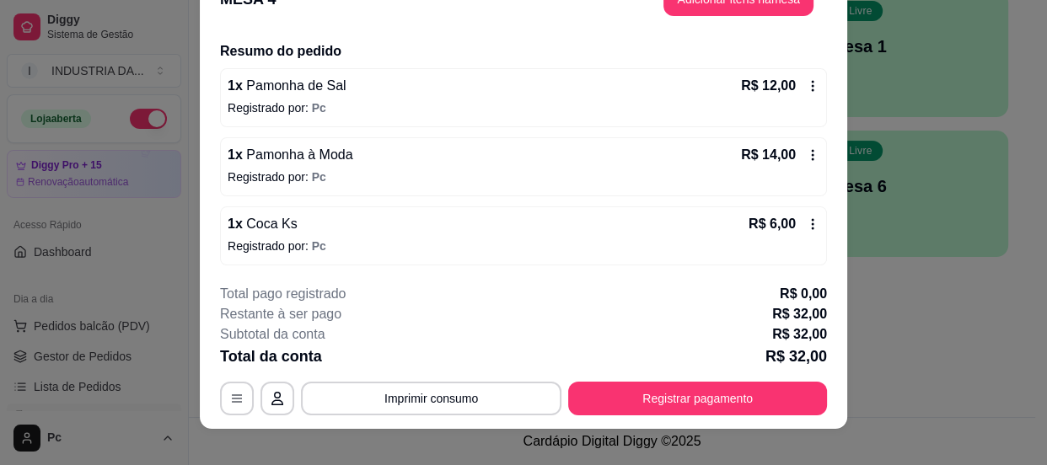
scroll to position [51, 0]
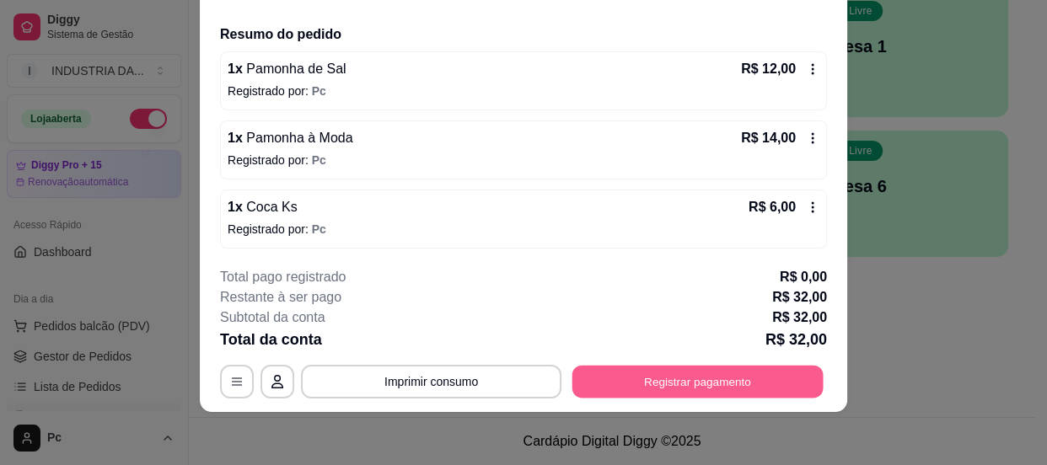
click at [702, 373] on button "Registrar pagamento" at bounding box center [698, 382] width 251 height 33
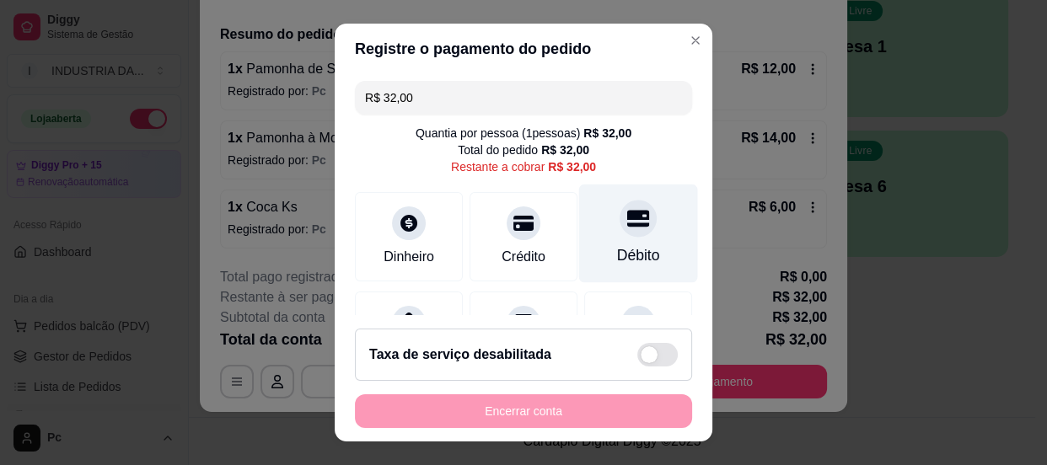
drag, startPoint x: 655, startPoint y: 210, endPoint x: 614, endPoint y: 226, distance: 44.3
click at [632, 219] on div "Débito" at bounding box center [638, 233] width 119 height 99
click at [627, 226] on icon at bounding box center [638, 218] width 22 height 17
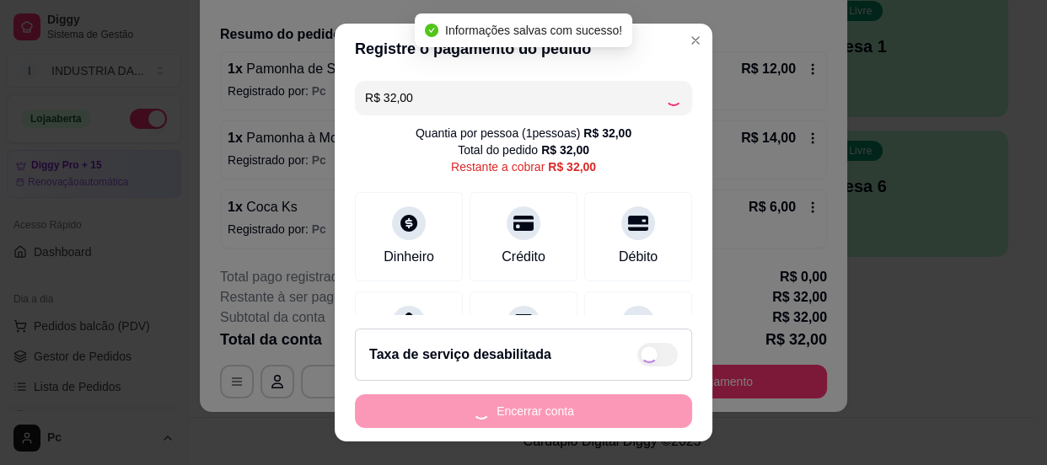
type input "R$ 0,00"
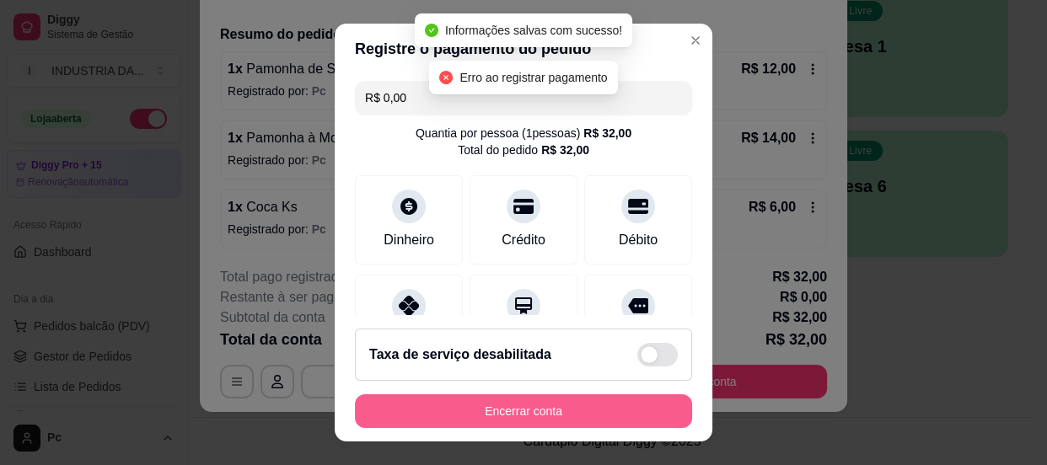
click at [533, 417] on button "Encerrar conta" at bounding box center [523, 412] width 337 height 34
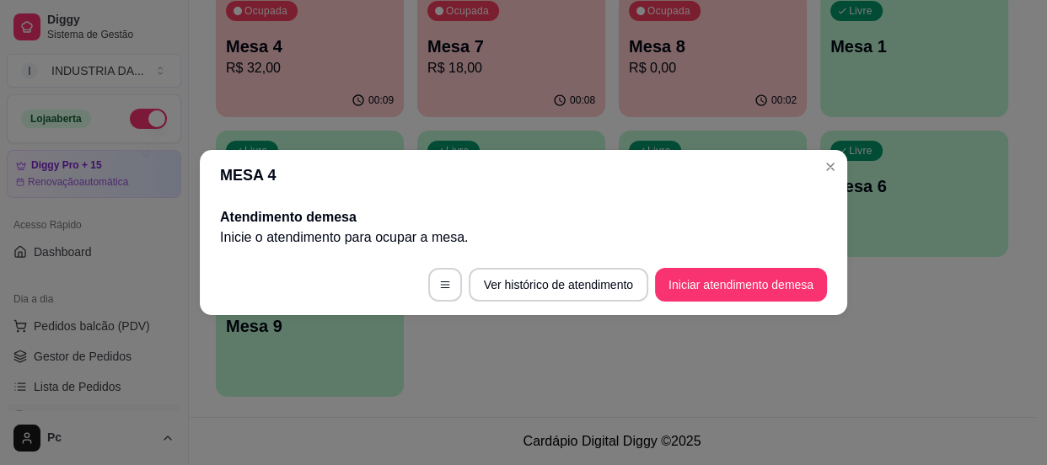
scroll to position [0, 0]
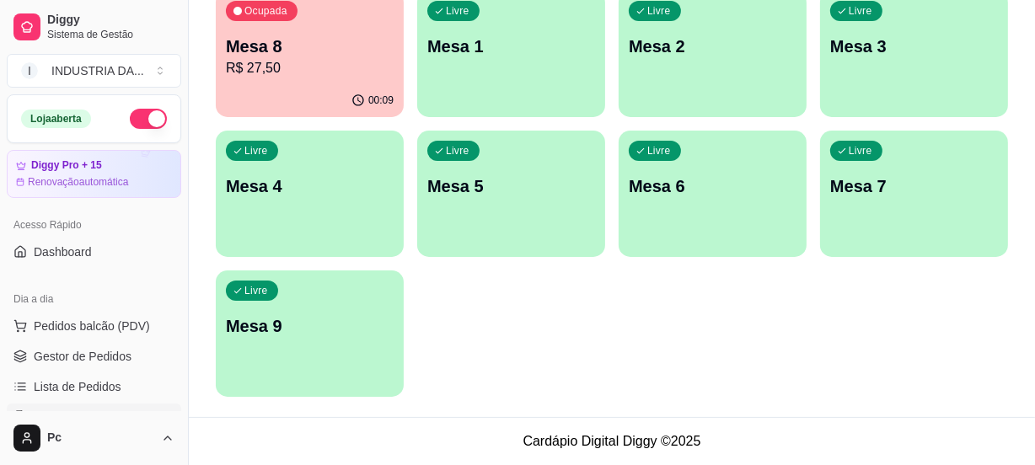
click at [327, 54] on p "Mesa 8" at bounding box center [310, 47] width 168 height 24
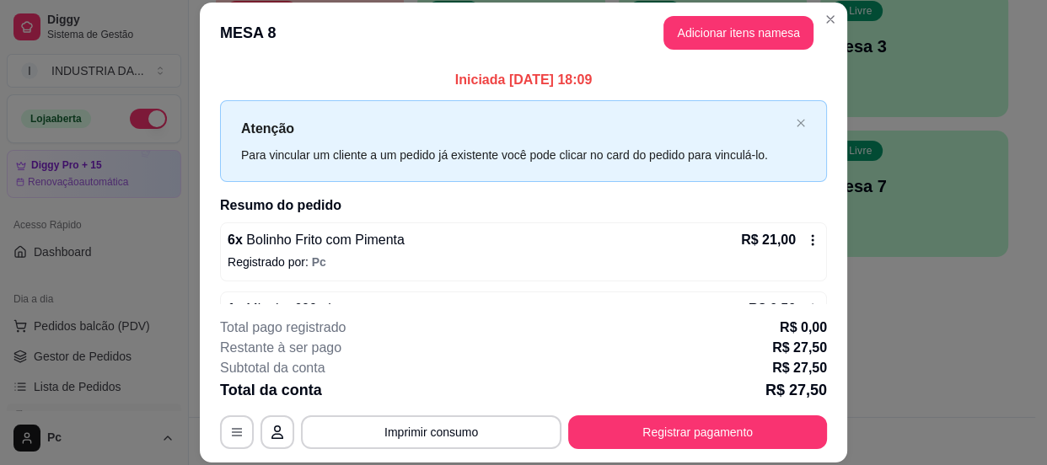
scroll to position [51, 0]
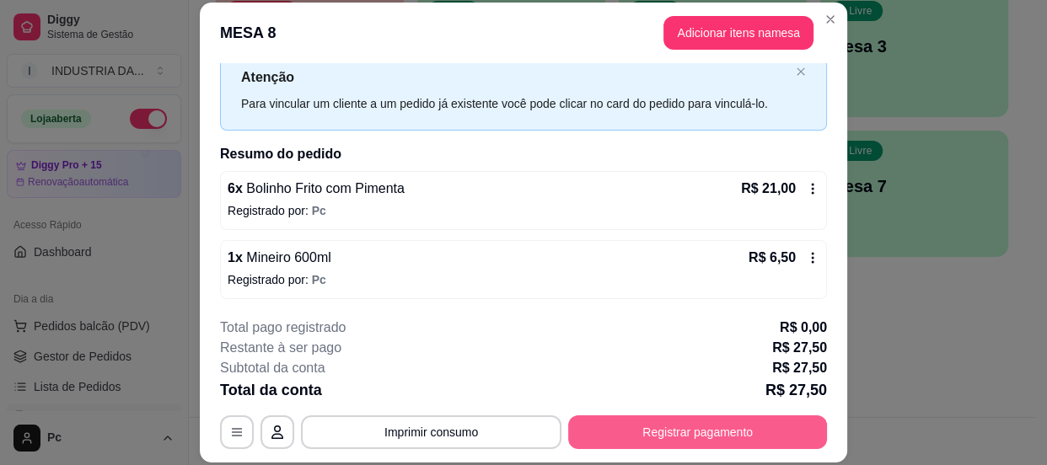
click at [766, 438] on button "Registrar pagamento" at bounding box center [697, 433] width 259 height 34
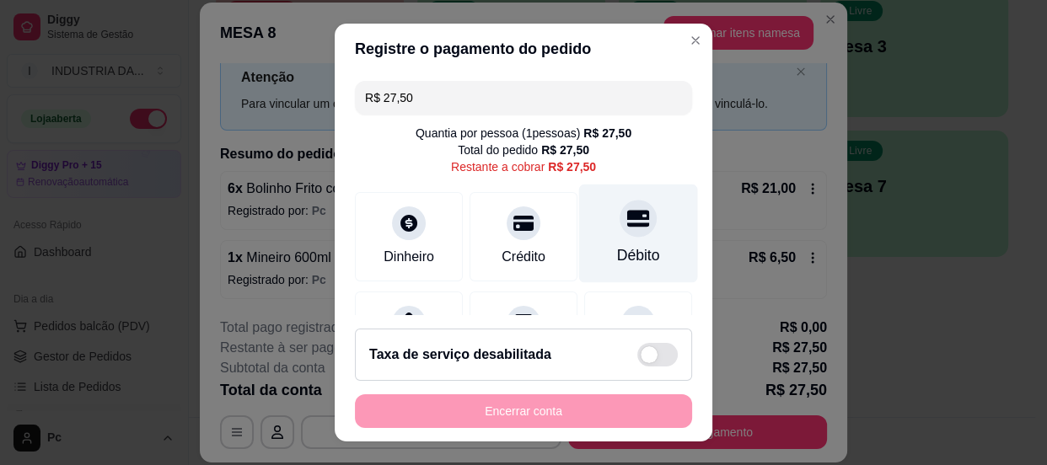
click at [638, 217] on div "Débito" at bounding box center [638, 233] width 119 height 99
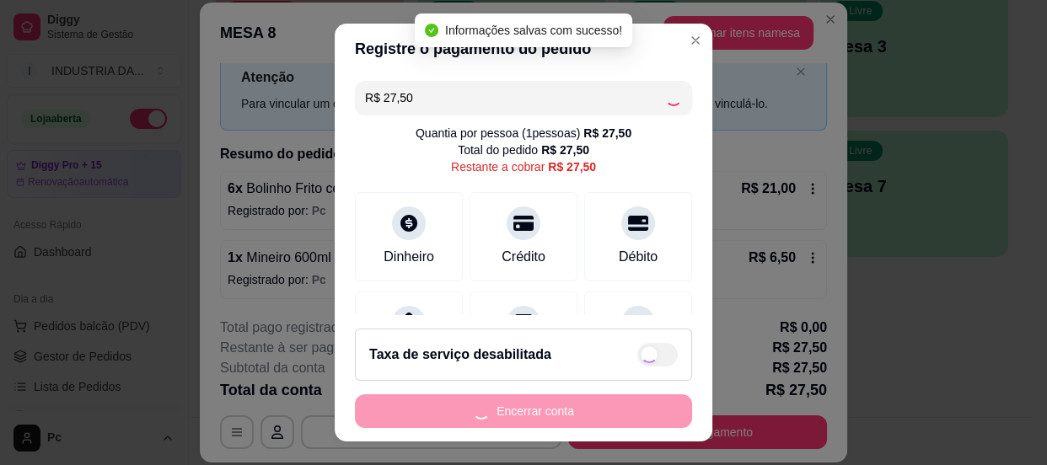
type input "R$ 0,00"
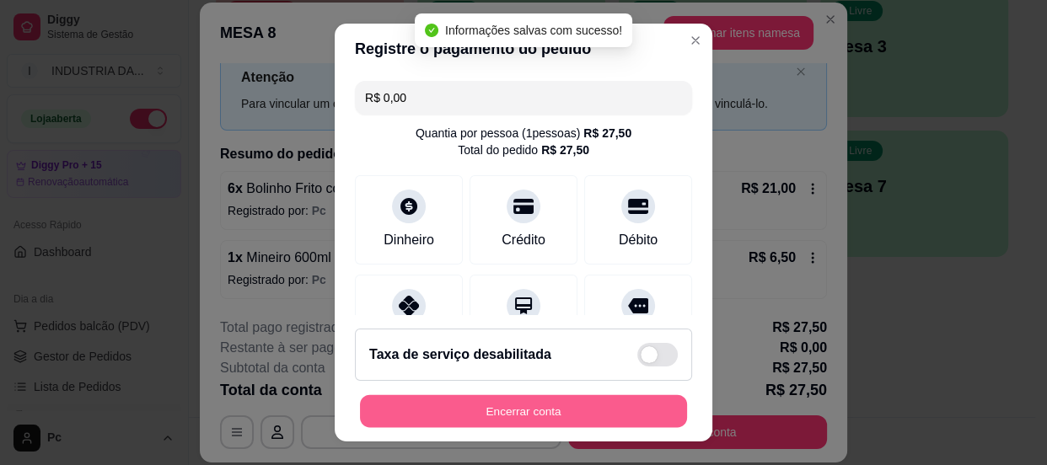
click at [530, 406] on button "Encerrar conta" at bounding box center [523, 411] width 327 height 33
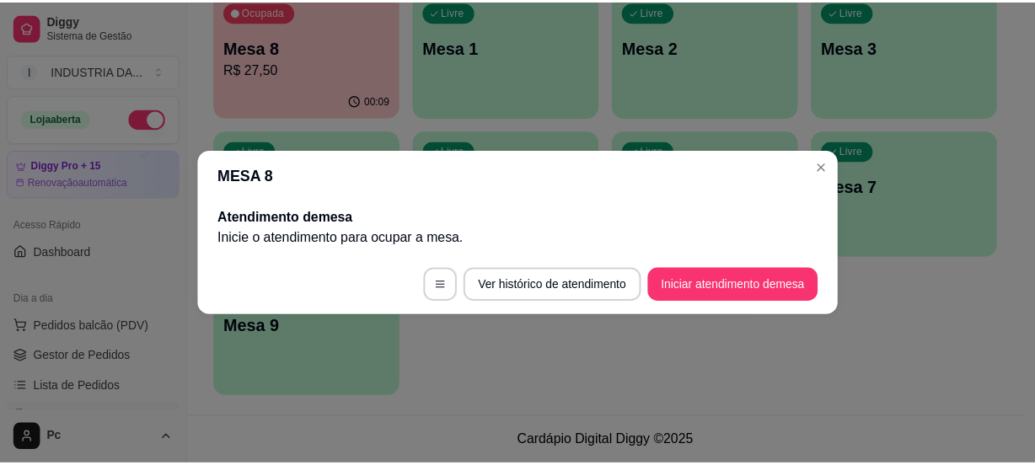
scroll to position [0, 0]
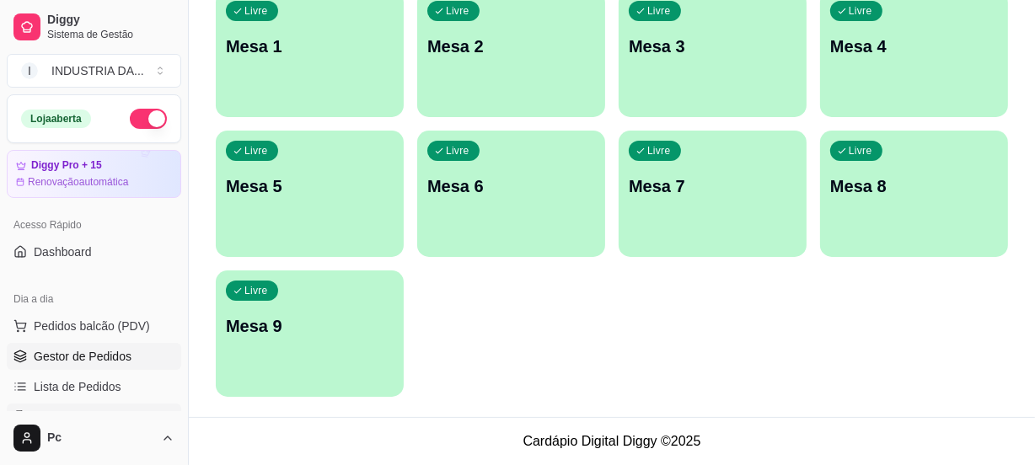
click at [107, 354] on span "Gestor de Pedidos" at bounding box center [83, 356] width 98 height 17
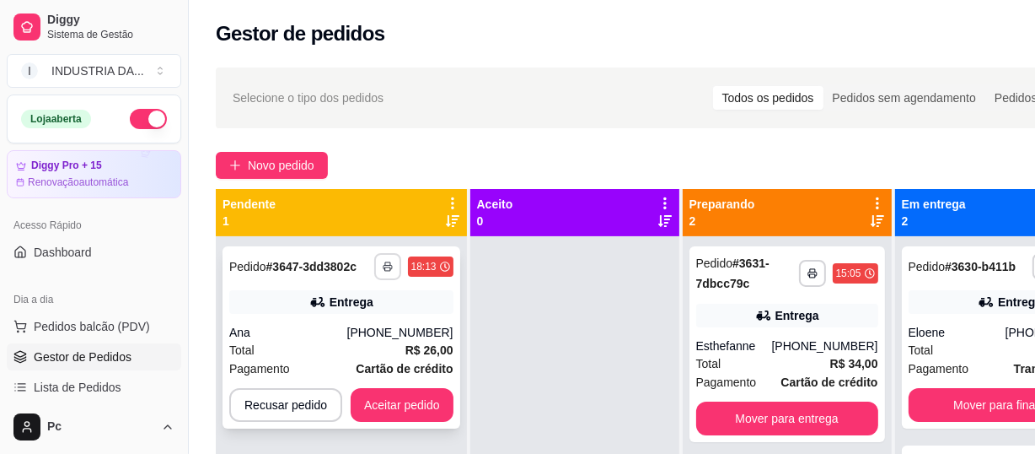
click at [383, 262] on icon "button" at bounding box center [388, 266] width 10 height 10
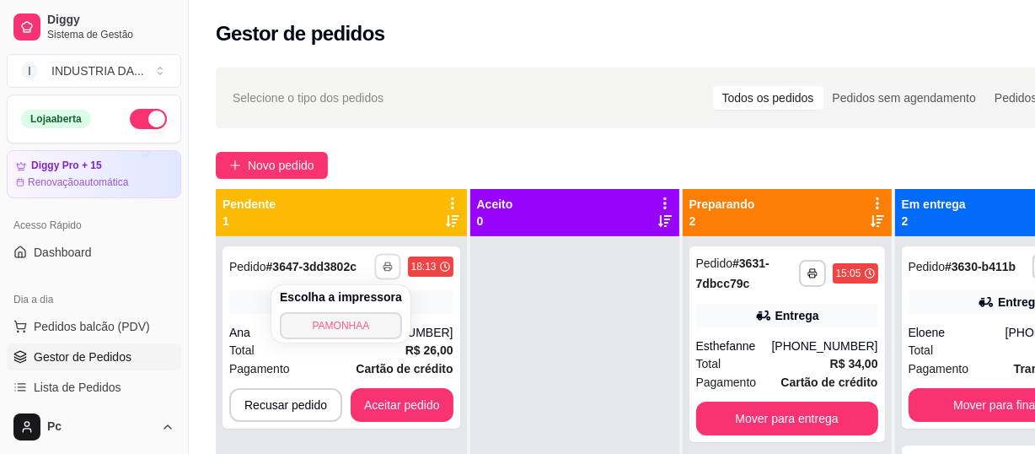
click at [362, 319] on button "PAMONHAA" at bounding box center [341, 325] width 122 height 27
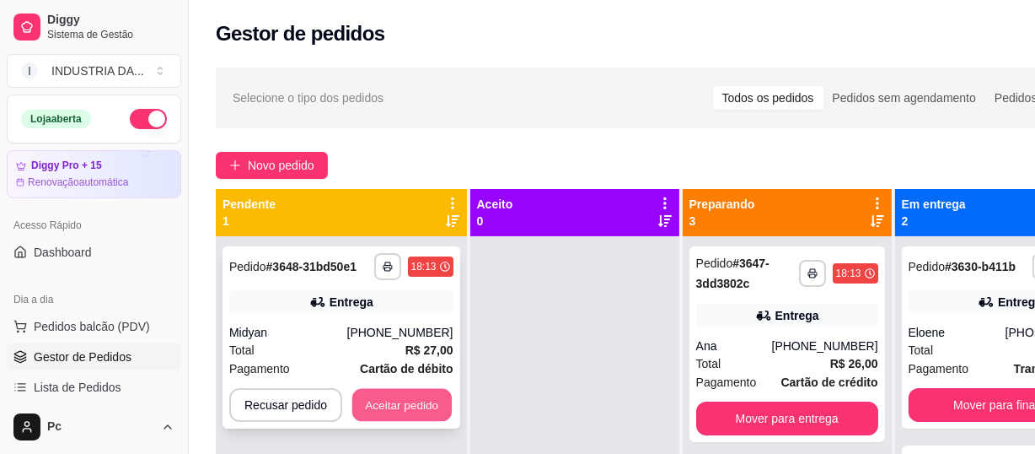
click at [368, 392] on button "Aceitar pedido" at bounding box center [402, 405] width 100 height 33
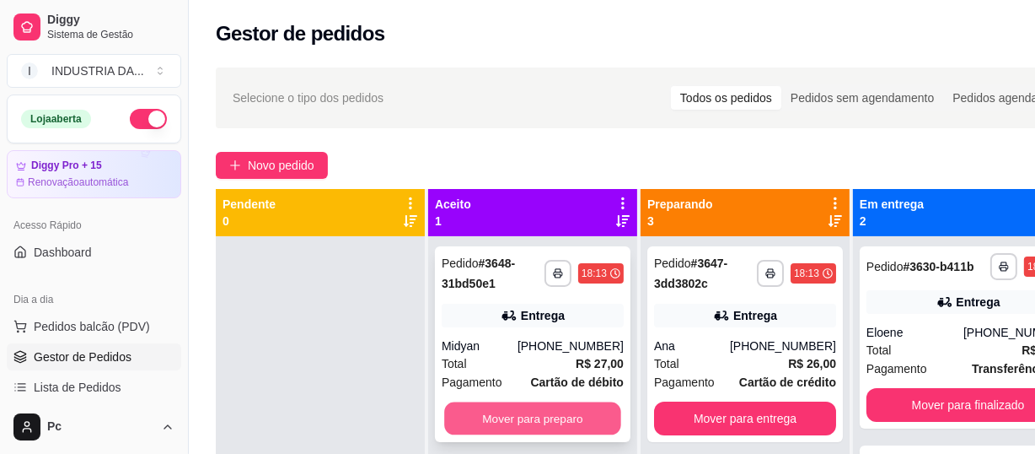
click at [589, 421] on button "Mover para preparo" at bounding box center [532, 418] width 177 height 33
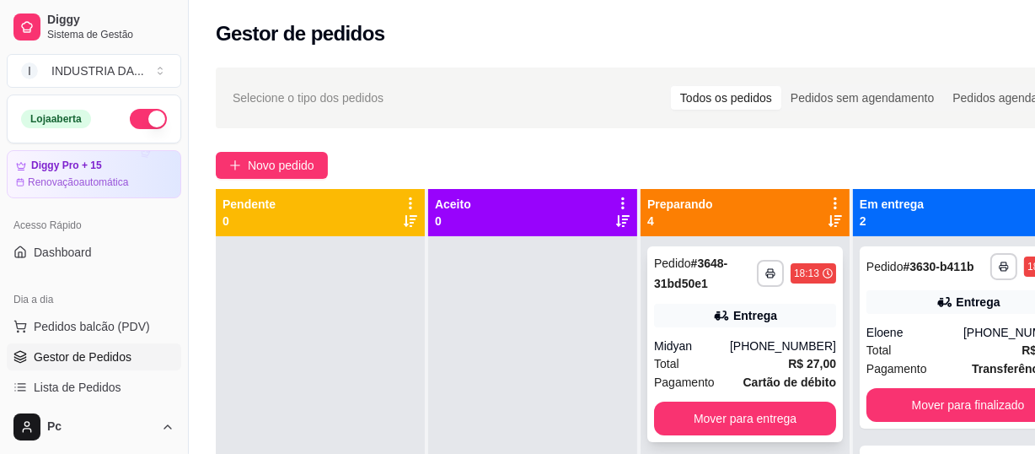
click at [743, 346] on div "[PHONE_NUMBER]" at bounding box center [783, 345] width 106 height 17
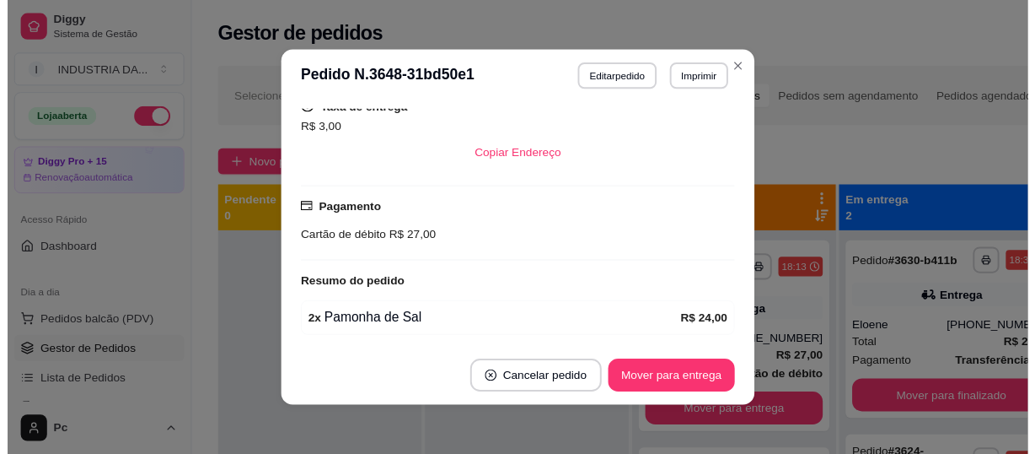
scroll to position [3, 0]
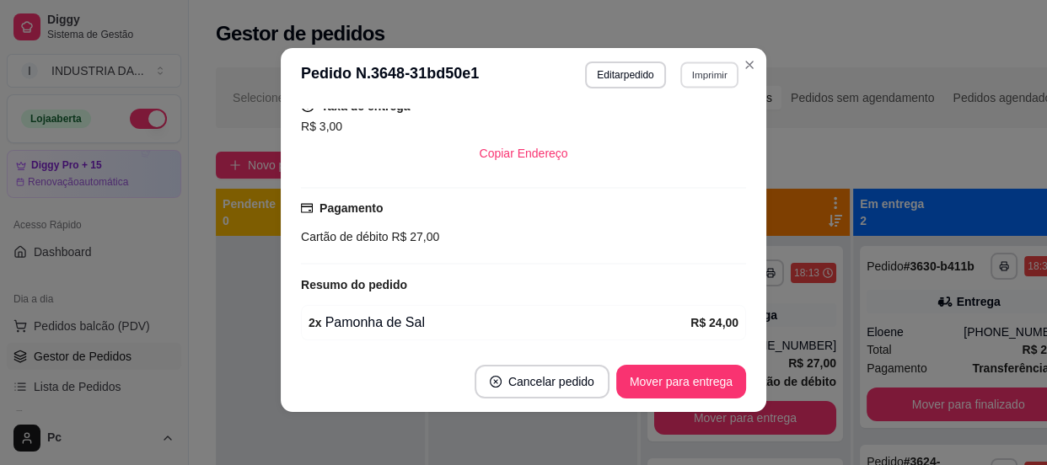
click at [693, 79] on button "Imprimir" at bounding box center [709, 75] width 58 height 26
click at [697, 134] on button "PAMONHAA" at bounding box center [674, 134] width 122 height 27
click at [667, 380] on button "Mover para entrega" at bounding box center [681, 382] width 126 height 33
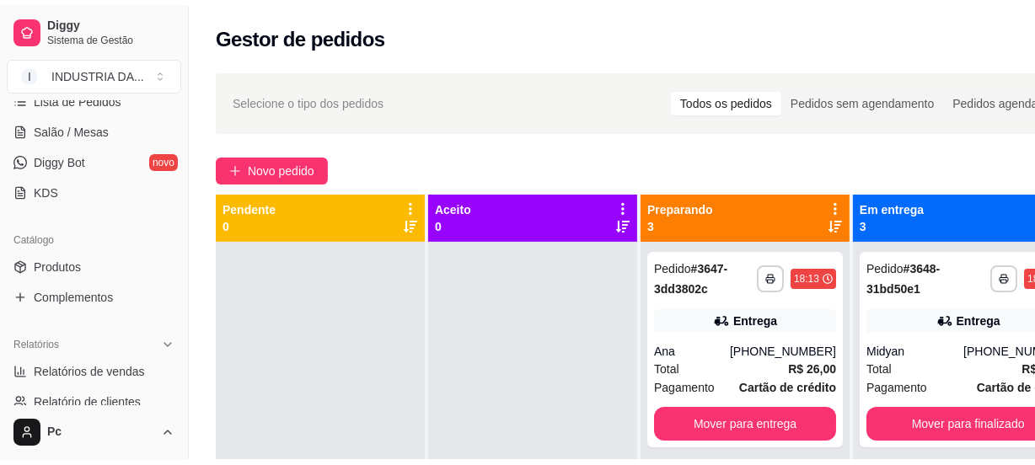
scroll to position [306, 0]
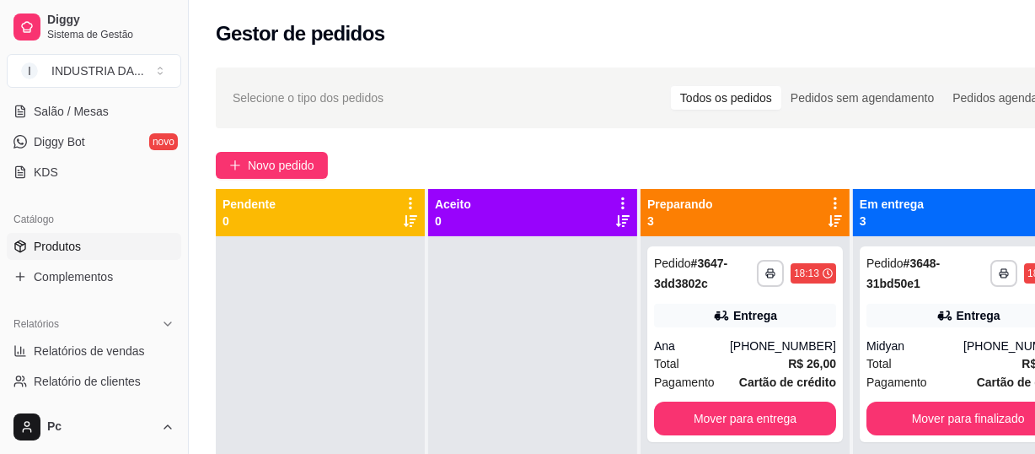
click at [66, 238] on span "Produtos" at bounding box center [57, 246] width 47 height 17
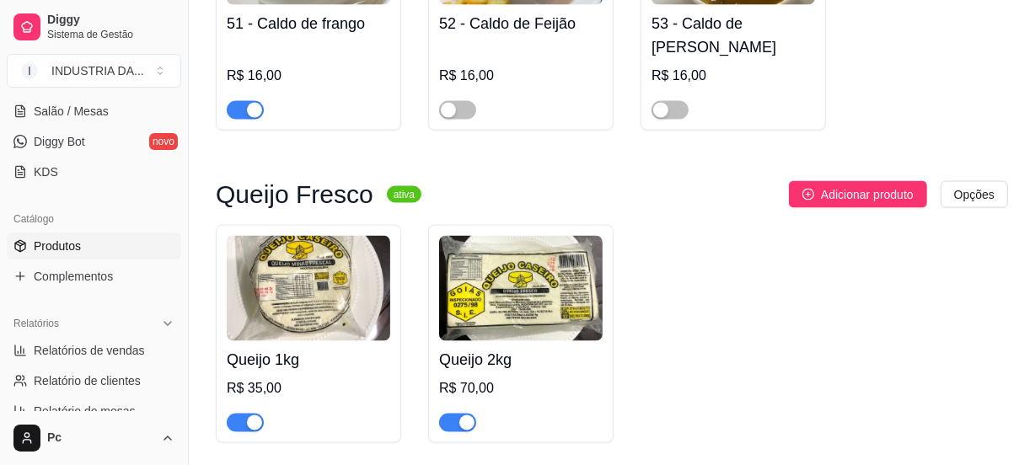
scroll to position [2453, 0]
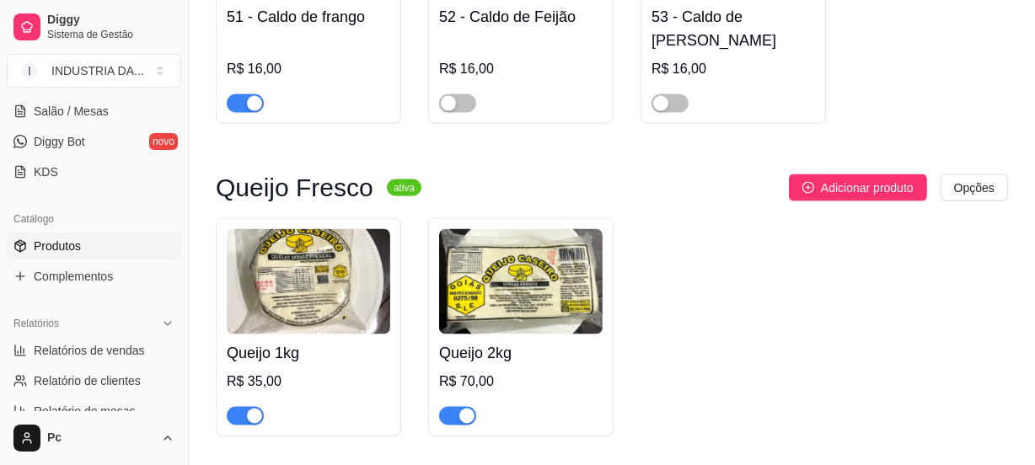
click at [243, 94] on span "button" at bounding box center [245, 103] width 37 height 19
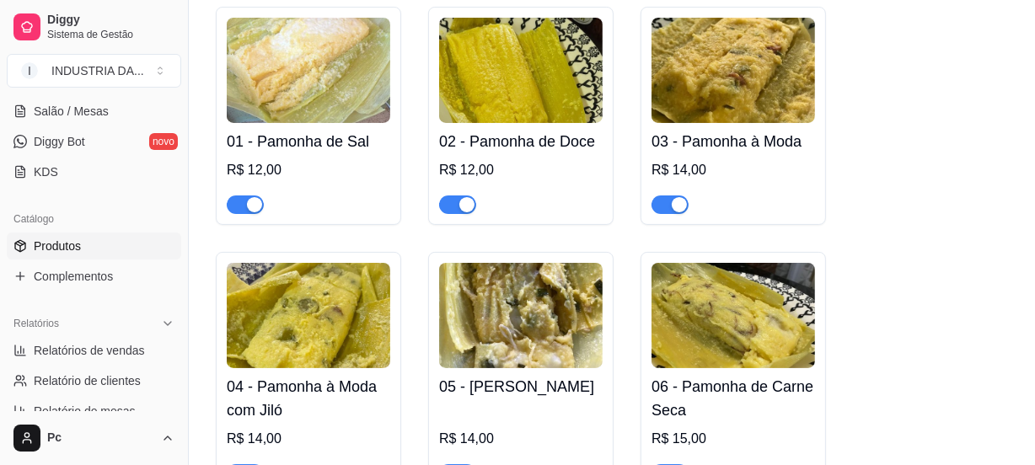
scroll to position [306, 0]
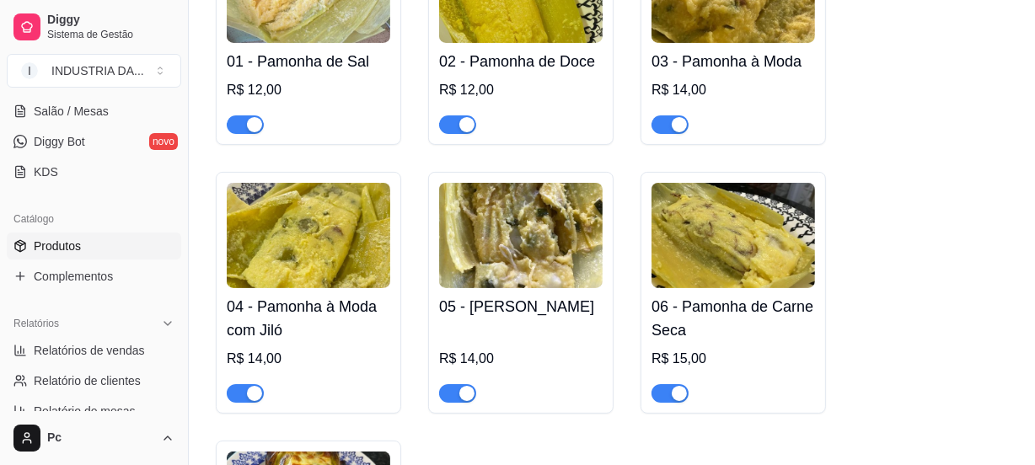
click at [684, 394] on div "button" at bounding box center [679, 393] width 15 height 15
click at [250, 395] on div "button" at bounding box center [254, 393] width 15 height 15
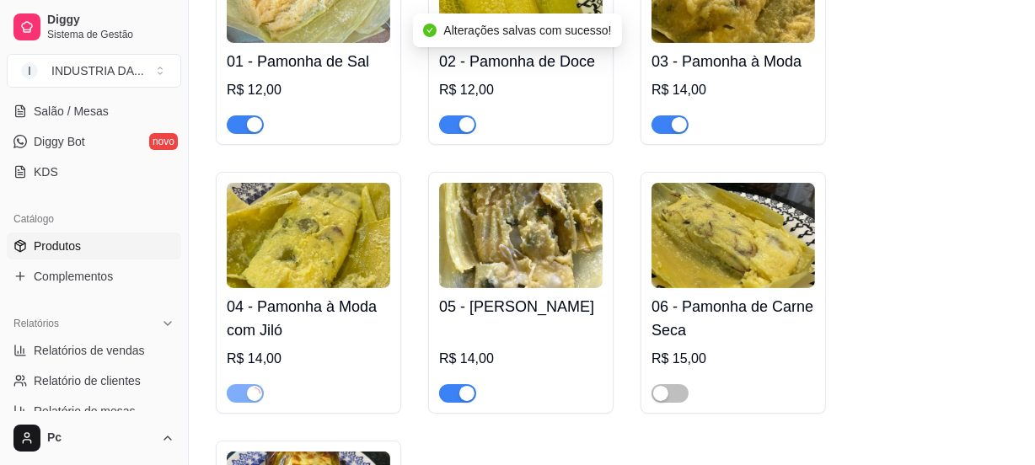
click at [455, 395] on span "button" at bounding box center [457, 394] width 37 height 19
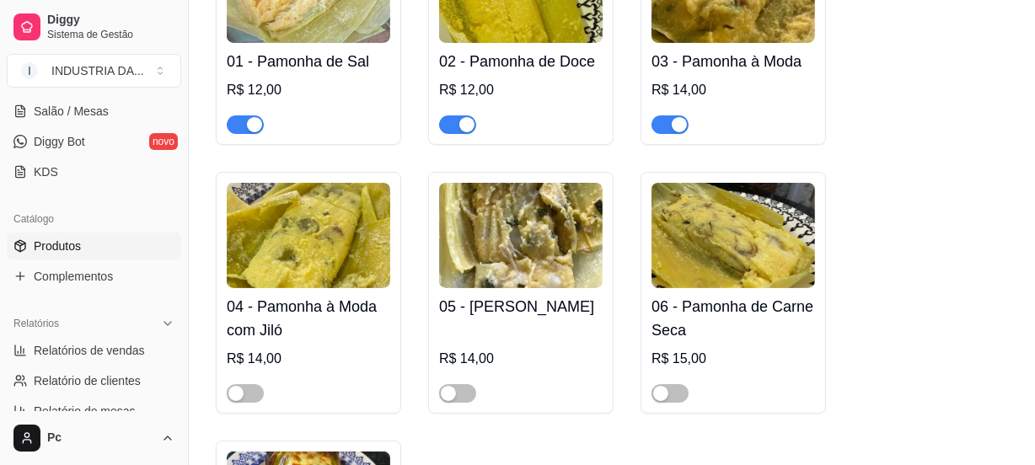
click at [253, 126] on div "button" at bounding box center [254, 124] width 15 height 15
click at [455, 118] on span "button" at bounding box center [457, 125] width 37 height 19
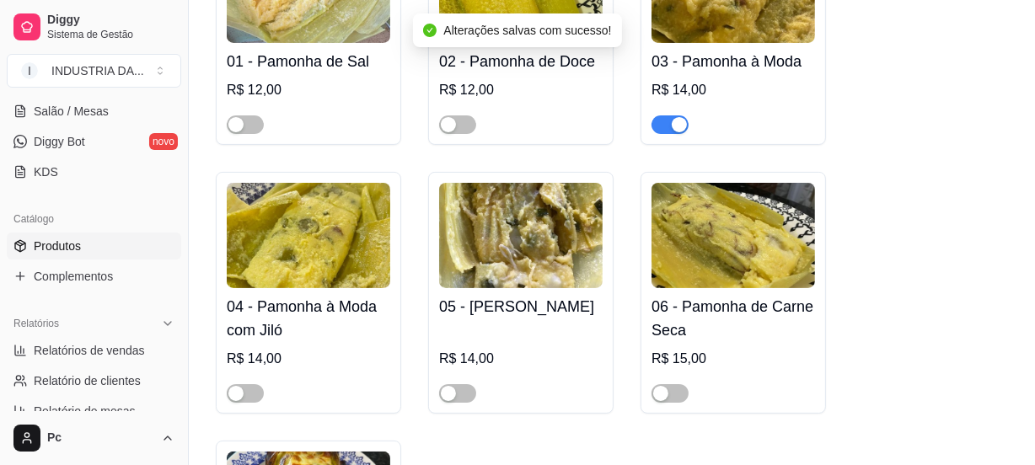
click at [676, 127] on div "button" at bounding box center [679, 124] width 15 height 15
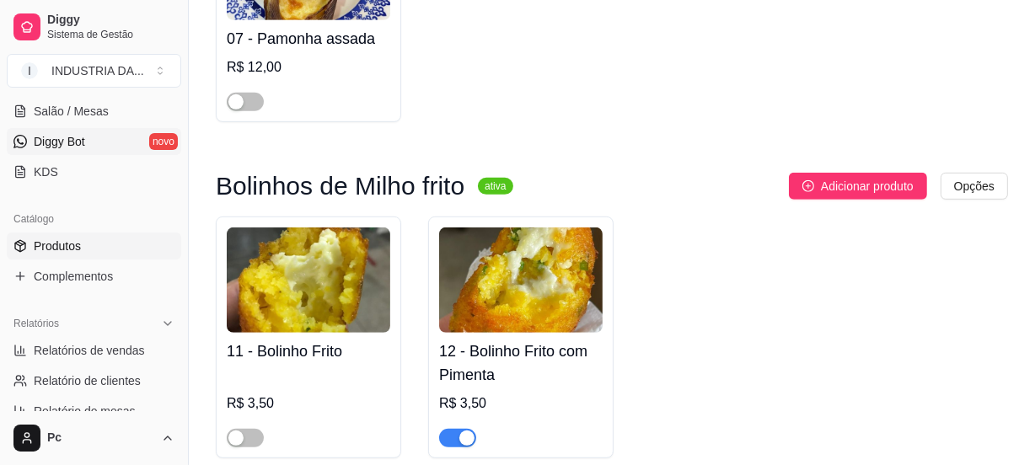
scroll to position [229, 0]
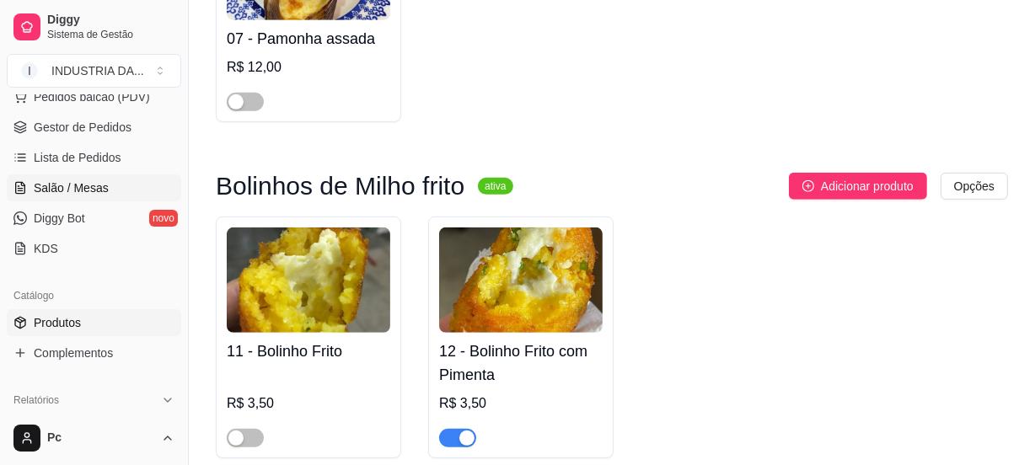
click at [40, 175] on link "Salão / Mesas" at bounding box center [94, 188] width 175 height 27
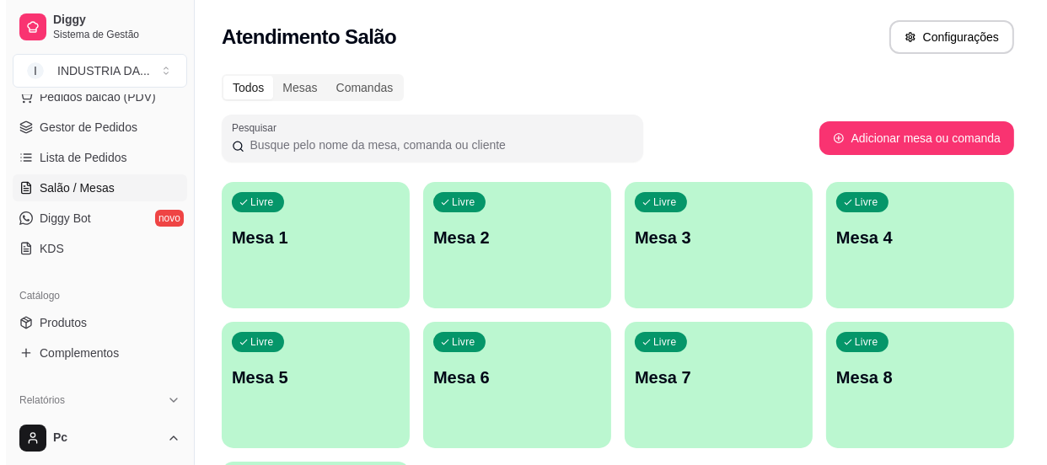
scroll to position [191, 0]
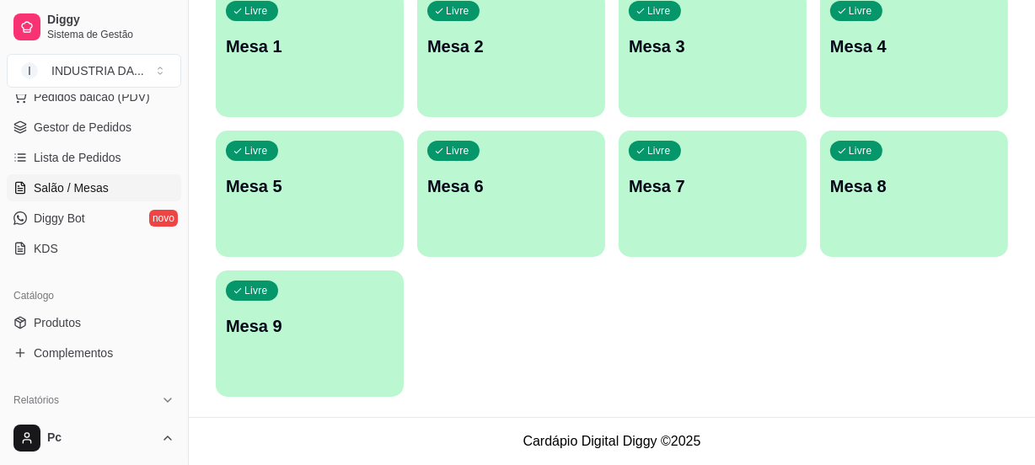
click at [303, 175] on p "Mesa 5" at bounding box center [310, 187] width 168 height 24
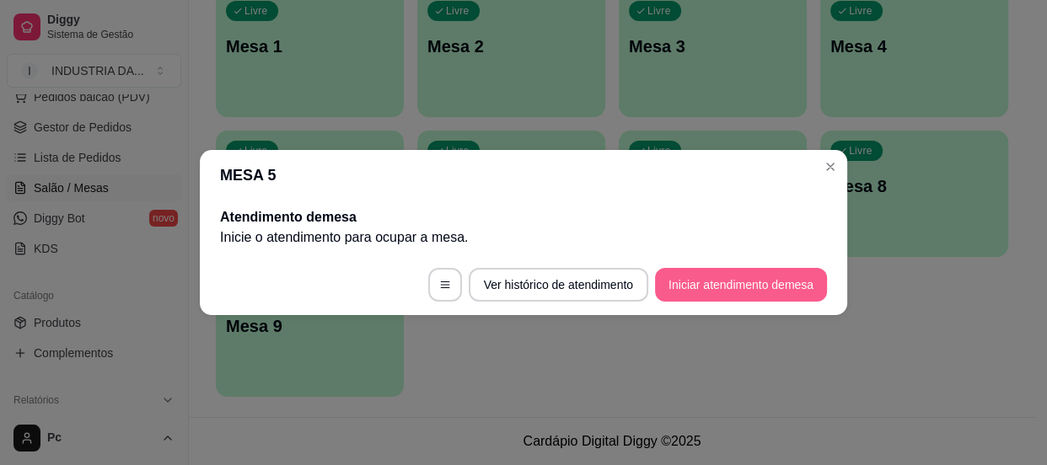
click at [741, 293] on button "Iniciar atendimento de mesa" at bounding box center [741, 285] width 172 height 34
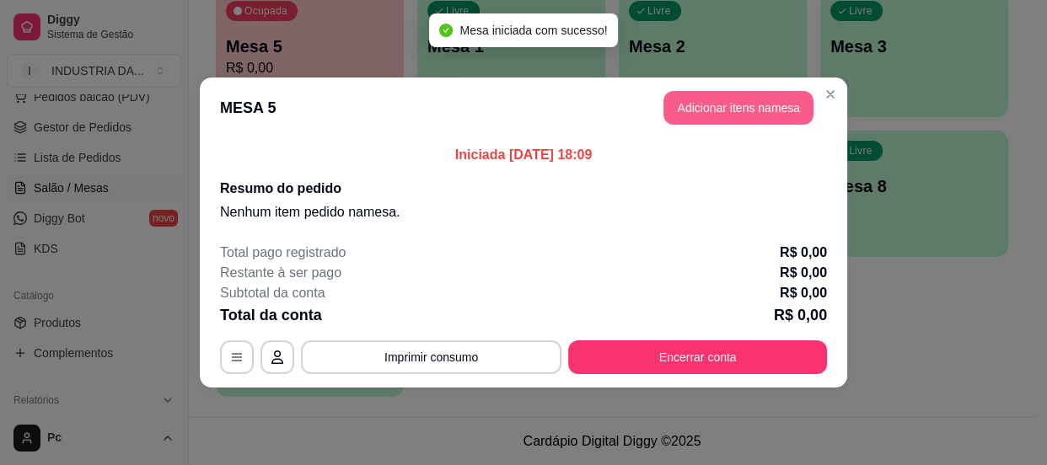
click at [710, 118] on button "Adicionar itens na mesa" at bounding box center [739, 108] width 150 height 34
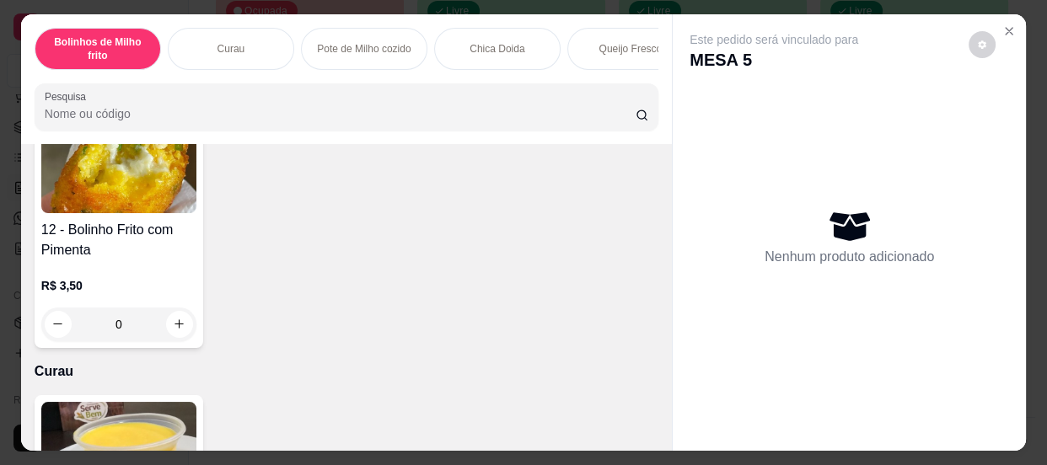
scroll to position [0, 0]
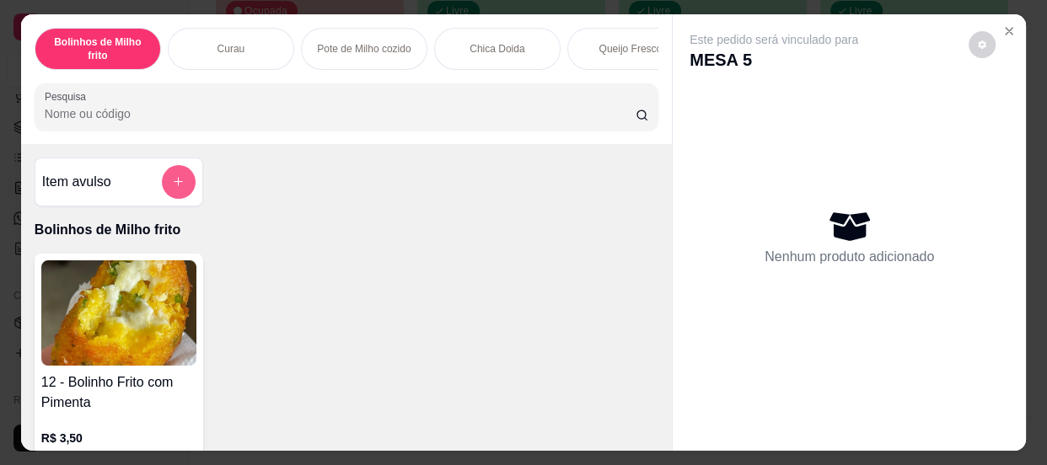
click at [172, 186] on icon "add-separate-item" at bounding box center [178, 181] width 13 height 13
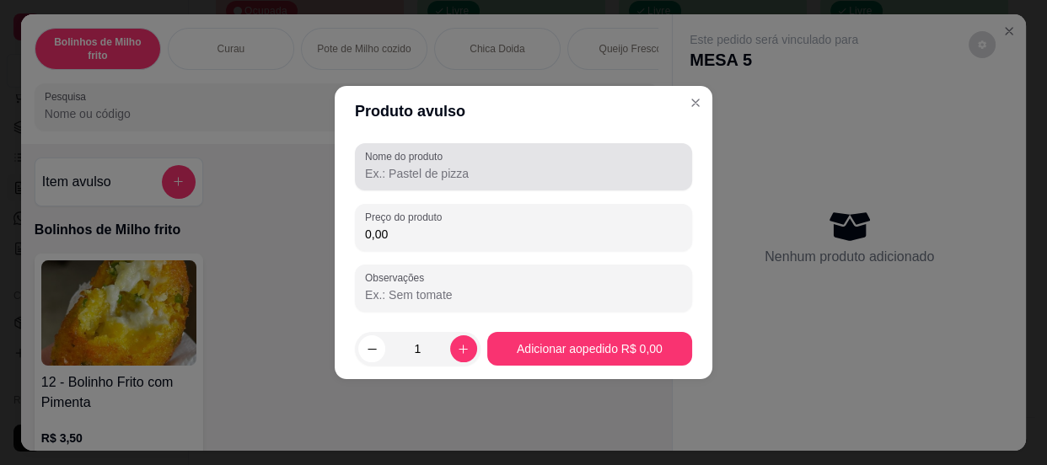
click at [414, 169] on input "Nome do produto" at bounding box center [523, 173] width 317 height 17
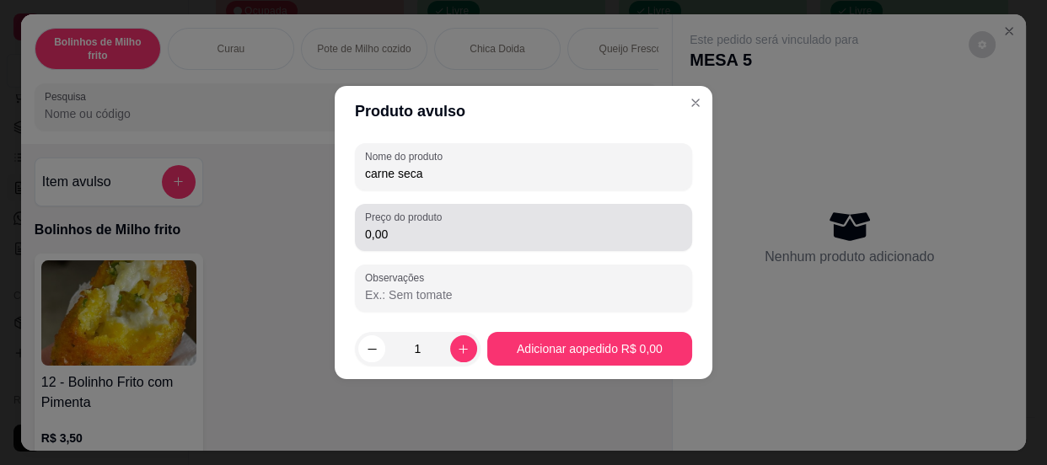
type input "carne seca"
click at [434, 221] on label "Preço do produto" at bounding box center [406, 217] width 83 height 14
click at [434, 226] on input "0,00" at bounding box center [523, 234] width 317 height 17
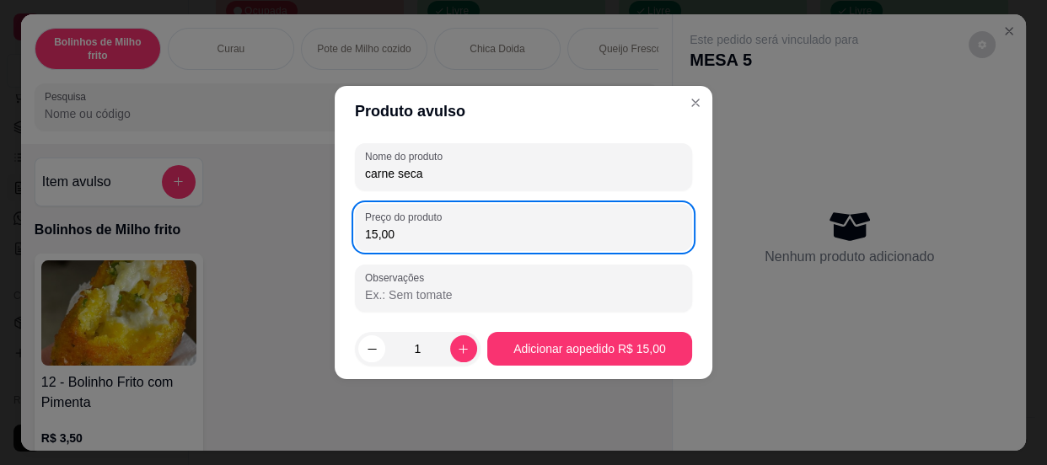
type input "15,00"
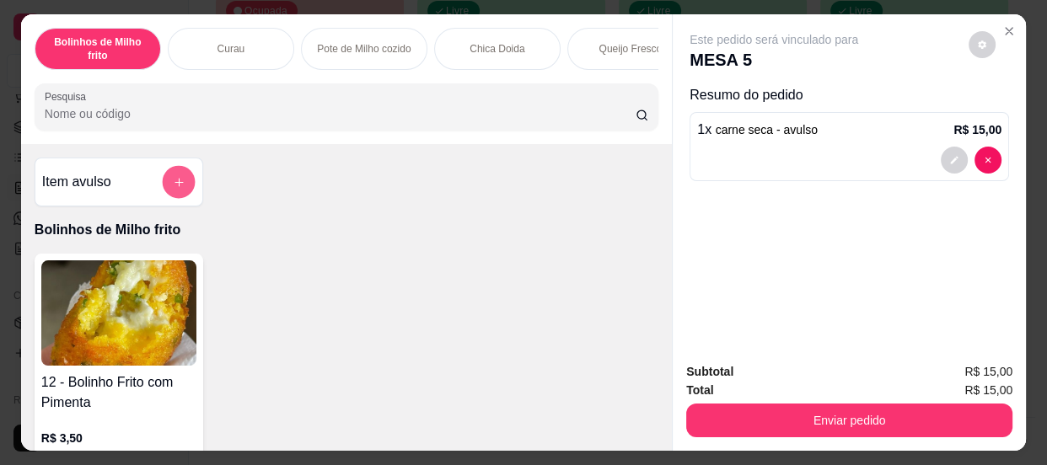
click at [173, 182] on icon "add-separate-item" at bounding box center [179, 181] width 13 height 13
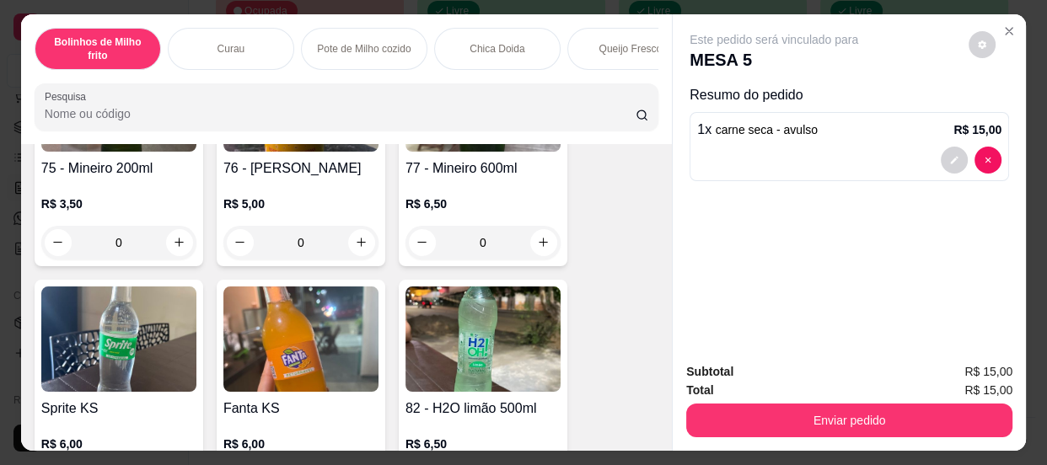
scroll to position [2759, 0]
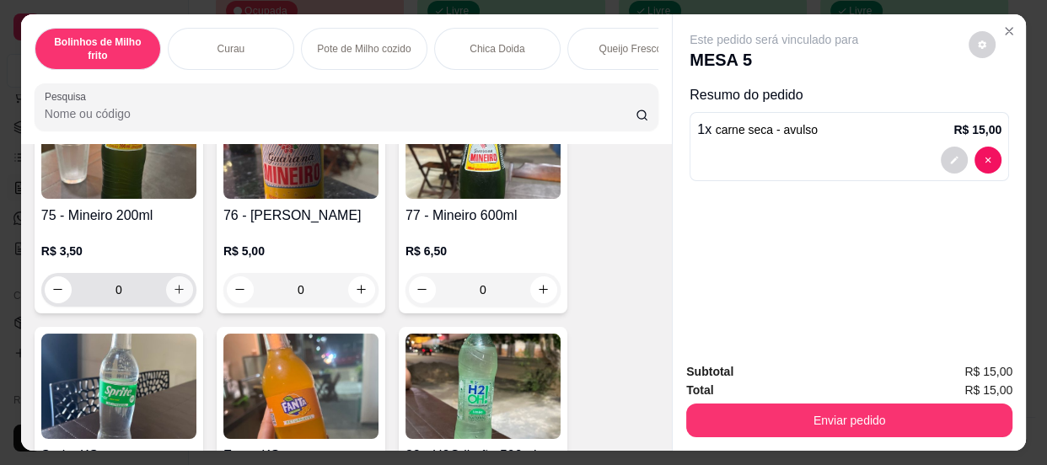
click at [173, 287] on button "increase-product-quantity" at bounding box center [179, 290] width 27 height 27
type input "1"
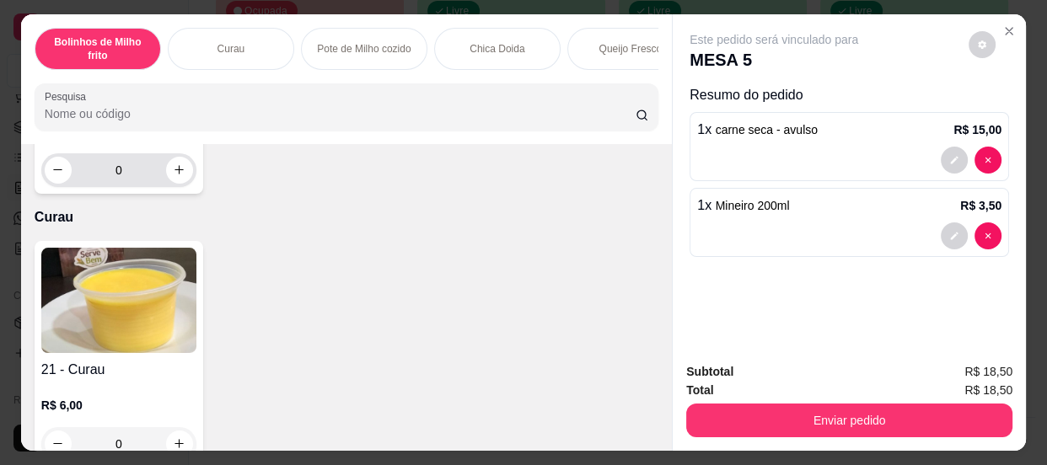
scroll to position [0, 0]
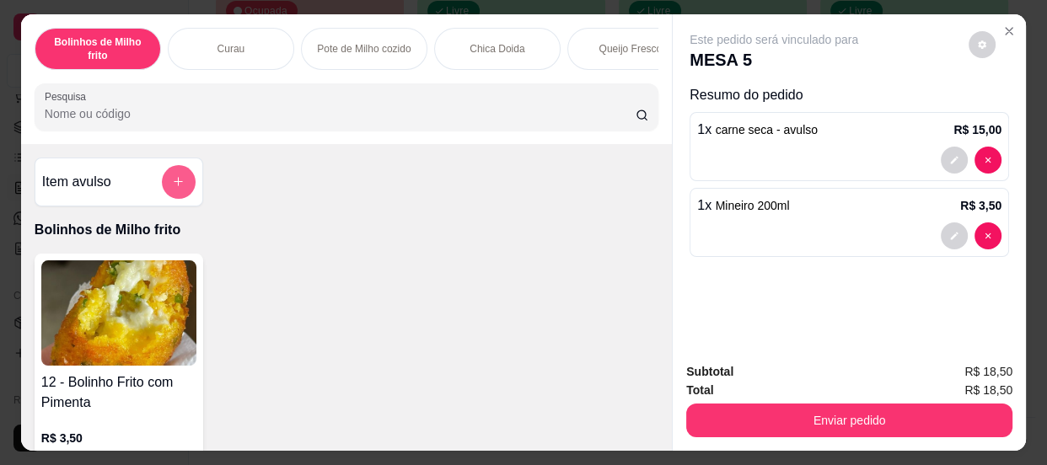
click at [175, 184] on icon "add-separate-item" at bounding box center [178, 181] width 13 height 13
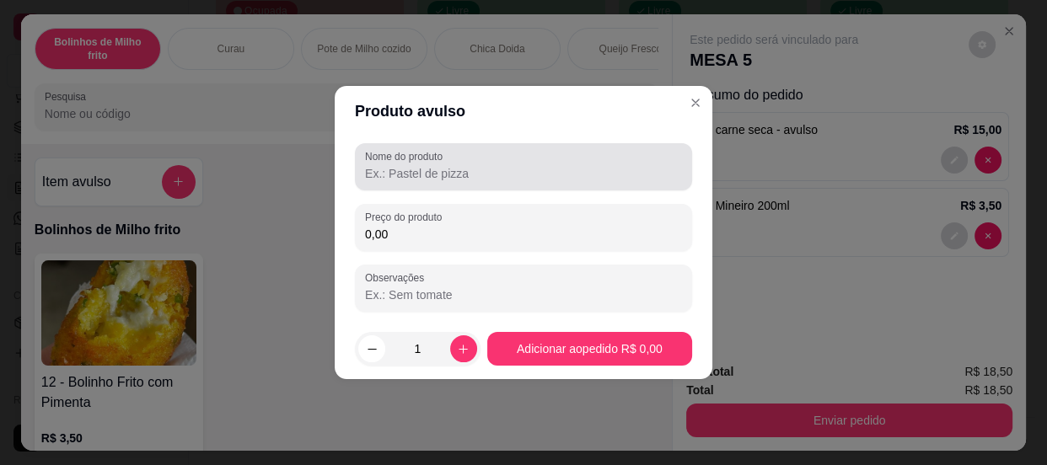
click at [424, 183] on div at bounding box center [523, 167] width 317 height 34
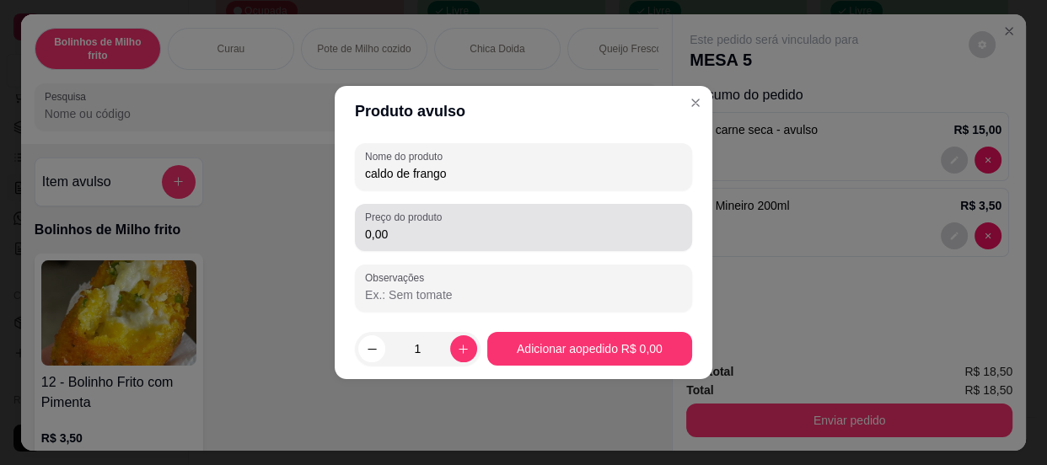
type input "caldo de frango"
click at [425, 232] on input "0,00" at bounding box center [523, 234] width 317 height 17
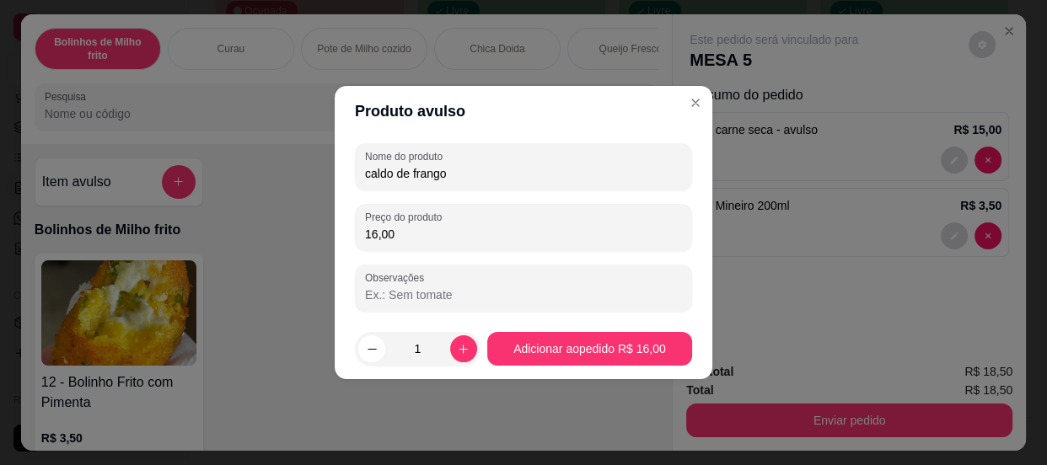
type input "16,00"
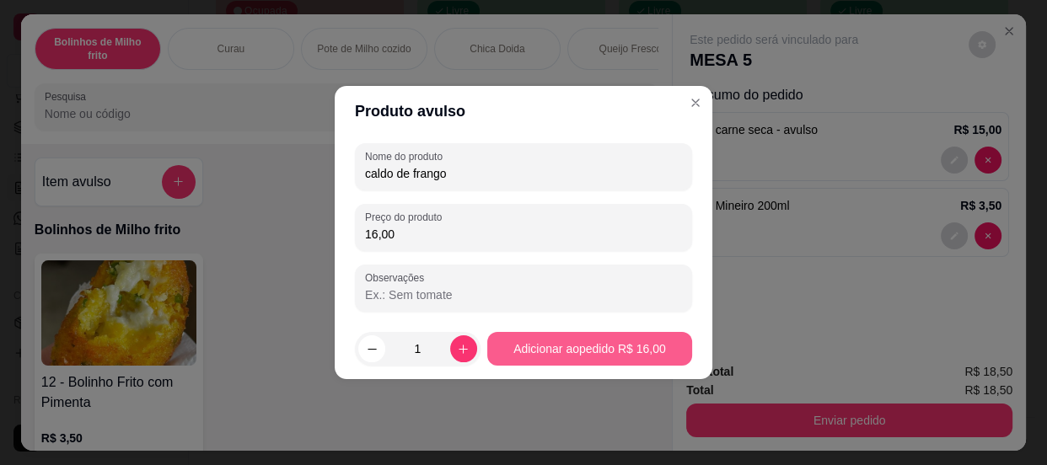
click at [581, 332] on button "Adicionar ao pedido R$ 16,00" at bounding box center [589, 349] width 205 height 34
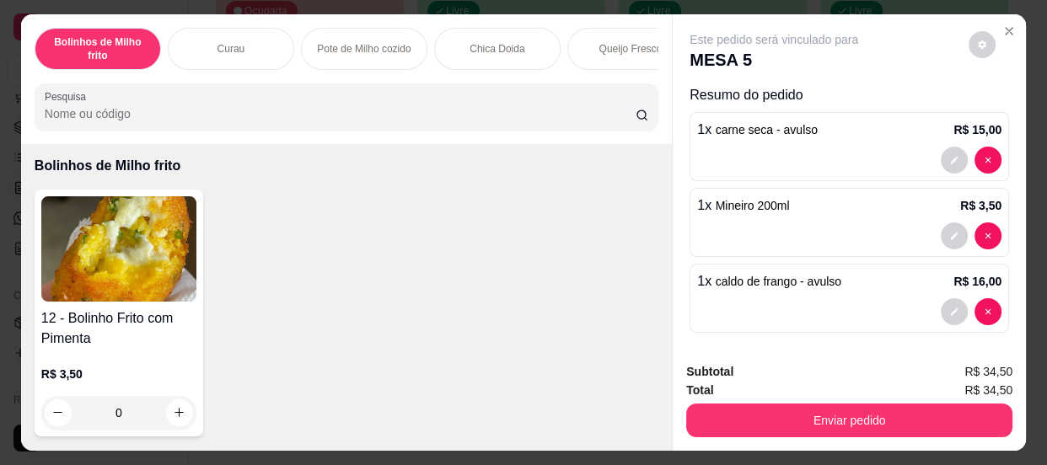
scroll to position [153, 0]
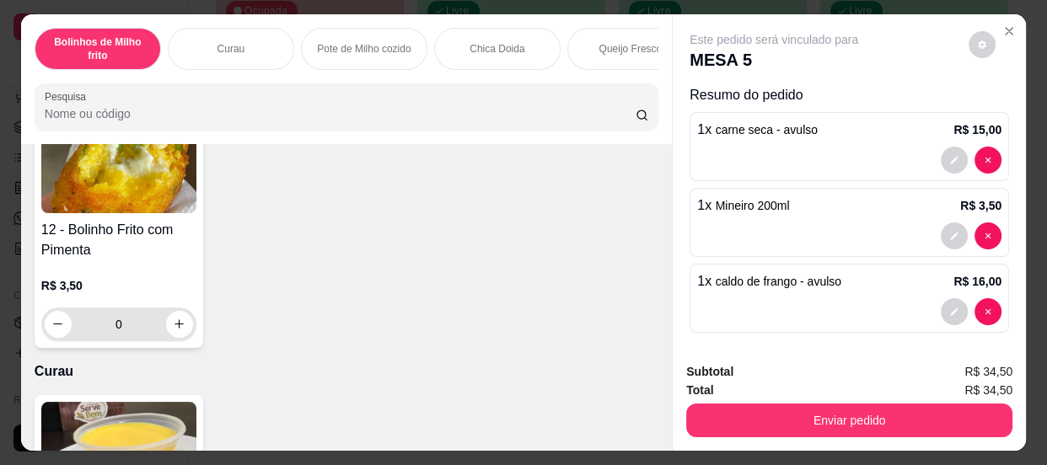
click at [140, 328] on input "0" at bounding box center [119, 325] width 94 height 34
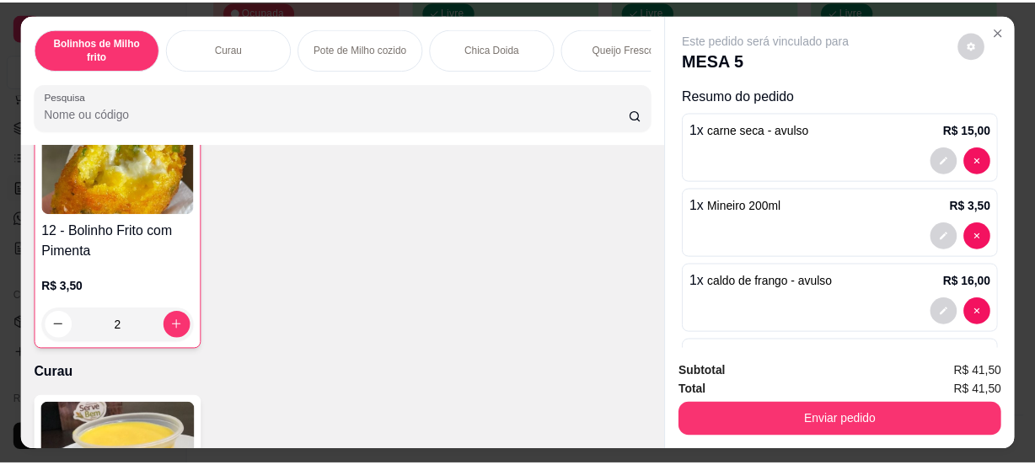
scroll to position [153, 0]
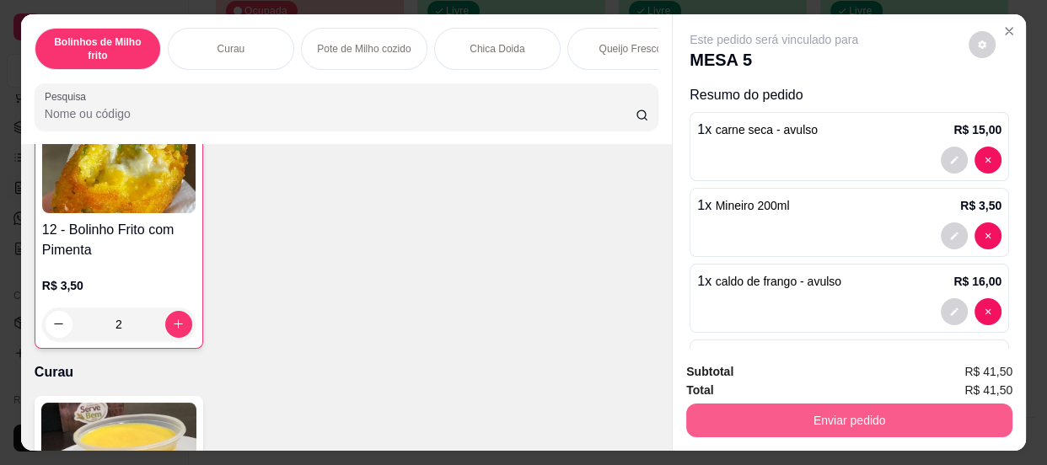
type input "2"
click at [936, 424] on button "Enviar pedido" at bounding box center [849, 421] width 316 height 33
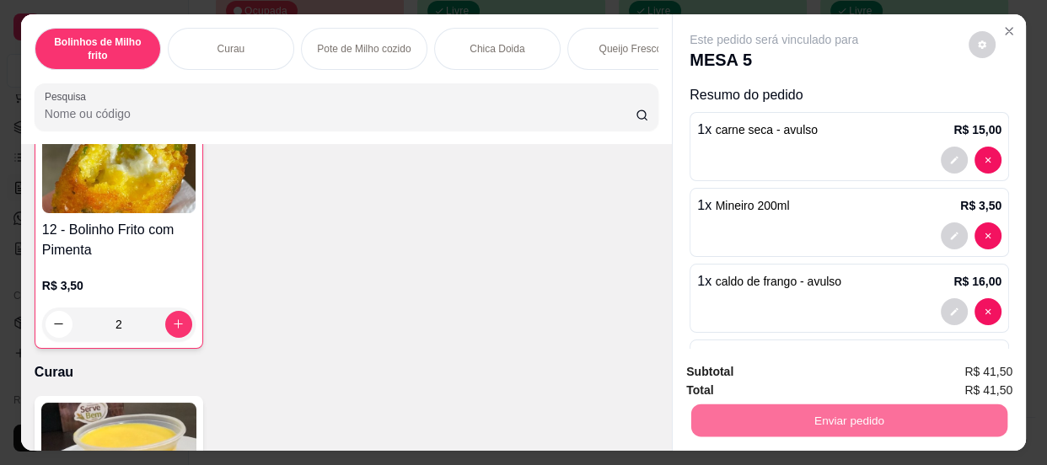
click at [955, 358] on button "Enviar pedido" at bounding box center [969, 374] width 95 height 32
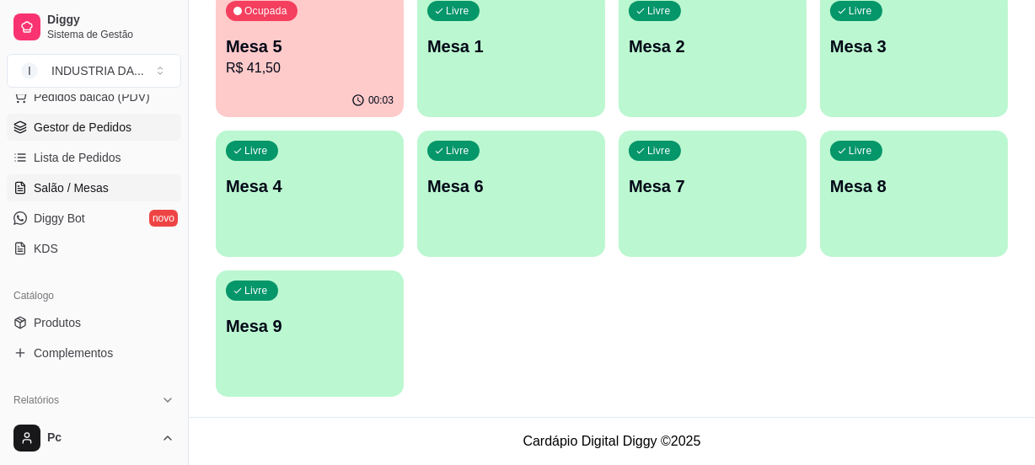
click at [70, 121] on span "Gestor de Pedidos" at bounding box center [83, 127] width 98 height 17
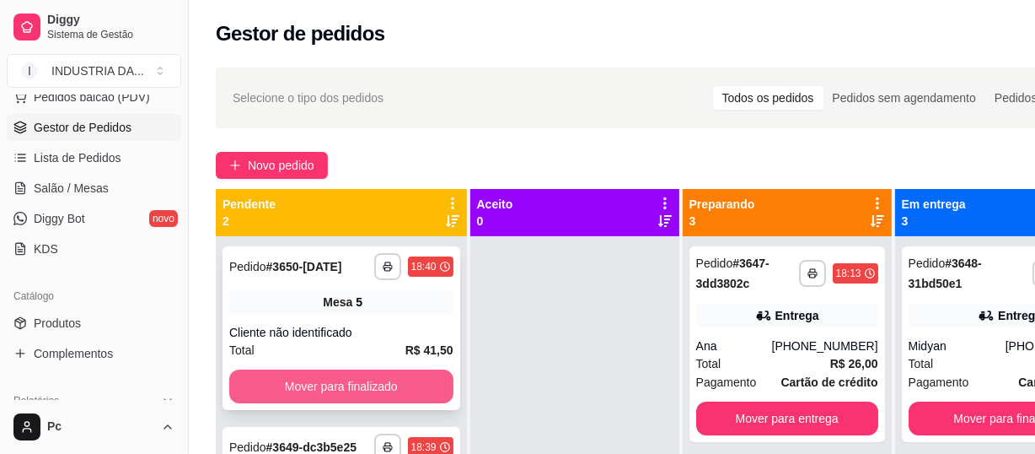
click at [337, 386] on button "Mover para finalizado" at bounding box center [341, 386] width 224 height 34
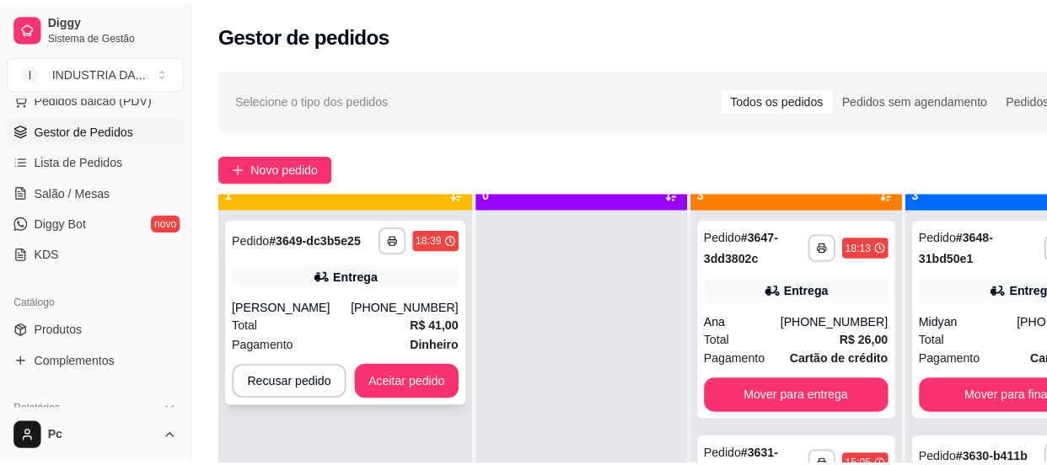
scroll to position [47, 0]
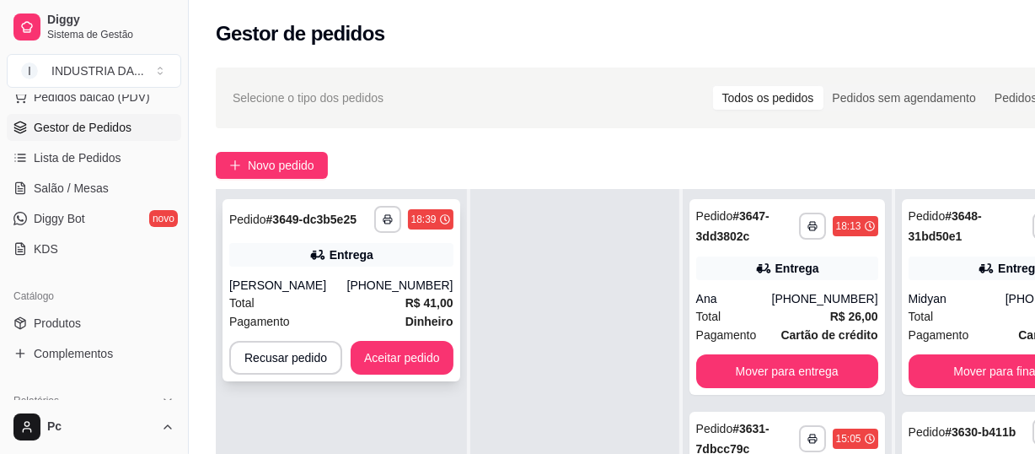
click at [379, 284] on div "[PHONE_NUMBER]" at bounding box center [400, 285] width 106 height 17
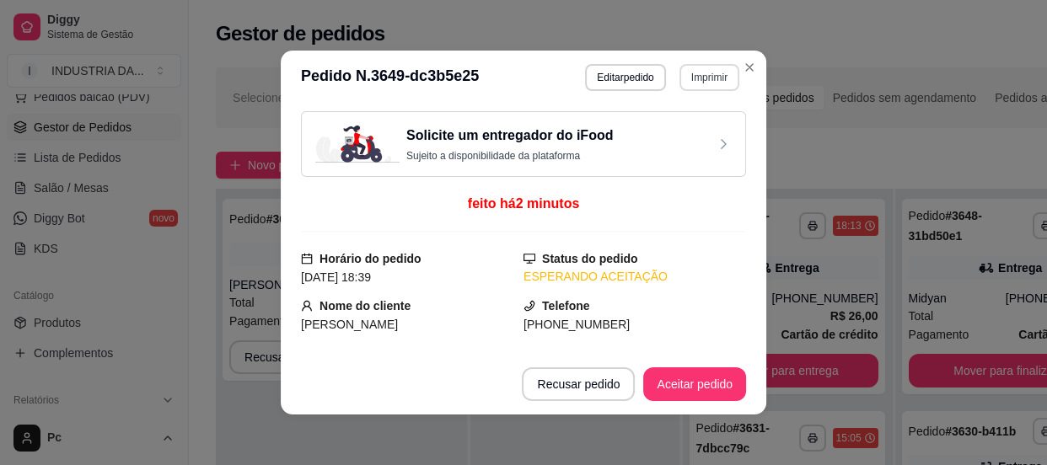
click at [697, 78] on button "Imprimir" at bounding box center [710, 77] width 60 height 27
click at [688, 137] on button "PAMONHAA" at bounding box center [674, 136] width 118 height 26
click at [651, 374] on button "Aceitar pedido" at bounding box center [695, 384] width 100 height 33
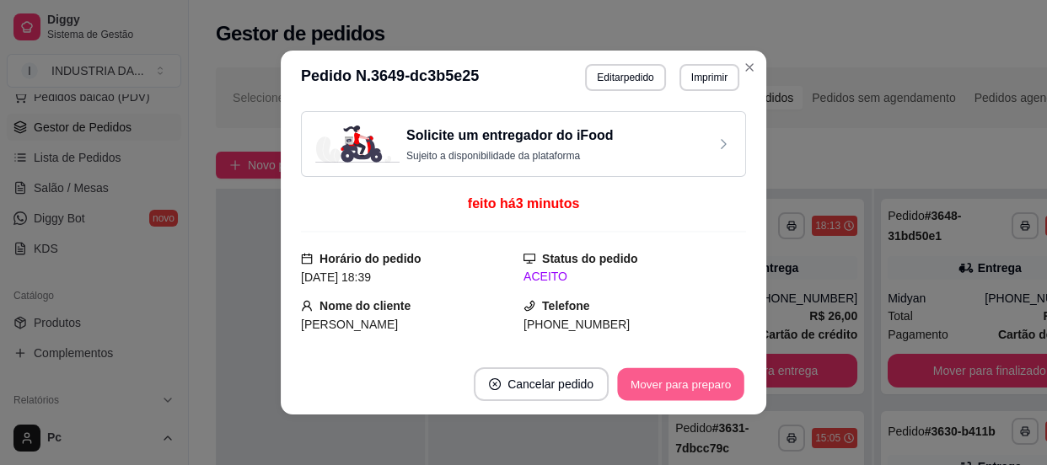
click at [691, 379] on button "Mover para preparo" at bounding box center [680, 384] width 126 height 33
click at [698, 379] on button "Mover para entrega" at bounding box center [681, 384] width 126 height 33
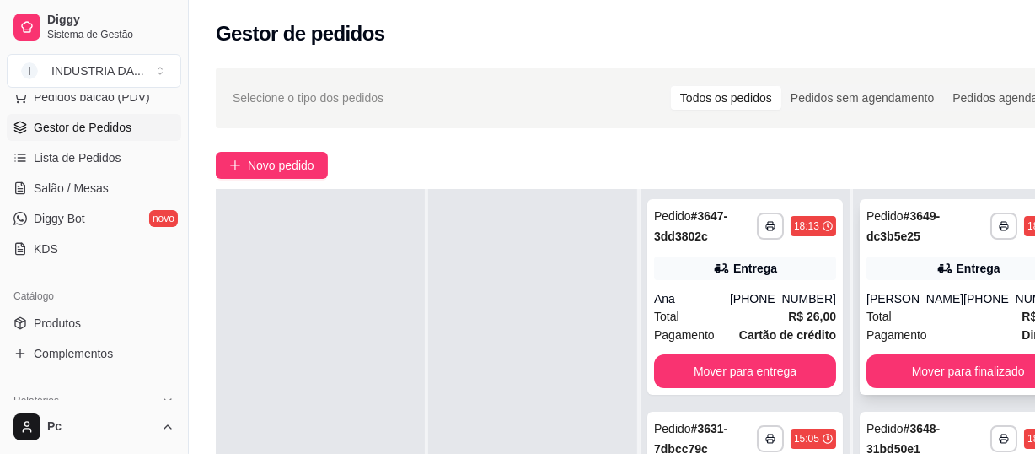
click at [937, 272] on icon at bounding box center [945, 268] width 17 height 17
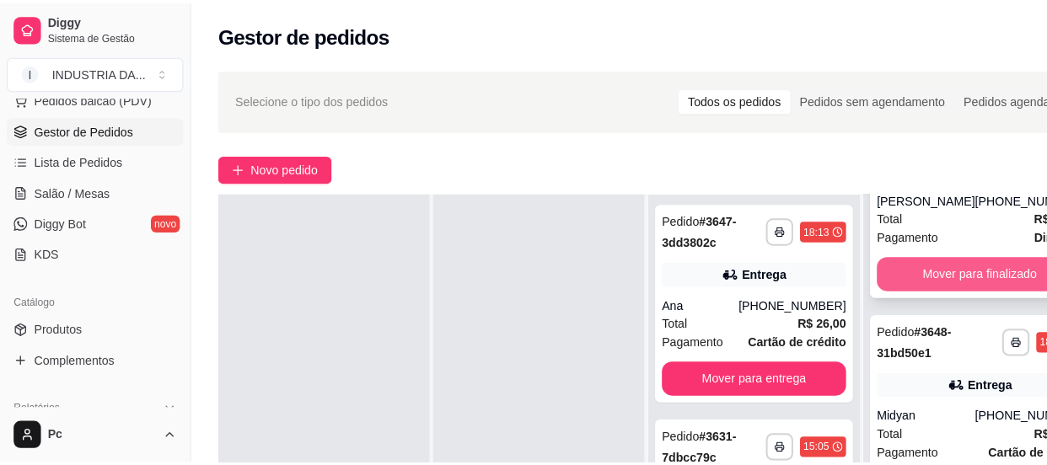
scroll to position [153, 0]
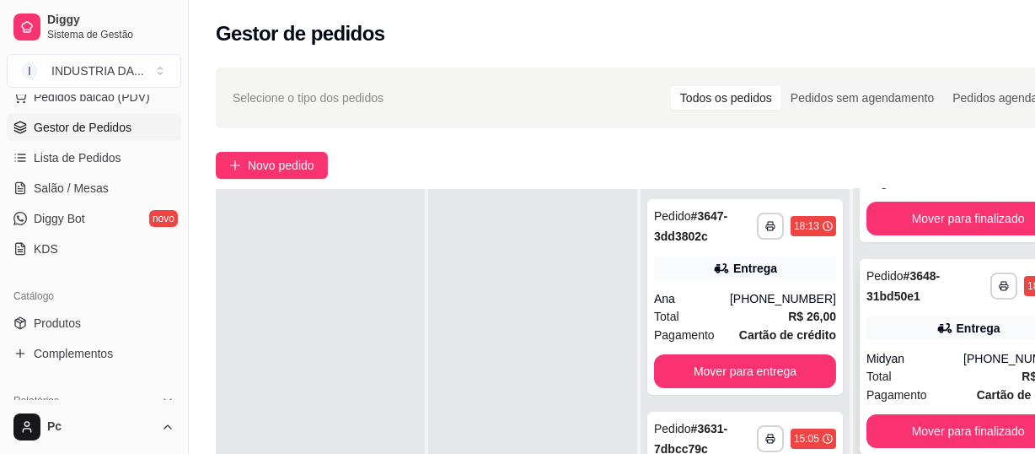
click at [950, 311] on div "**********" at bounding box center [968, 357] width 217 height 196
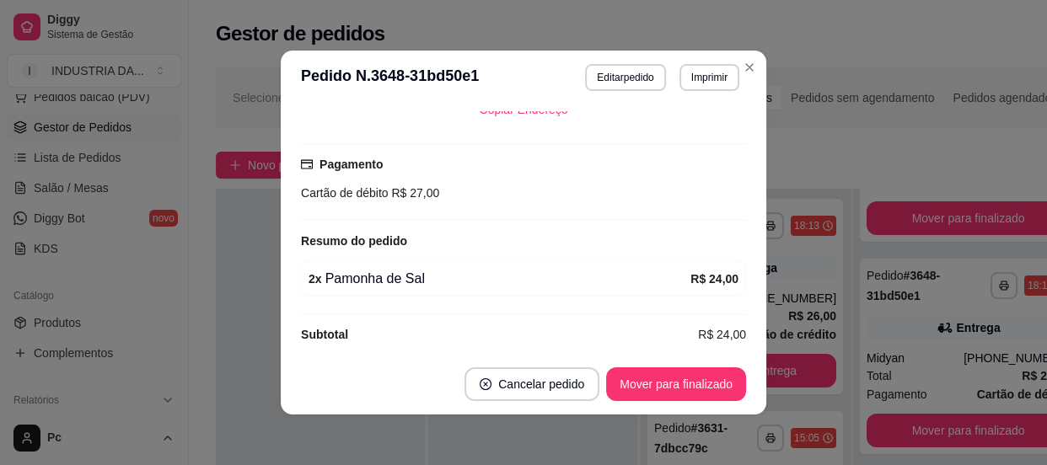
scroll to position [500, 0]
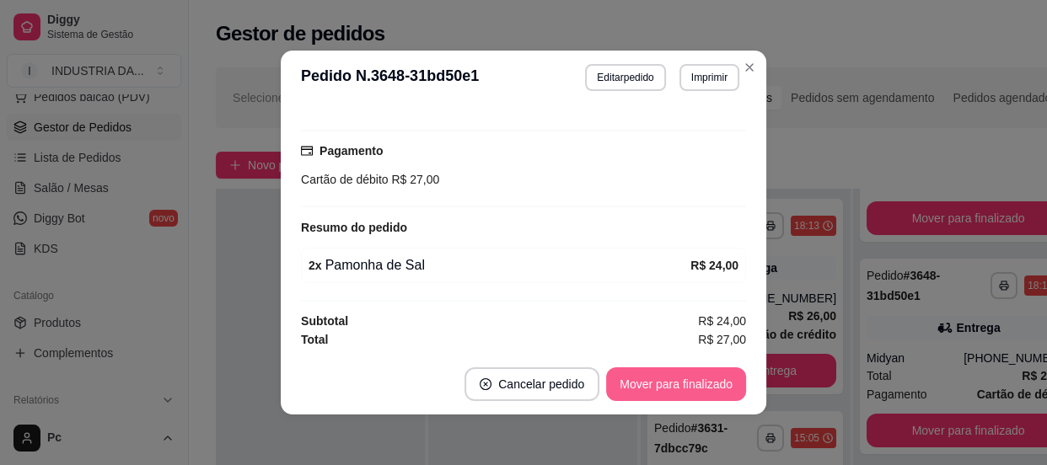
click at [699, 368] on button "Mover para finalizado" at bounding box center [676, 385] width 140 height 34
click at [697, 393] on button "Mover para finalizado" at bounding box center [676, 385] width 140 height 34
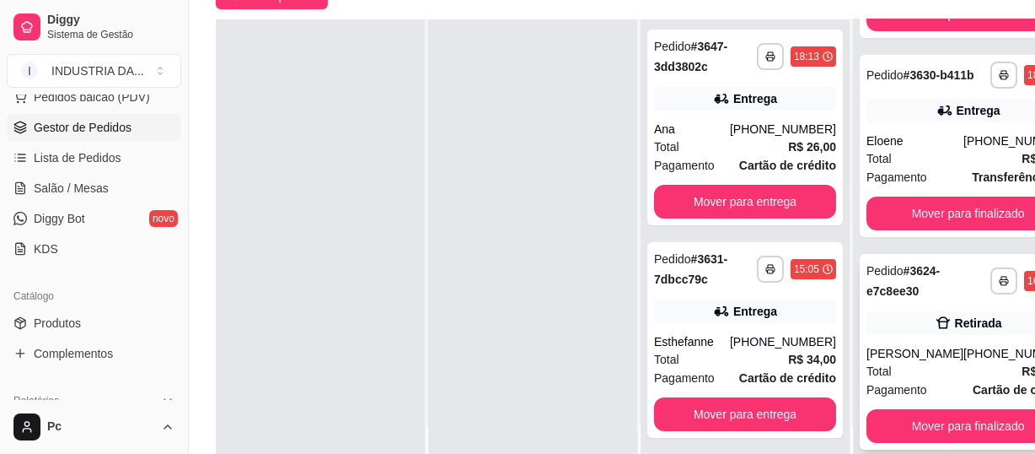
scroll to position [268, 0]
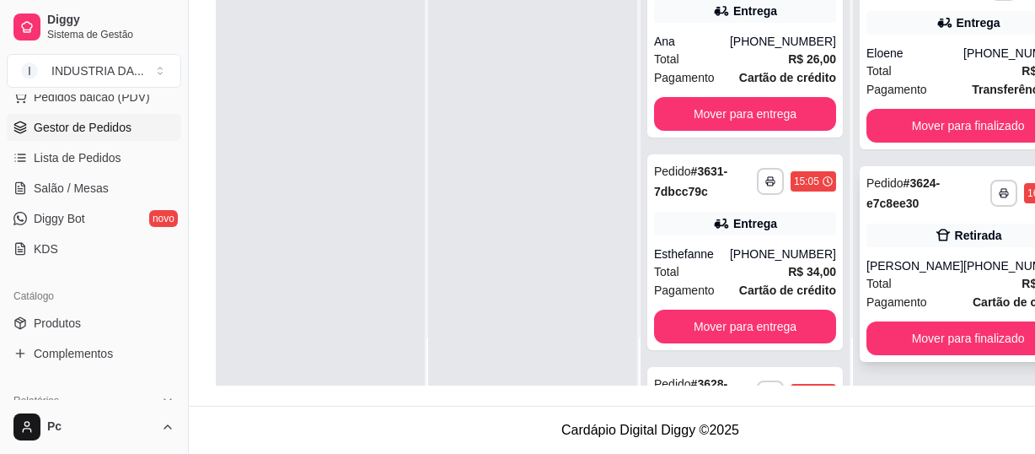
click at [930, 257] on div "[PERSON_NAME]" at bounding box center [915, 265] width 97 height 17
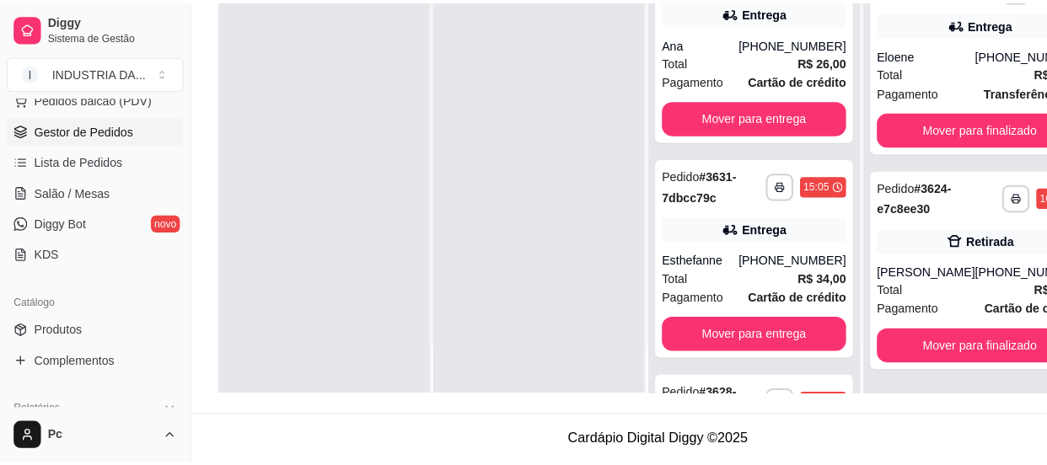
scroll to position [256, 0]
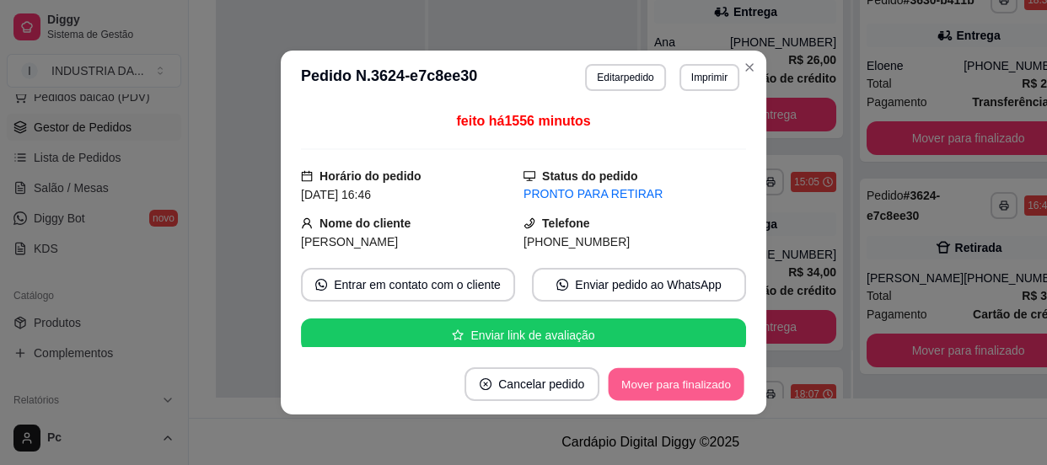
click at [672, 380] on button "Mover para finalizado" at bounding box center [677, 384] width 136 height 33
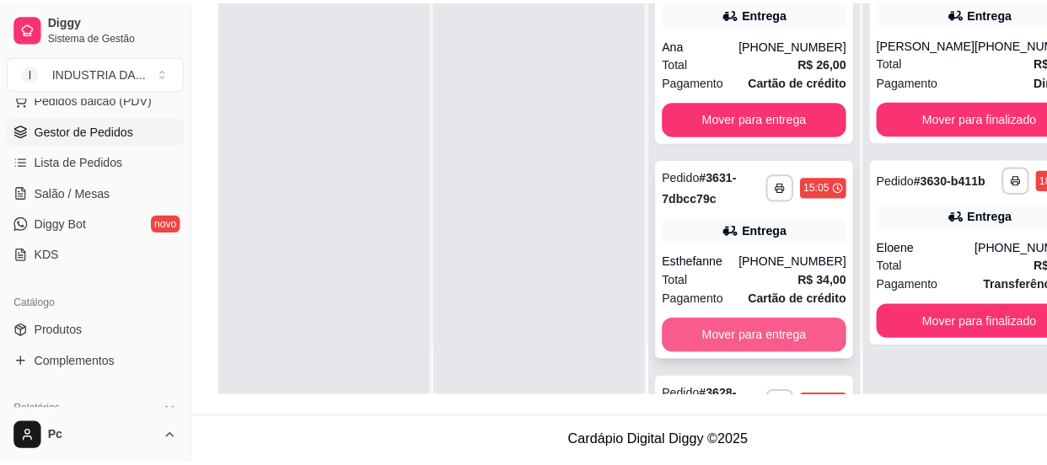
scroll to position [188, 0]
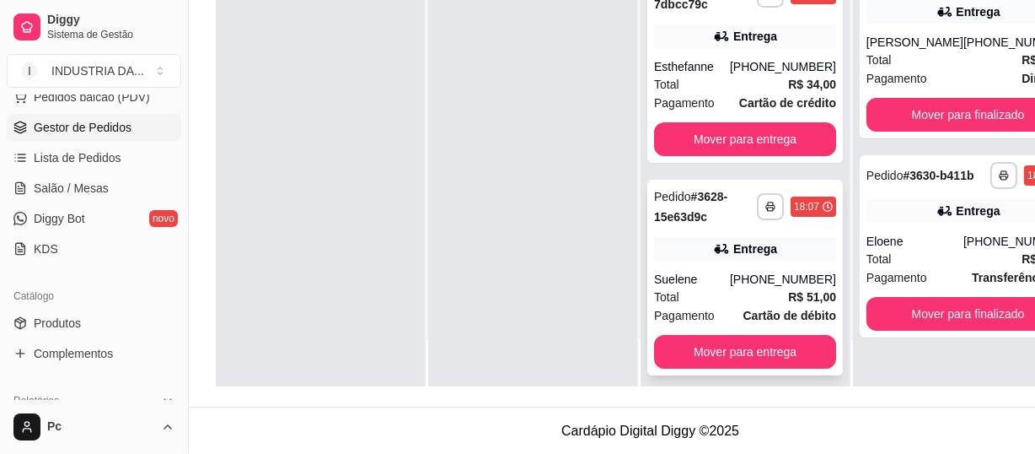
click at [752, 272] on div "[PHONE_NUMBER]" at bounding box center [783, 279] width 106 height 17
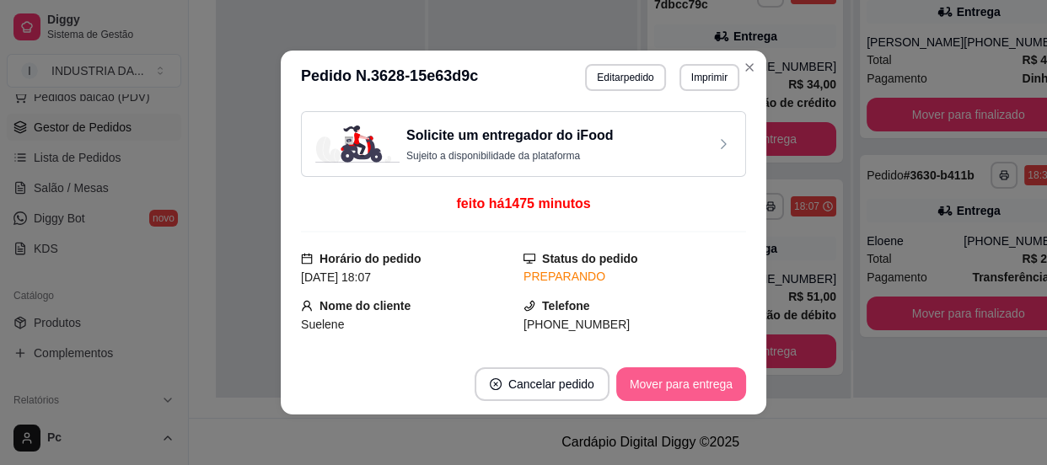
click at [696, 388] on button "Mover para entrega" at bounding box center [681, 385] width 130 height 34
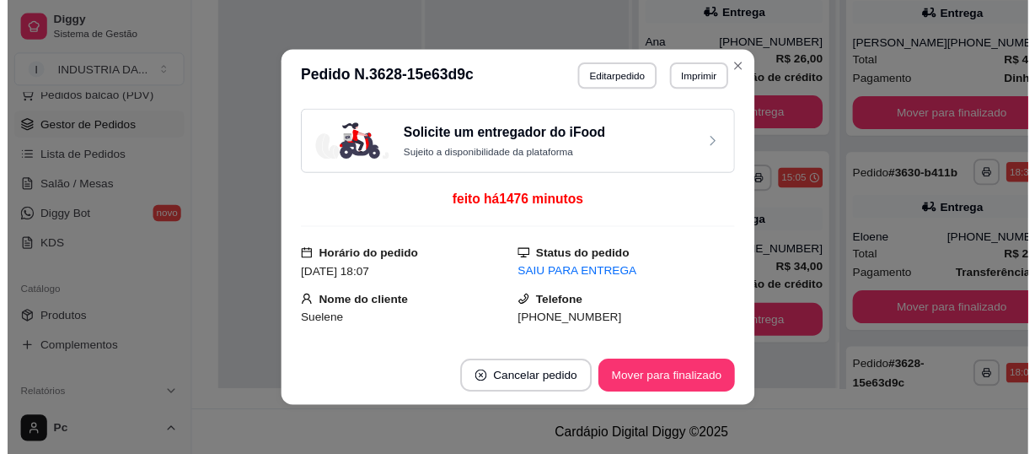
scroll to position [0, 0]
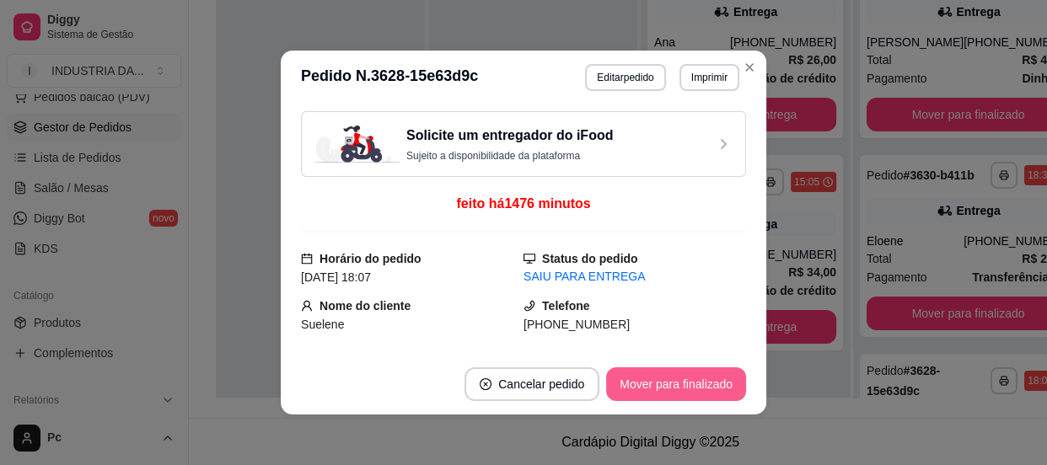
click at [691, 381] on button "Mover para finalizado" at bounding box center [676, 385] width 140 height 34
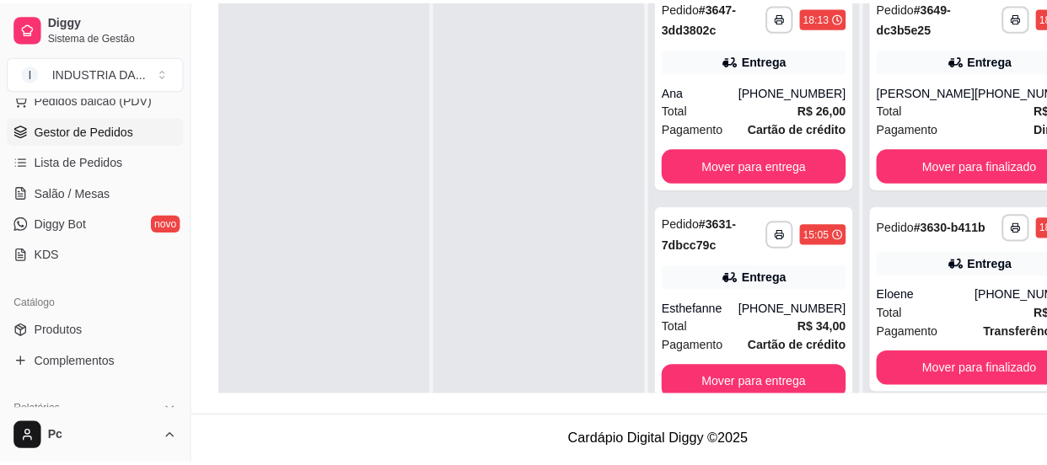
scroll to position [115, 0]
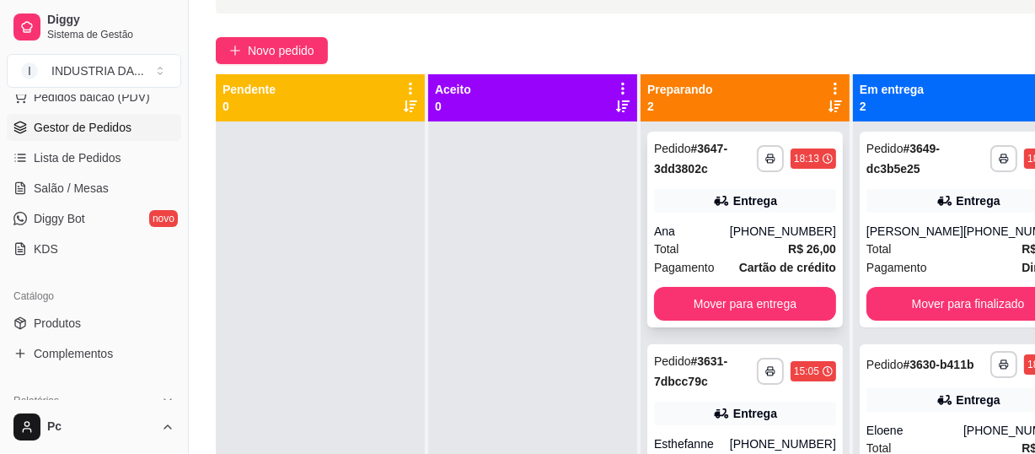
click at [720, 183] on div "**********" at bounding box center [746, 230] width 196 height 196
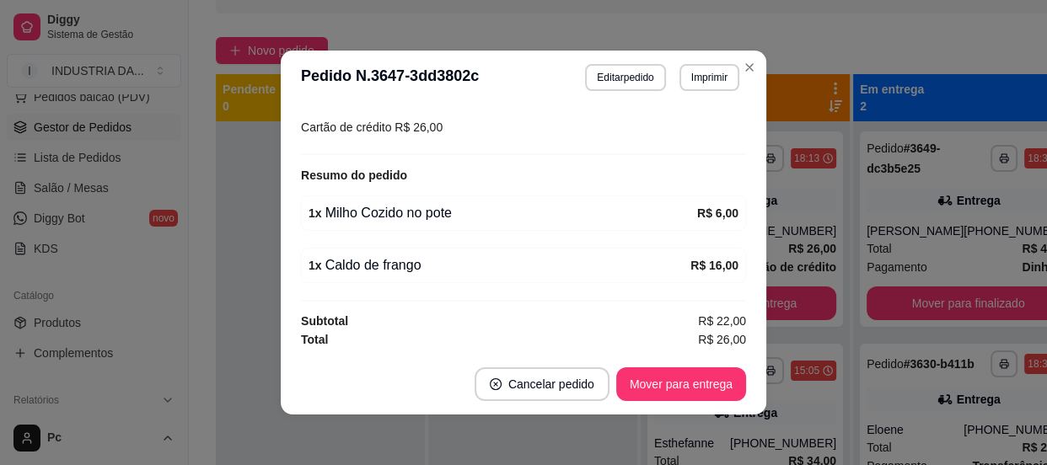
scroll to position [3, 0]
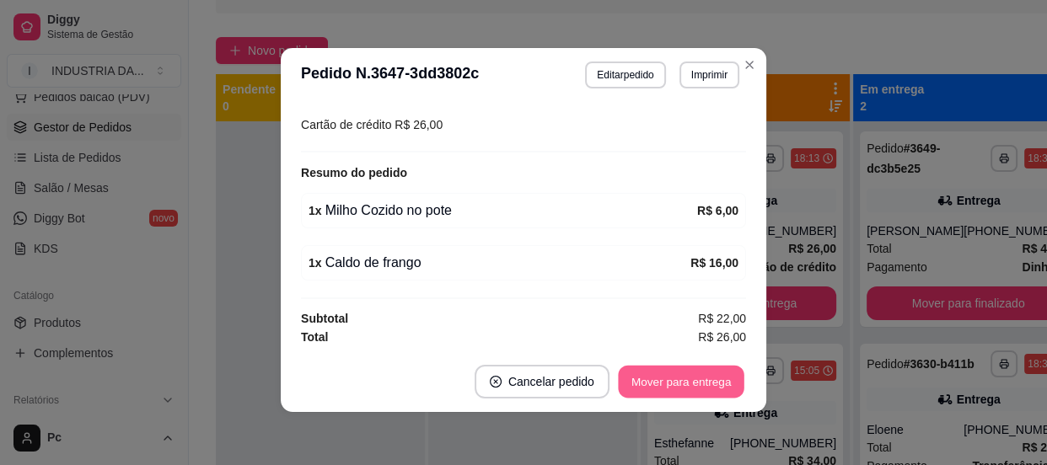
click at [696, 381] on button "Mover para entrega" at bounding box center [681, 382] width 126 height 33
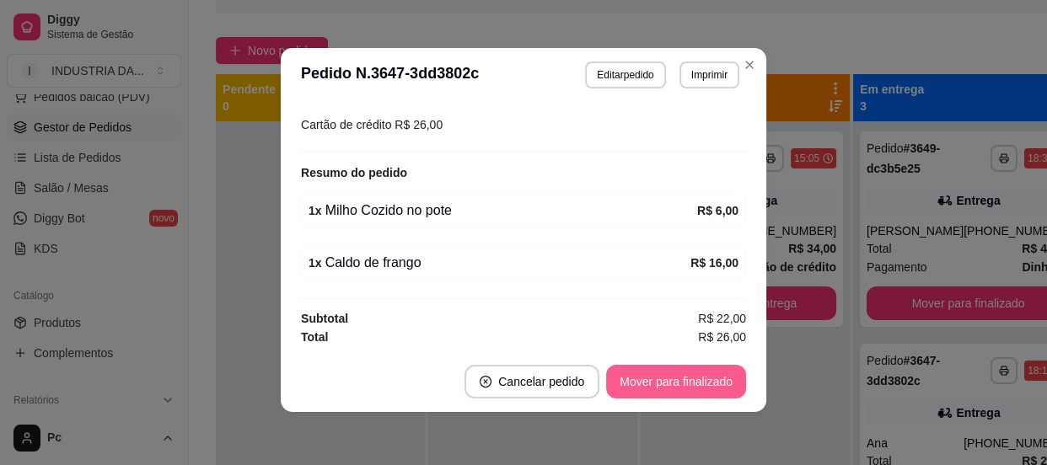
click at [697, 382] on button "Mover para finalizado" at bounding box center [676, 382] width 140 height 34
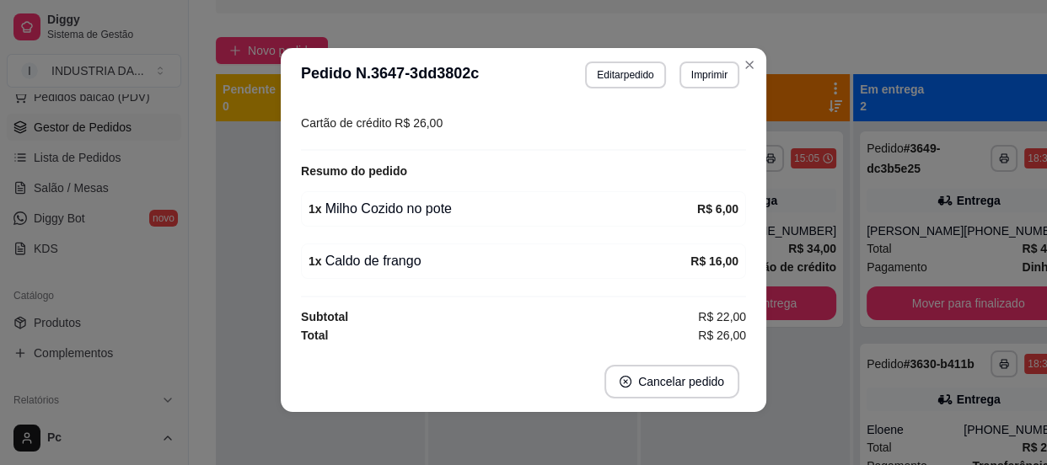
scroll to position [498, 0]
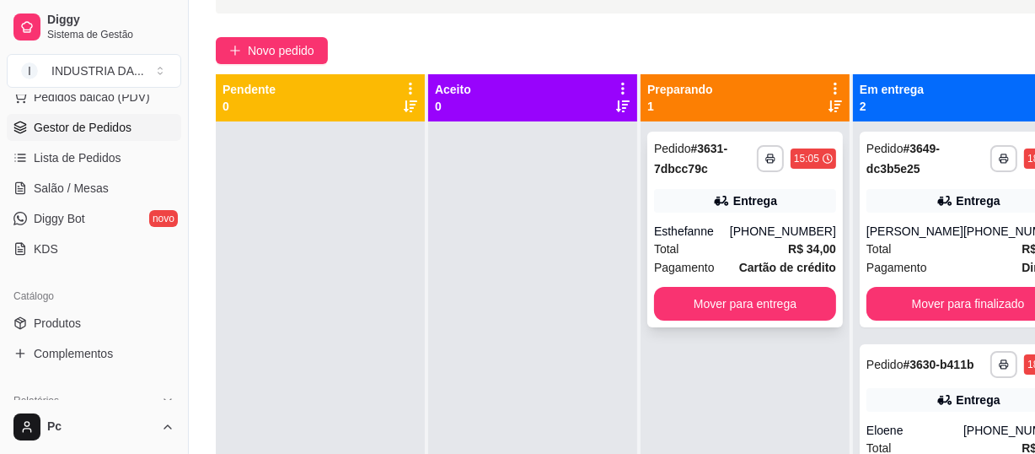
click at [765, 261] on strong "Cartão de crédito" at bounding box center [788, 267] width 97 height 13
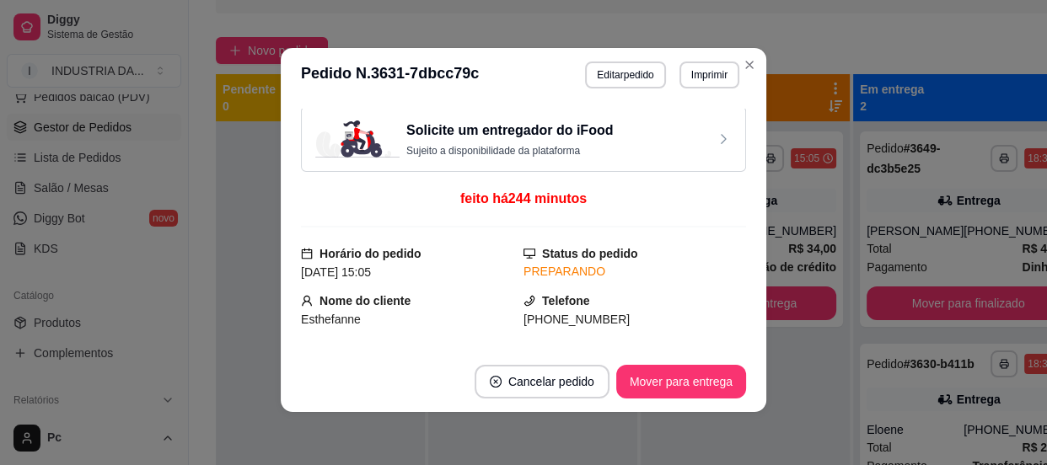
scroll to position [0, 0]
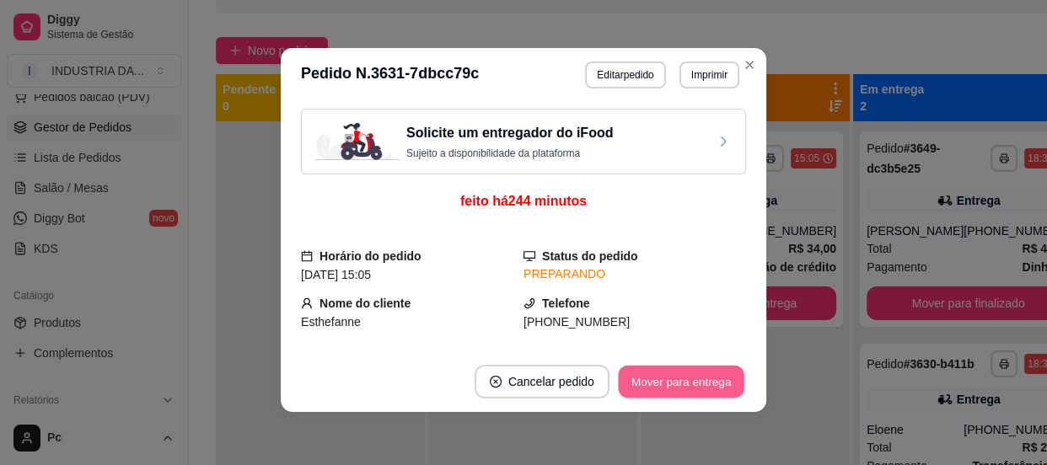
click at [703, 389] on button "Mover para entrega" at bounding box center [681, 382] width 126 height 33
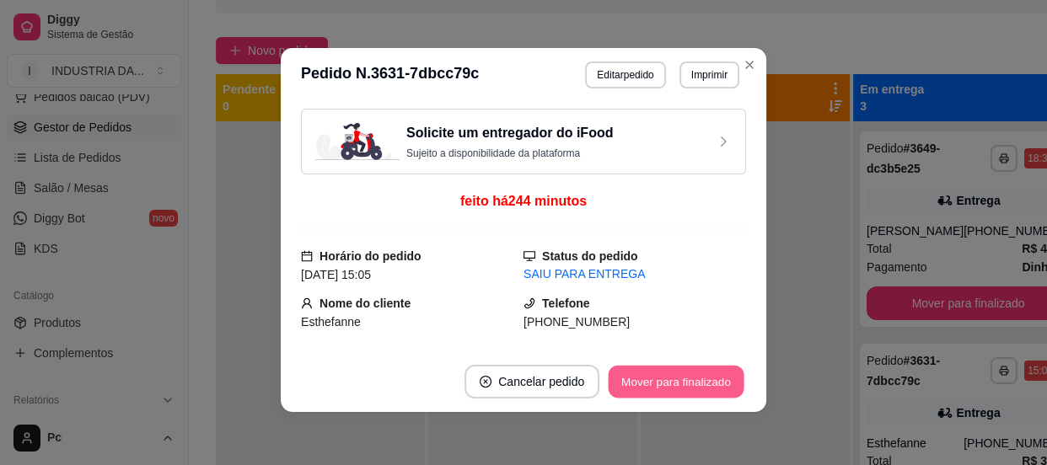
click at [703, 389] on button "Mover para finalizado" at bounding box center [677, 382] width 136 height 33
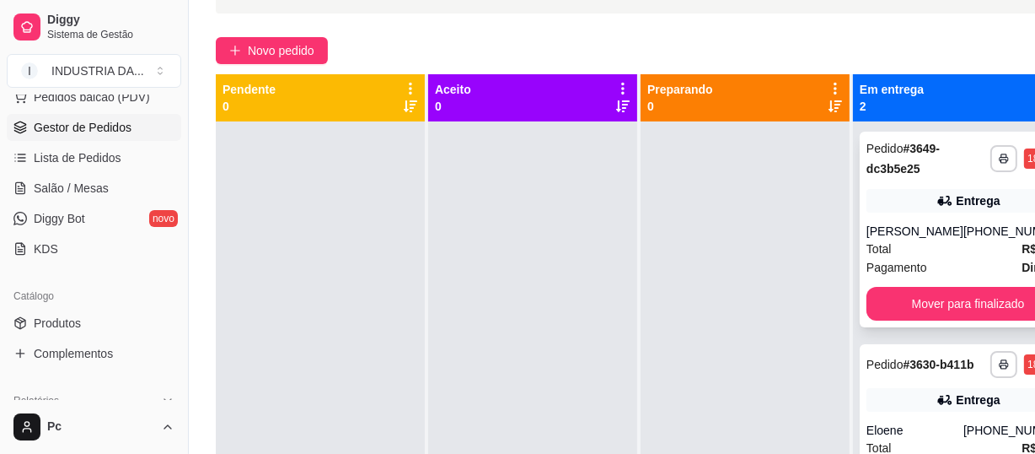
click at [885, 210] on div "Entrega" at bounding box center [968, 201] width 203 height 24
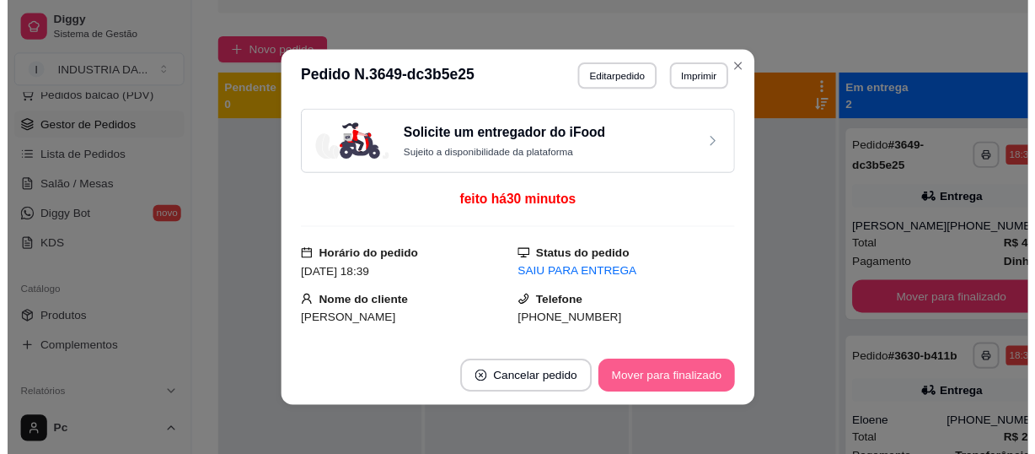
scroll to position [3, 0]
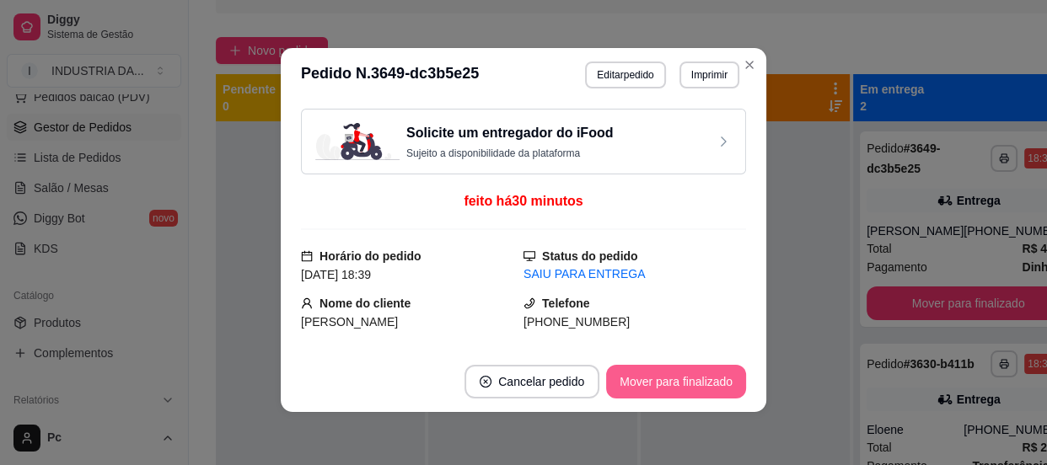
click at [708, 372] on button "Mover para finalizado" at bounding box center [676, 382] width 140 height 34
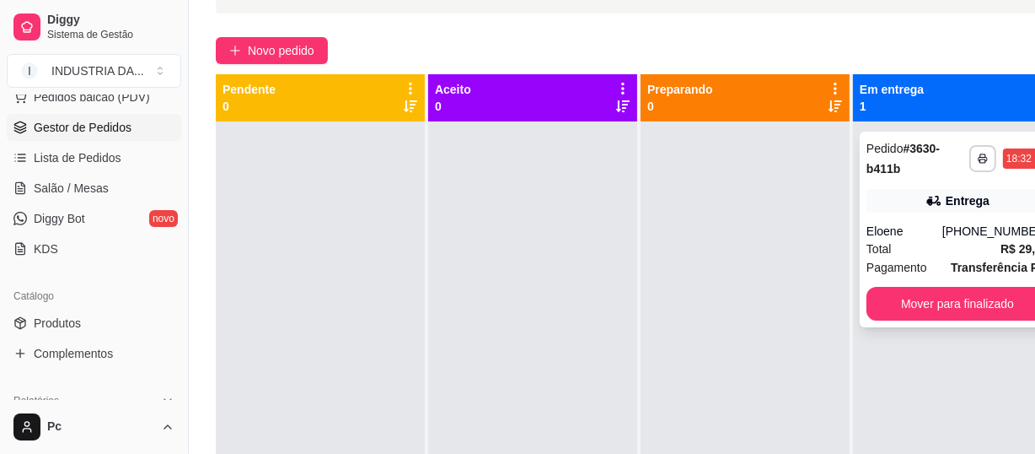
click at [935, 231] on div "Eloene" at bounding box center [905, 231] width 76 height 17
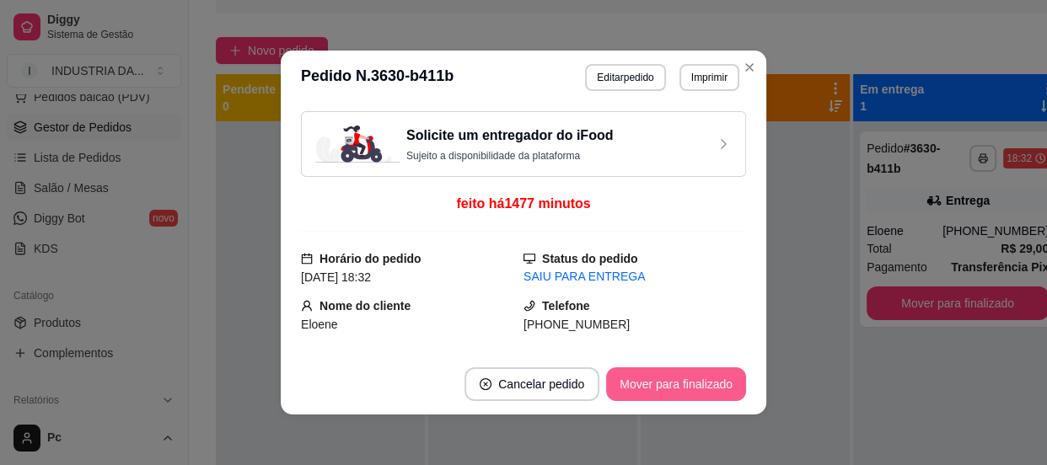
click at [675, 373] on button "Mover para finalizado" at bounding box center [676, 385] width 140 height 34
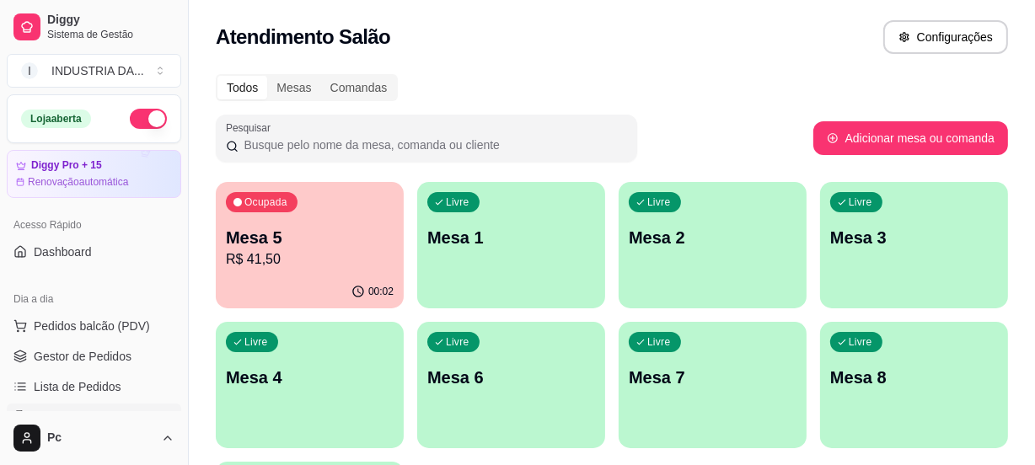
click at [323, 271] on div "Ocupada Mesa 5 R$ 41,50" at bounding box center [310, 229] width 188 height 94
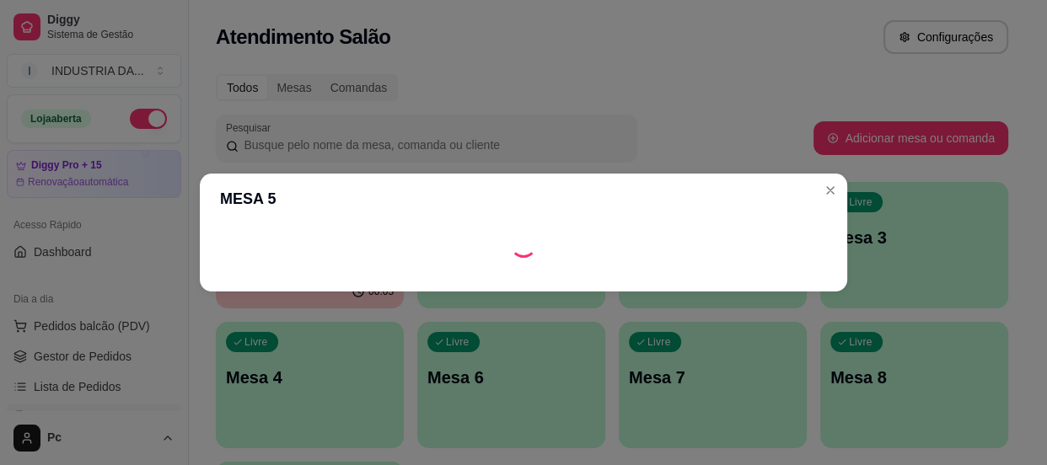
click at [575, 197] on header "MESA 5" at bounding box center [524, 199] width 648 height 51
click at [590, 231] on div "Loading" at bounding box center [523, 244] width 607 height 27
drag, startPoint x: 606, startPoint y: 281, endPoint x: 604, endPoint y: 245, distance: 36.3
click at [606, 278] on footer at bounding box center [524, 278] width 648 height 27
click at [603, 243] on div "Loading" at bounding box center [523, 244] width 607 height 27
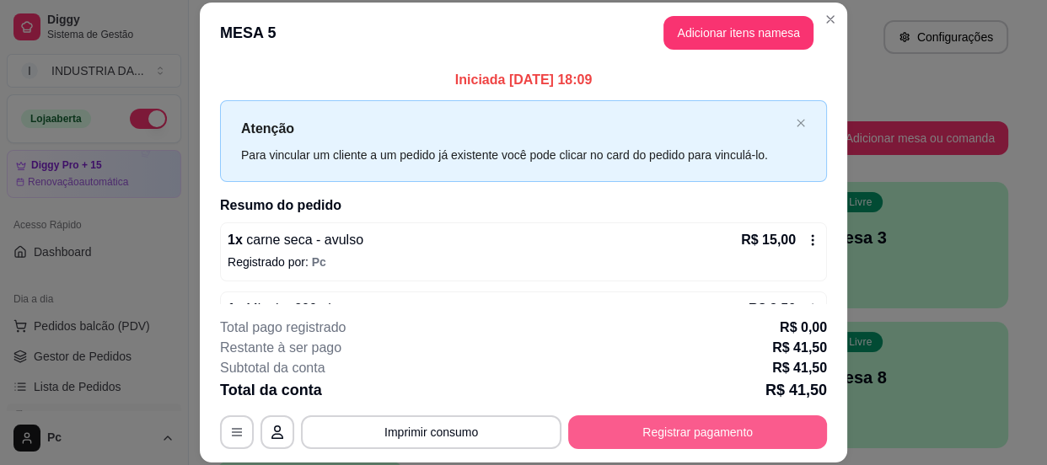
click at [775, 435] on button "Registrar pagamento" at bounding box center [697, 433] width 259 height 34
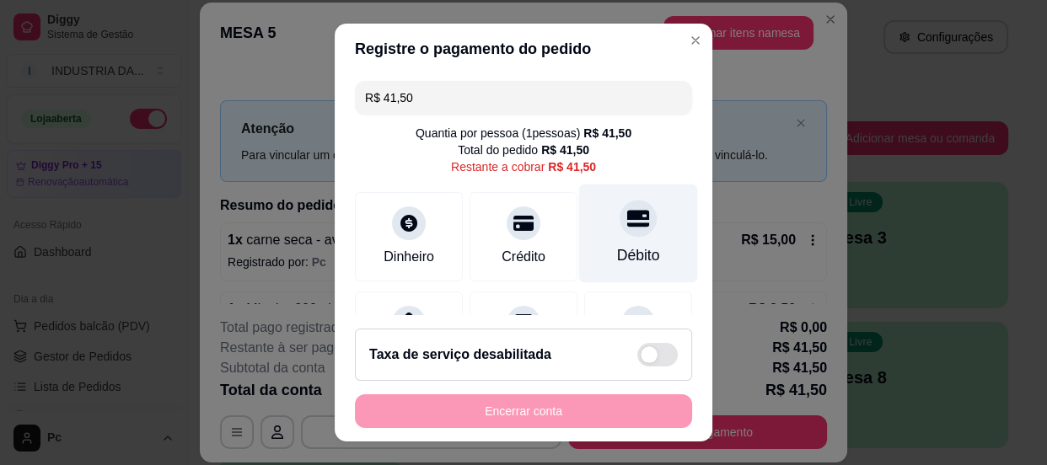
click at [640, 226] on div "Débito" at bounding box center [638, 233] width 119 height 99
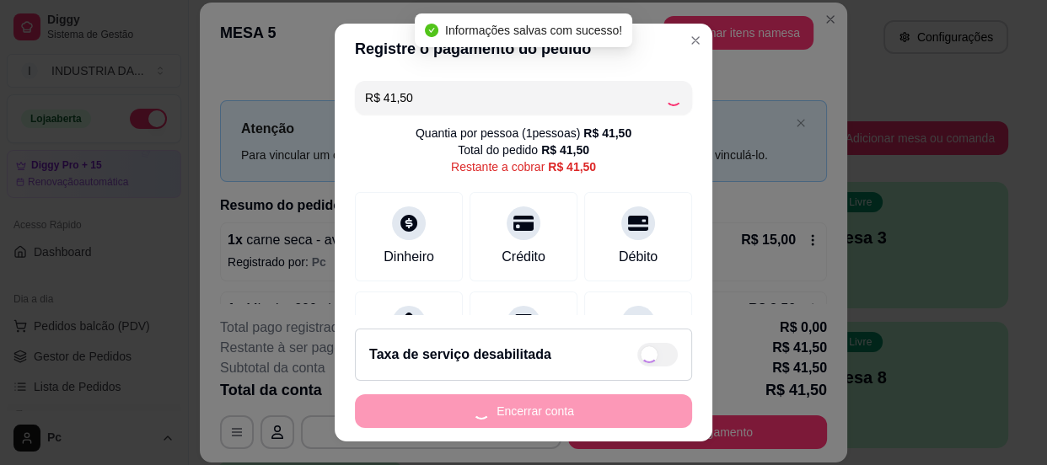
type input "R$ 0,00"
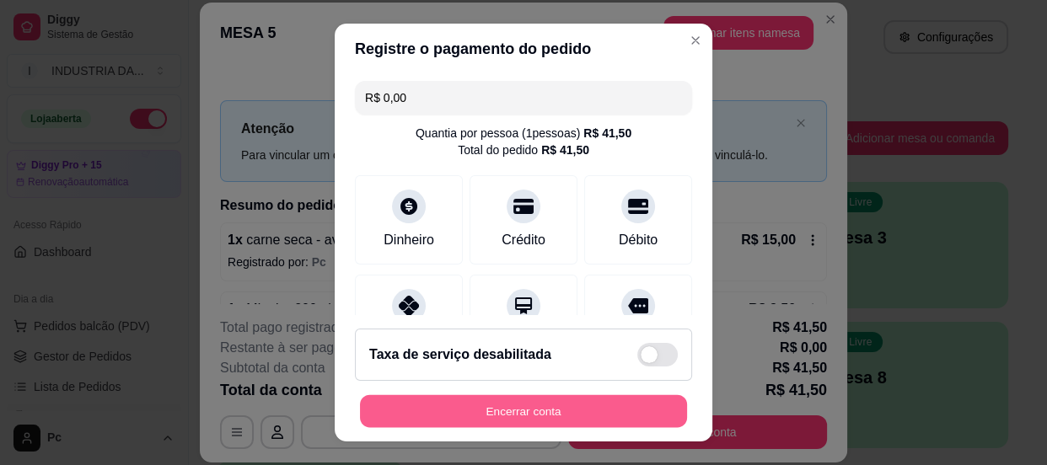
click at [589, 412] on button "Encerrar conta" at bounding box center [523, 411] width 327 height 33
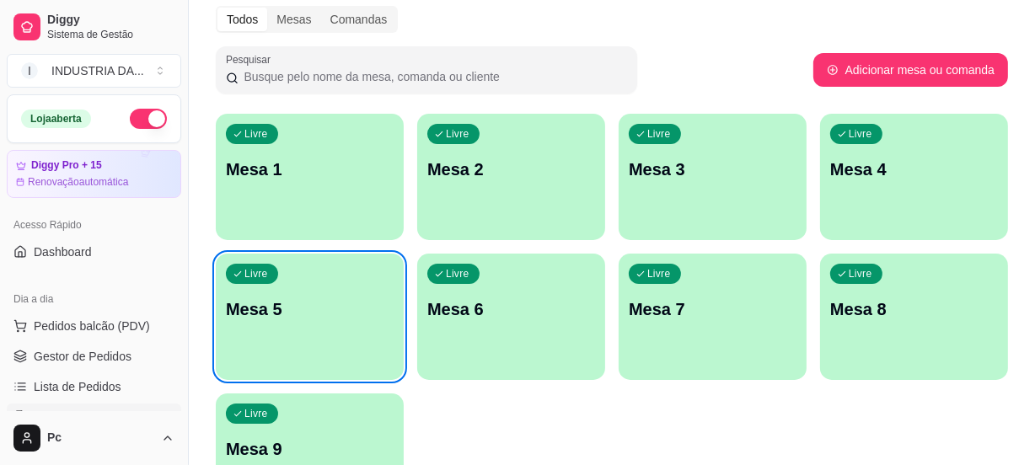
scroll to position [153, 0]
